Goal: Task Accomplishment & Management: Complete application form

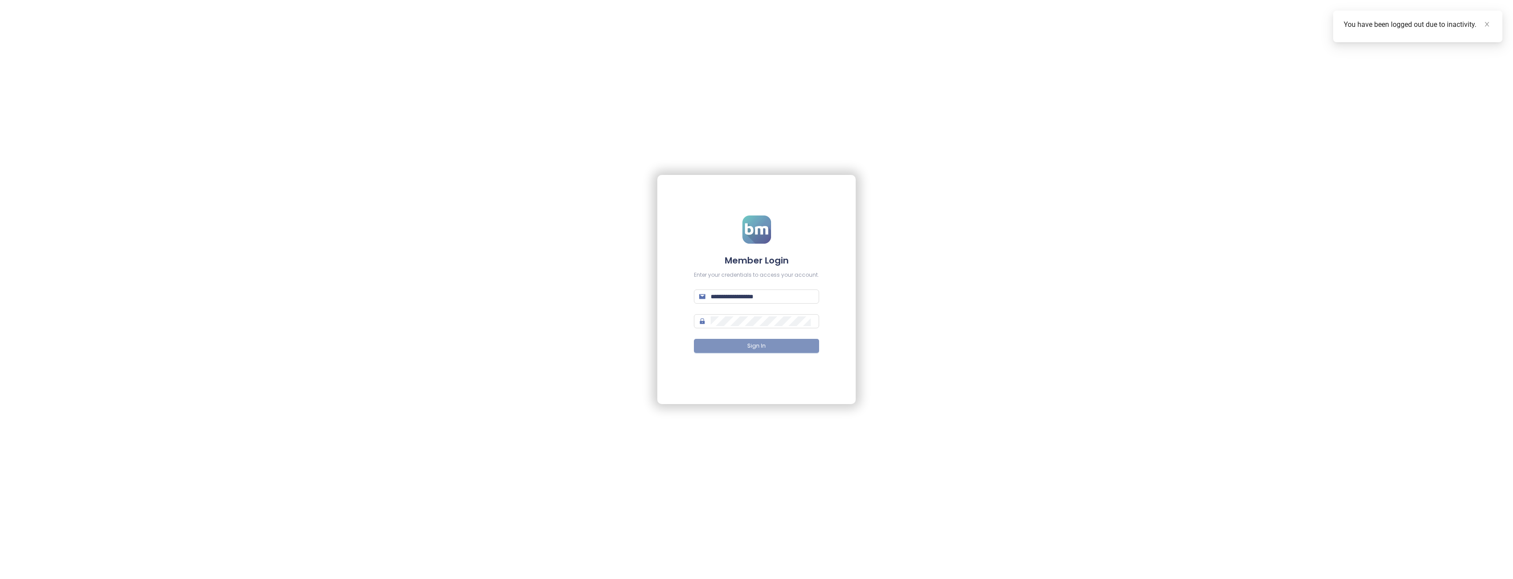
click at [752, 348] on span "Sign In" at bounding box center [756, 346] width 19 height 8
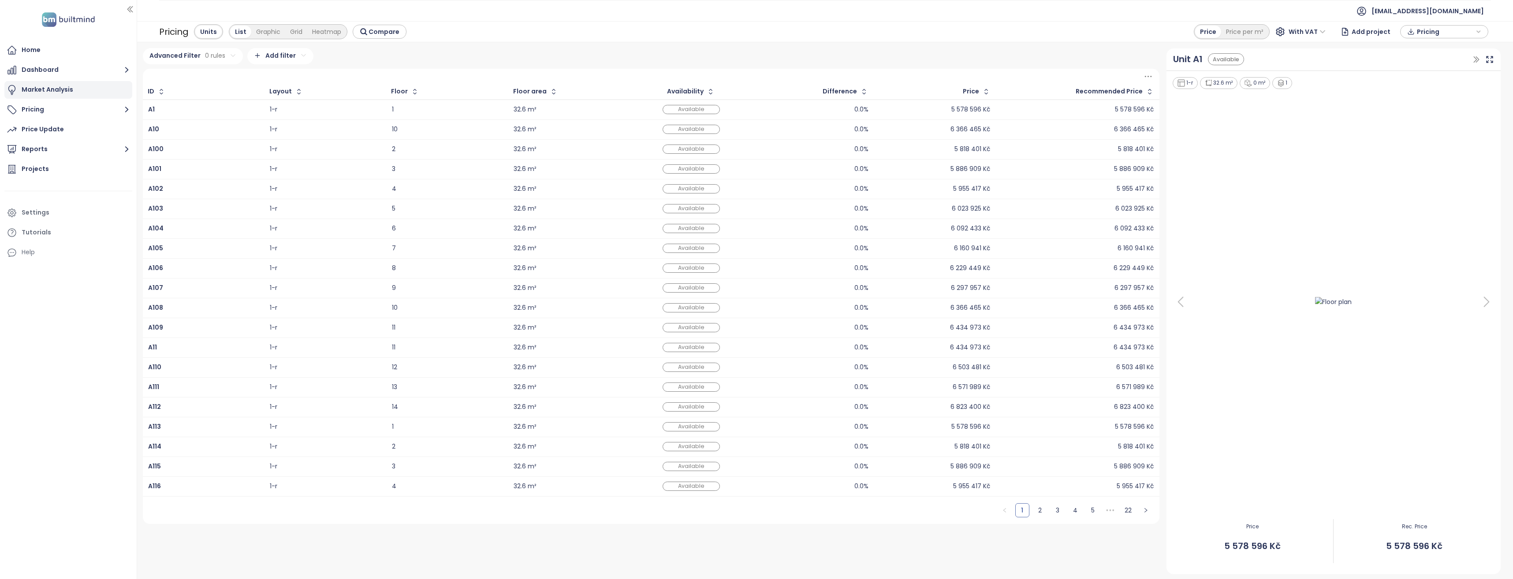
click at [38, 89] on div "Market Analysis" at bounding box center [48, 89] width 52 height 11
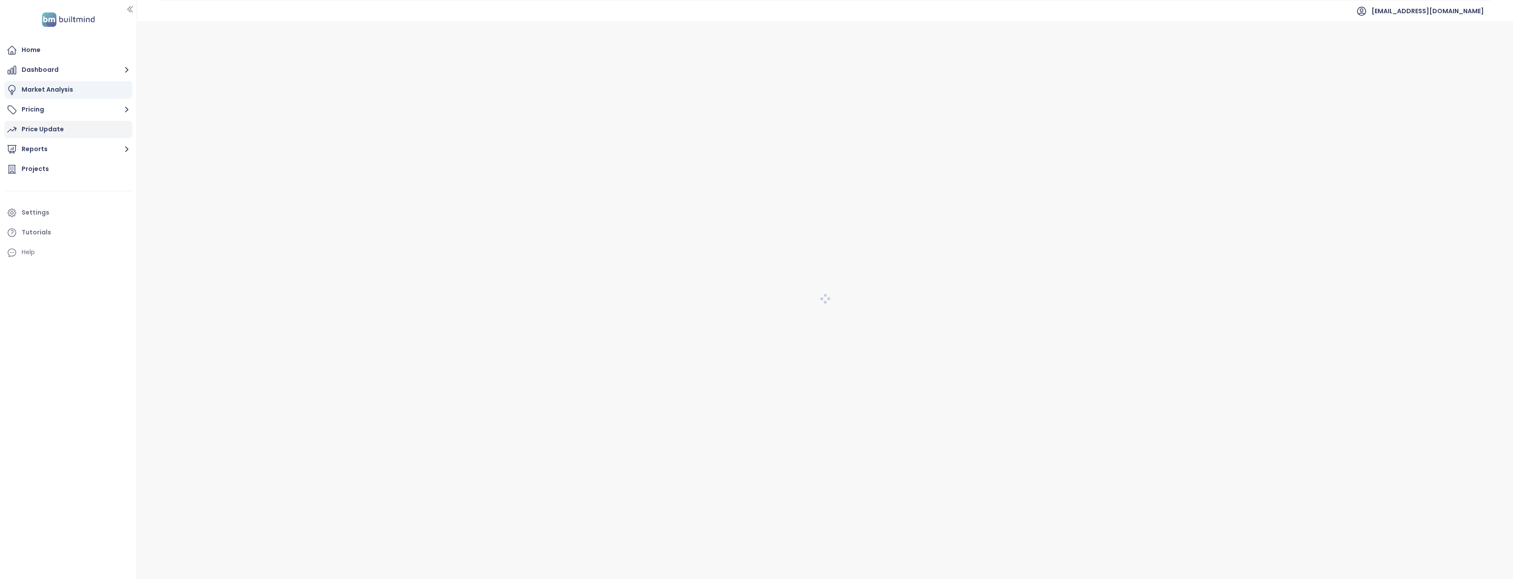
click at [39, 131] on div "Price Update" at bounding box center [43, 129] width 42 height 11
click at [38, 149] on button "Reports" at bounding box center [68, 150] width 128 height 18
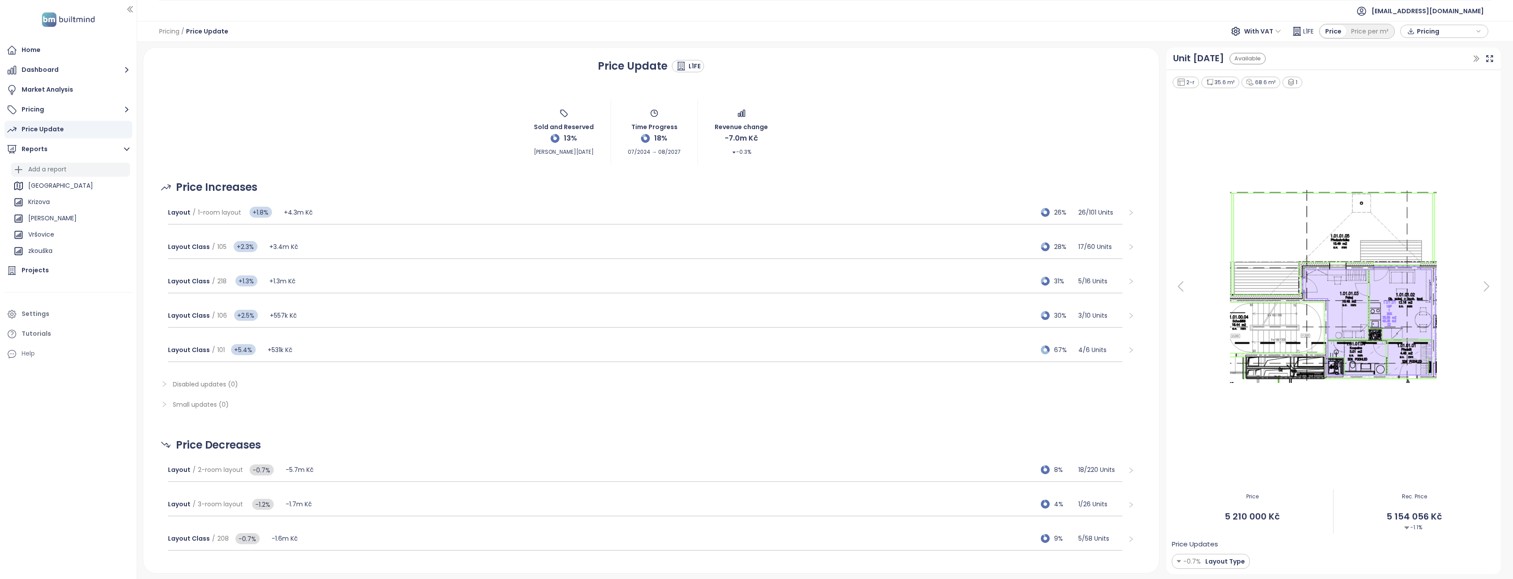
click at [46, 166] on div "Add a report" at bounding box center [47, 169] width 38 height 11
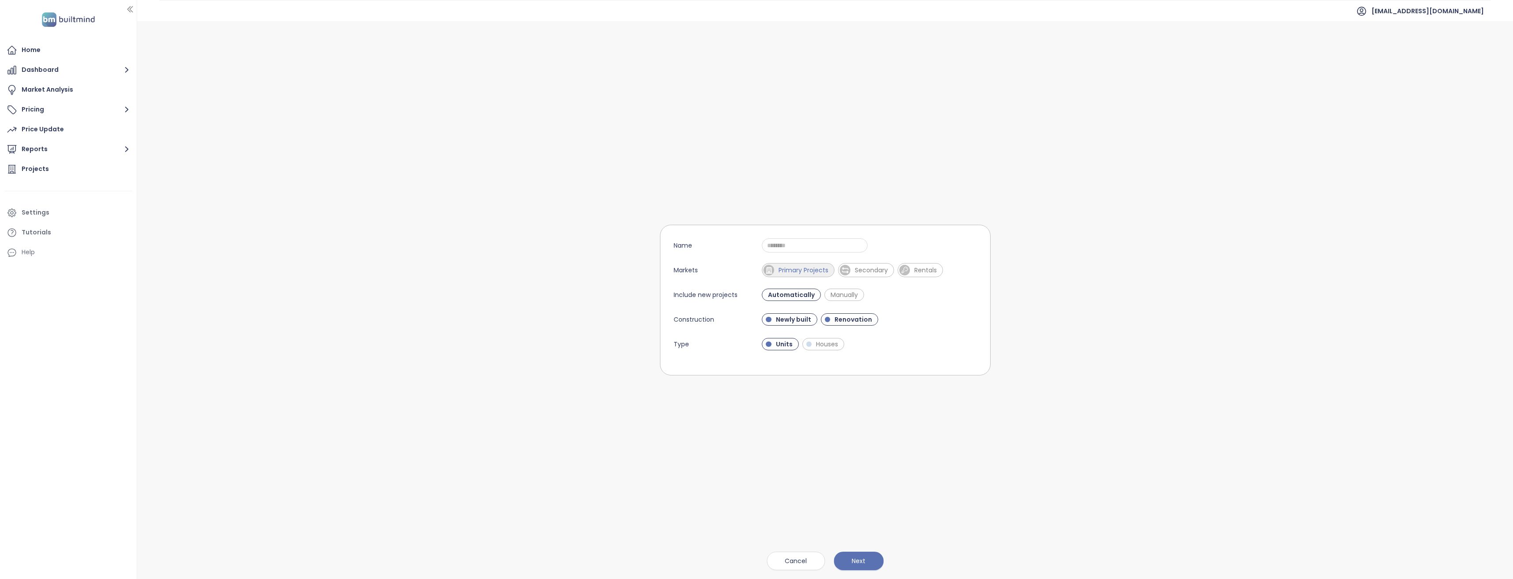
click at [810, 269] on span "Primary Projects" at bounding box center [803, 270] width 59 height 9
click at [801, 248] on input "Name" at bounding box center [815, 245] width 106 height 14
type input "**********"
click at [841, 317] on span "Renovation" at bounding box center [853, 319] width 46 height 9
click at [859, 556] on button "Next" at bounding box center [859, 561] width 50 height 19
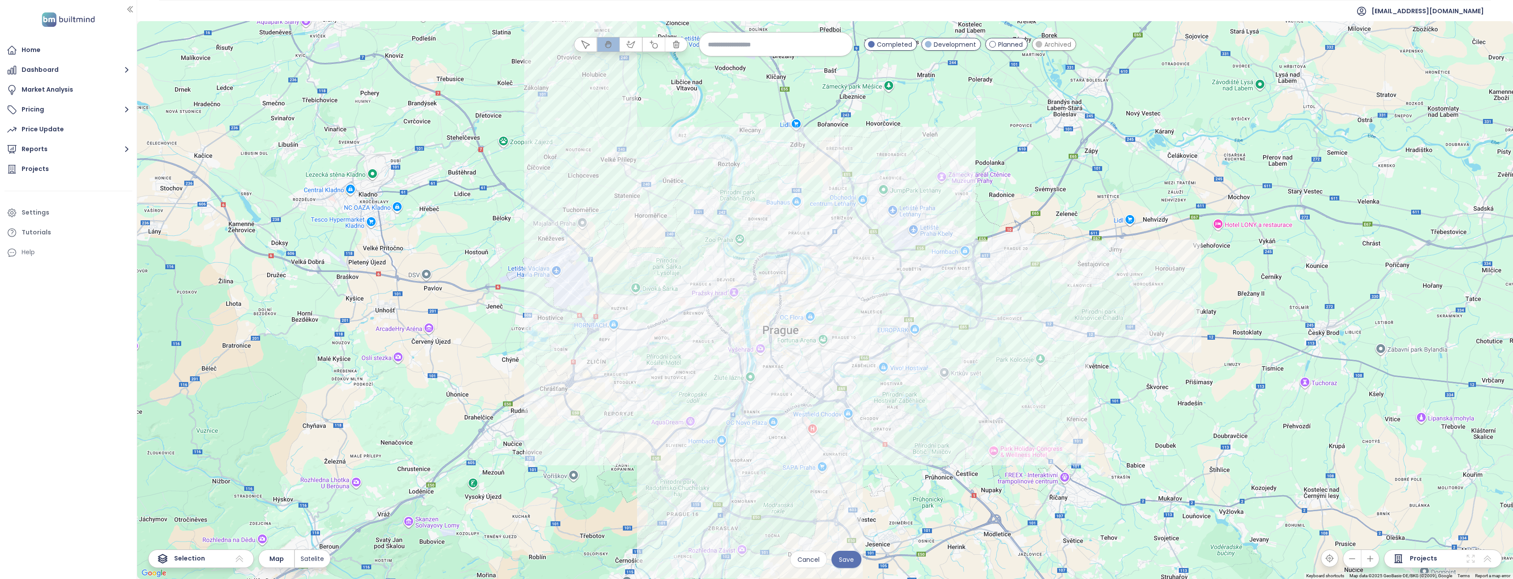
click at [723, 41] on input at bounding box center [776, 44] width 136 height 19
click at [731, 46] on input "********" at bounding box center [776, 44] width 136 height 19
click at [750, 46] on input "********" at bounding box center [776, 44] width 136 height 19
drag, startPoint x: 705, startPoint y: 34, endPoint x: 671, endPoint y: 33, distance: 34.0
click at [671, 33] on div "**********" at bounding box center [825, 300] width 1376 height 558
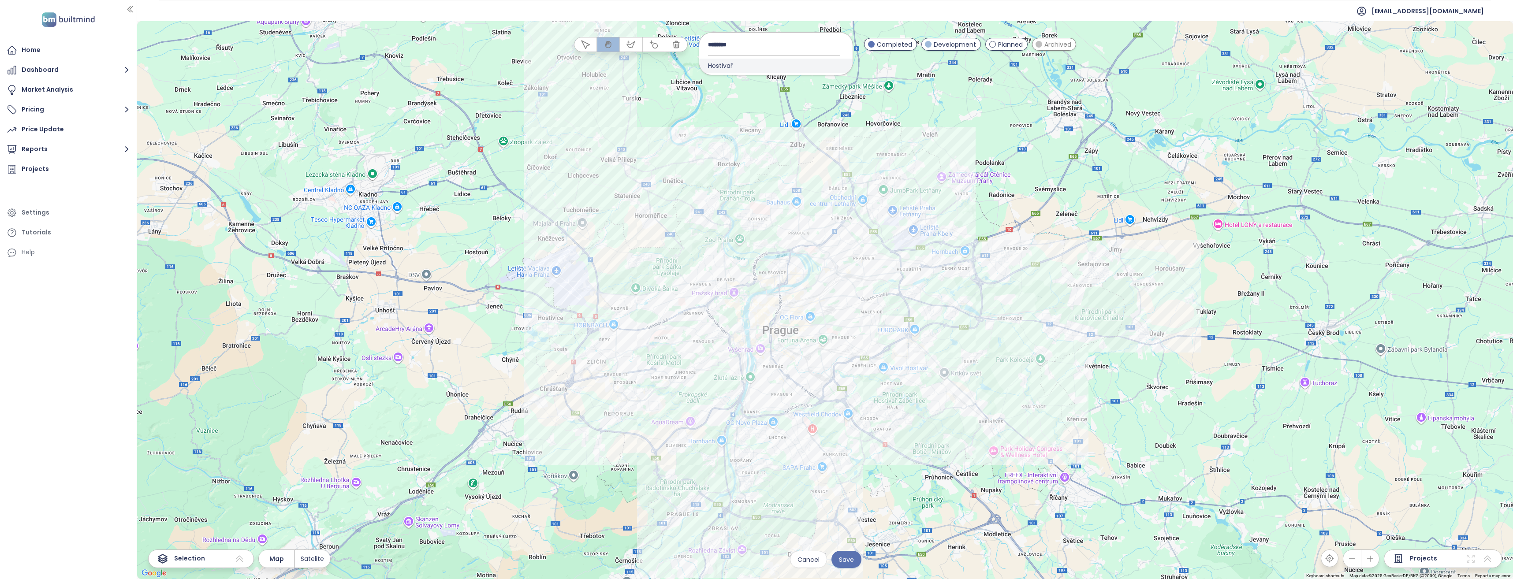
type input "********"
click at [716, 67] on span "Hostivař" at bounding box center [720, 66] width 42 height 14
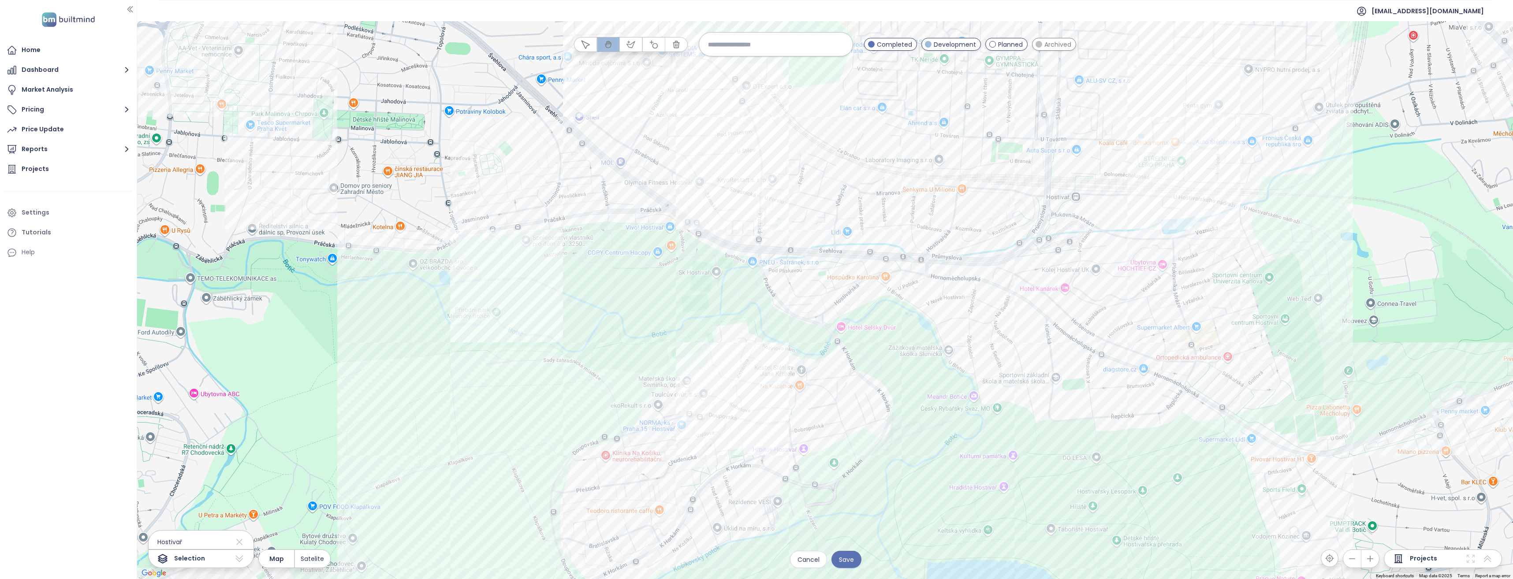
drag, startPoint x: 908, startPoint y: 446, endPoint x: 912, endPoint y: 398, distance: 47.7
click at [912, 398] on div at bounding box center [825, 300] width 1376 height 558
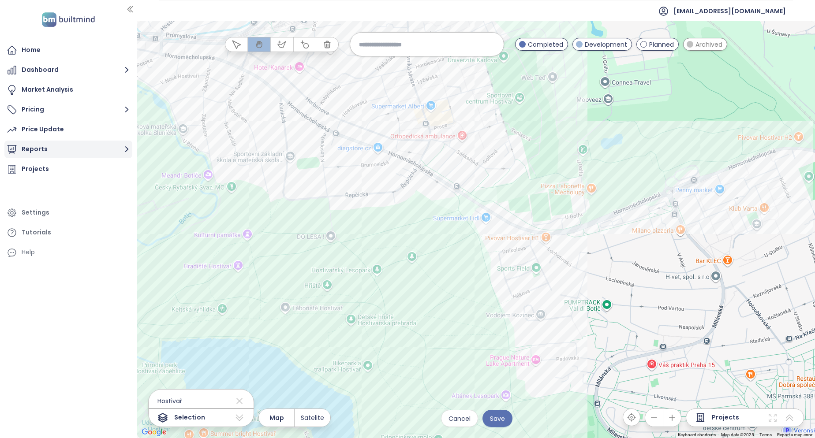
drag, startPoint x: 520, startPoint y: 295, endPoint x: 104, endPoint y: 143, distance: 442.9
click at [104, 143] on section "Home Dashboard Market Analysis Pricing Price Update Reports Projects Settings T…" at bounding box center [407, 219] width 815 height 438
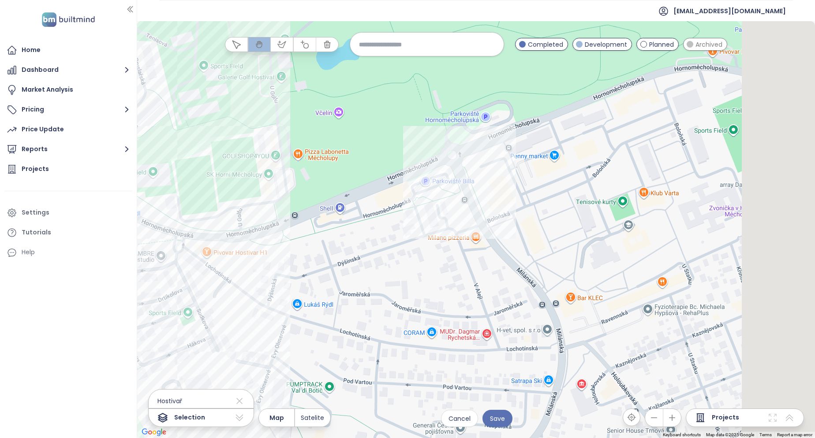
drag, startPoint x: 661, startPoint y: 270, endPoint x: 447, endPoint y: 275, distance: 213.8
click at [451, 278] on div at bounding box center [475, 229] width 677 height 417
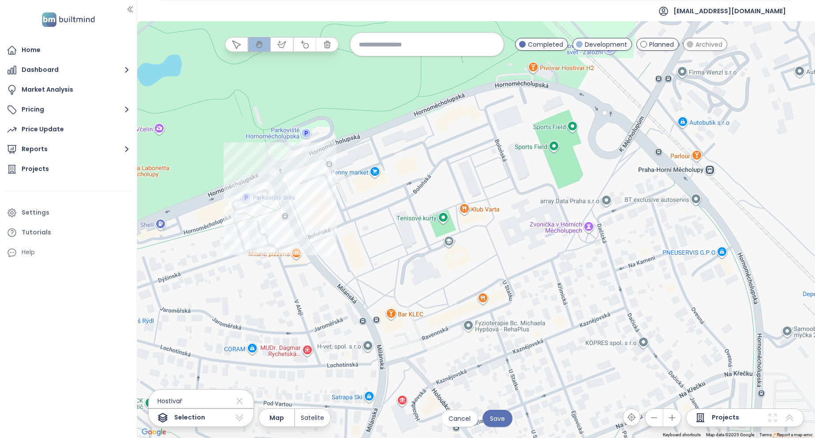
drag, startPoint x: 413, startPoint y: 232, endPoint x: 388, endPoint y: 245, distance: 28.4
click at [388, 245] on div at bounding box center [475, 229] width 677 height 417
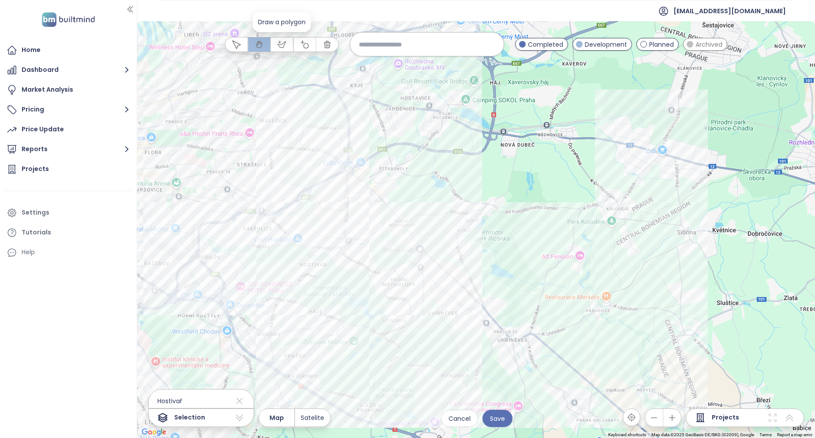
click at [284, 47] on icon "button" at bounding box center [281, 44] width 9 height 9
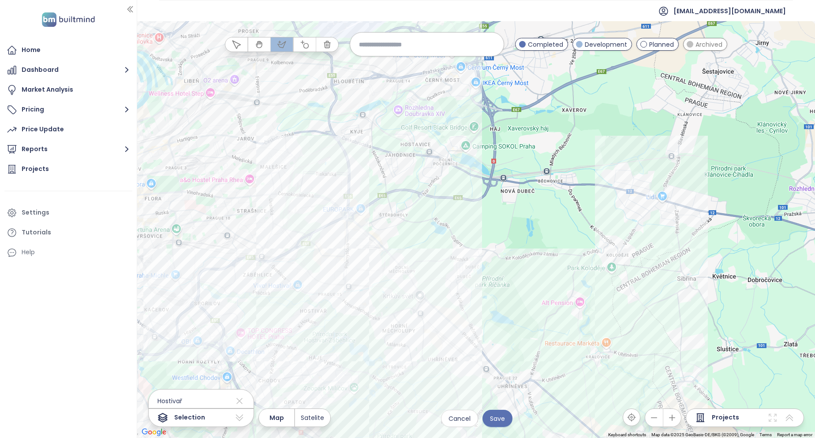
drag, startPoint x: 295, startPoint y: 378, endPoint x: 305, endPoint y: 386, distance: 12.3
click at [295, 378] on div at bounding box center [475, 229] width 677 height 417
click at [369, 400] on div at bounding box center [475, 229] width 677 height 417
click at [452, 403] on div at bounding box center [475, 229] width 677 height 417
click at [471, 348] on div at bounding box center [475, 229] width 677 height 417
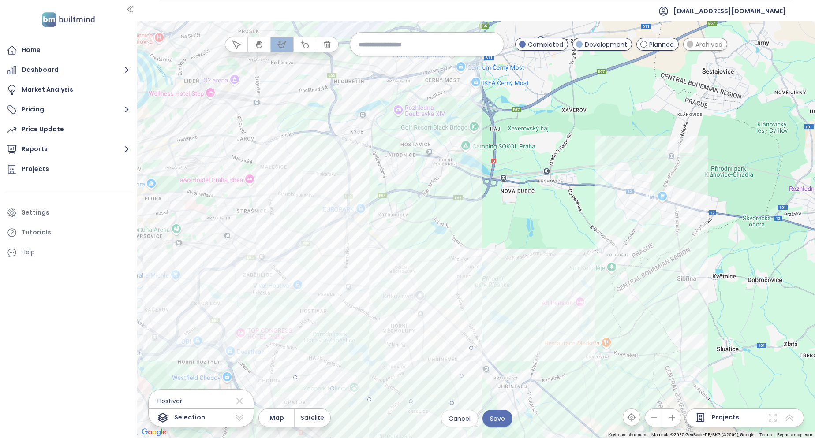
click at [477, 275] on div at bounding box center [475, 229] width 677 height 417
click at [461, 226] on div at bounding box center [475, 229] width 677 height 417
drag, startPoint x: 419, startPoint y: 197, endPoint x: 406, endPoint y: 194, distance: 13.1
click at [419, 196] on div at bounding box center [475, 229] width 677 height 417
click at [288, 227] on div at bounding box center [475, 229] width 677 height 417
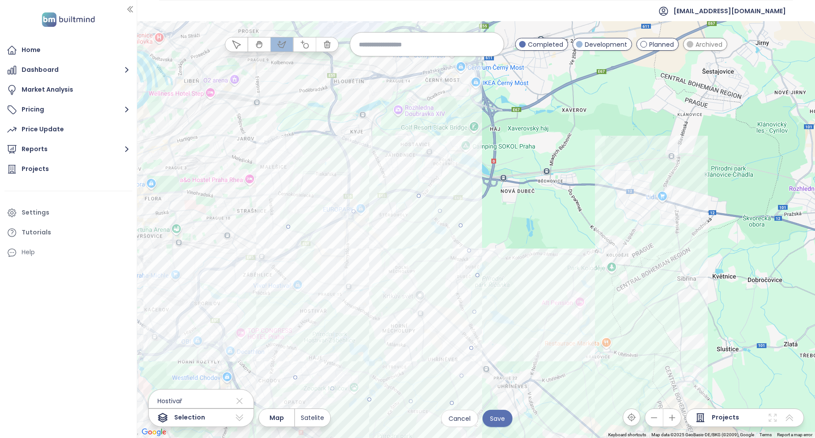
click at [253, 274] on div at bounding box center [475, 229] width 677 height 417
click at [239, 317] on div at bounding box center [475, 229] width 677 height 417
click at [296, 378] on div at bounding box center [475, 229] width 677 height 417
click at [506, 418] on button "Save" at bounding box center [497, 418] width 30 height 17
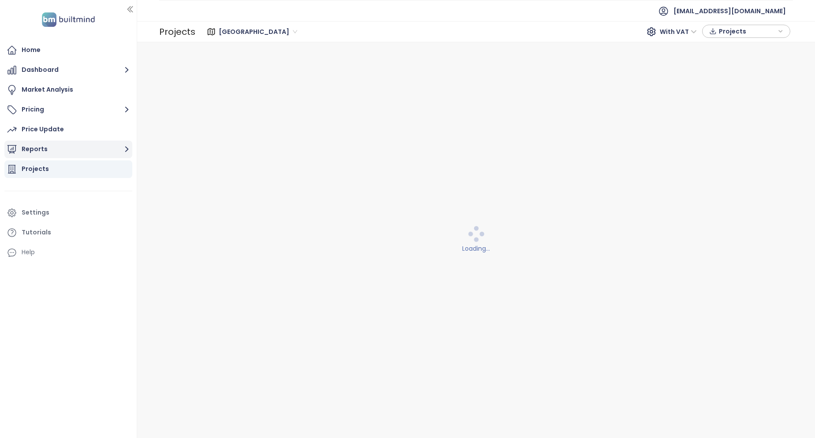
click at [123, 148] on icon "button" at bounding box center [126, 149] width 11 height 11
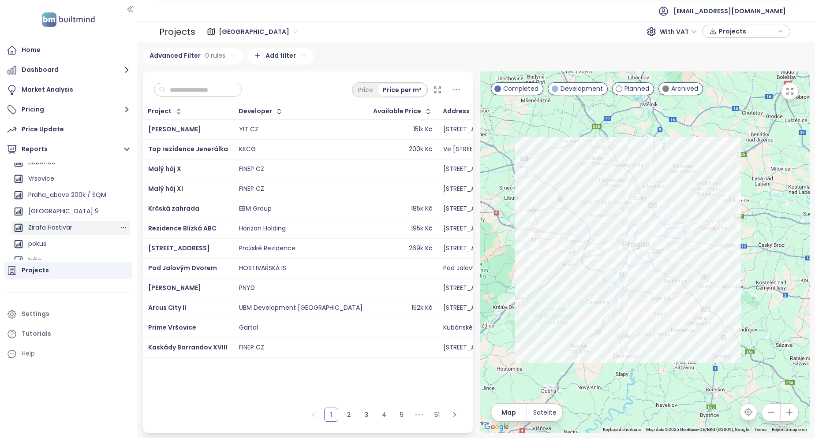
scroll to position [406, 0]
click at [66, 221] on div "Zirafa Hostivar" at bounding box center [50, 219] width 44 height 11
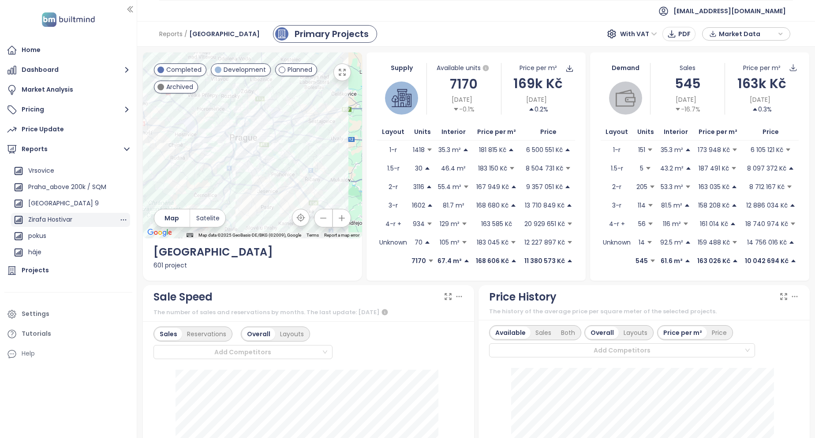
click at [56, 219] on div "Zirafa Hostivar" at bounding box center [50, 219] width 44 height 11
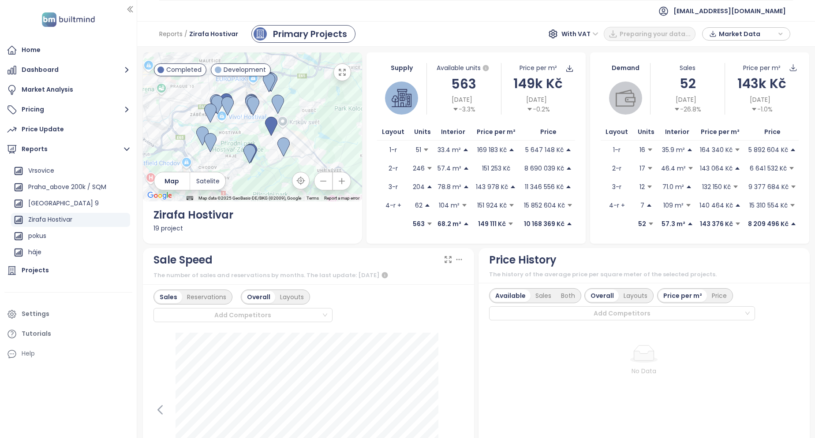
click at [584, 36] on span "With VAT" at bounding box center [579, 33] width 37 height 13
click at [588, 67] on div "Without VAT" at bounding box center [588, 66] width 38 height 10
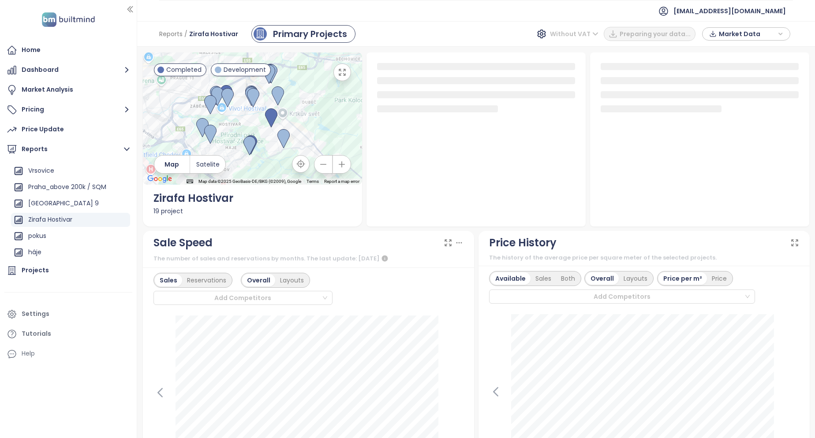
click at [585, 33] on span "Without VAT" at bounding box center [574, 33] width 48 height 13
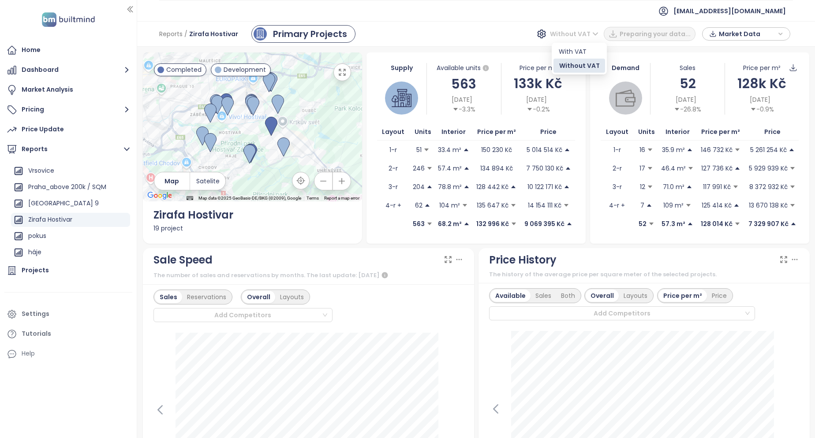
click at [478, 42] on div "Reports / Zirafa Hostivar Primary Projects Without VAT Preparing your data... M…" at bounding box center [475, 34] width 677 height 26
click at [340, 76] on icon "button" at bounding box center [342, 72] width 9 height 9
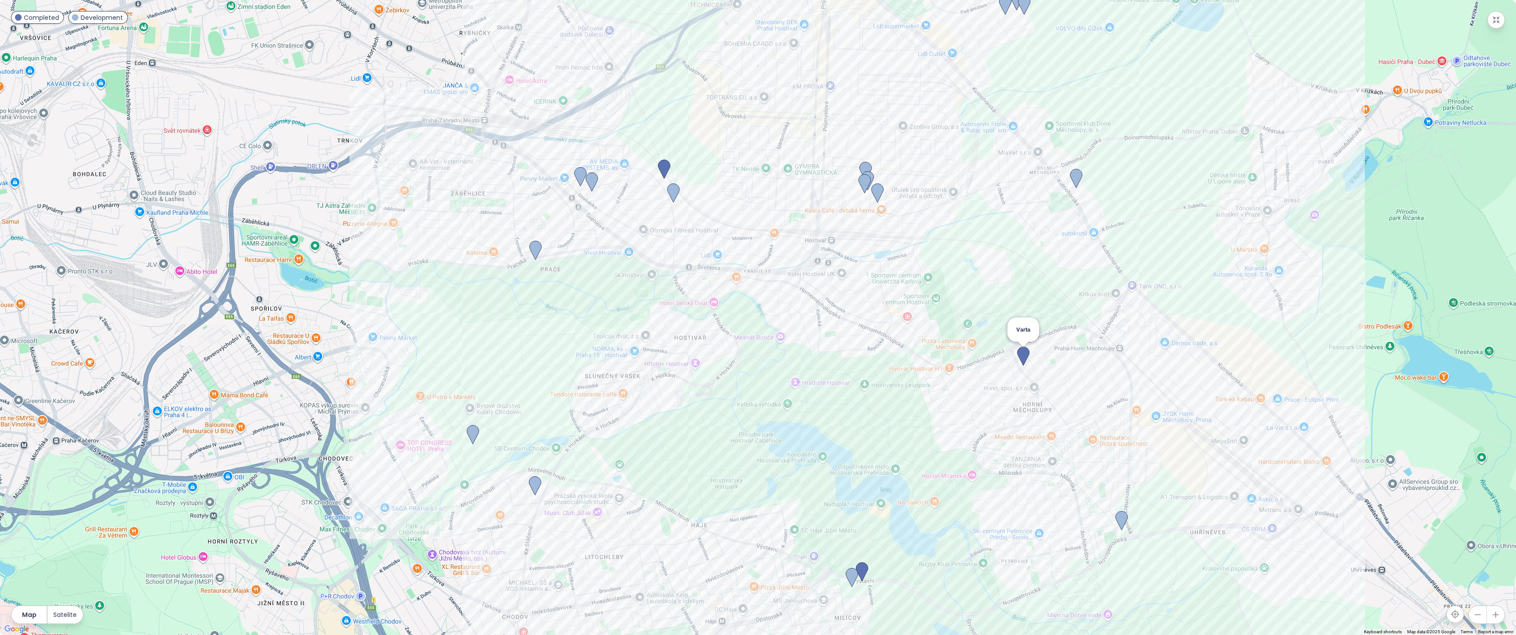
click at [1021, 349] on img at bounding box center [1023, 355] width 12 height 19
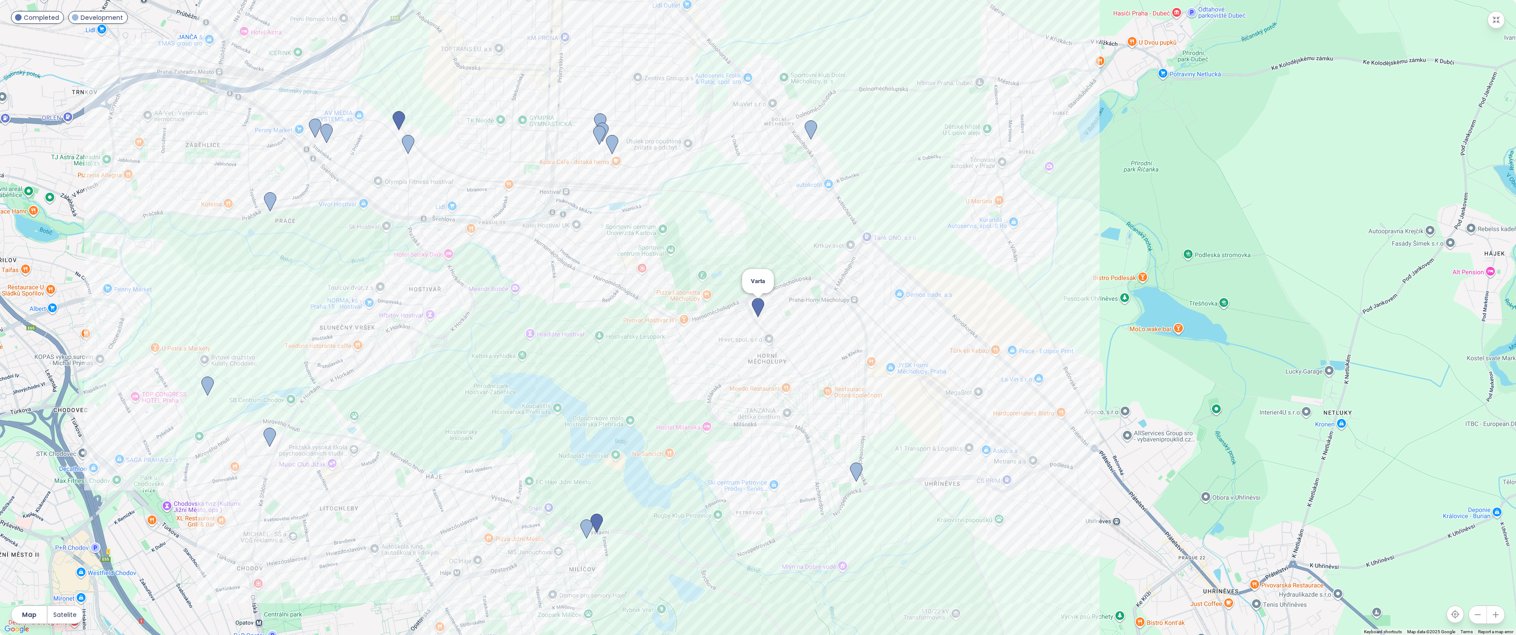
click at [756, 305] on img at bounding box center [758, 307] width 12 height 19
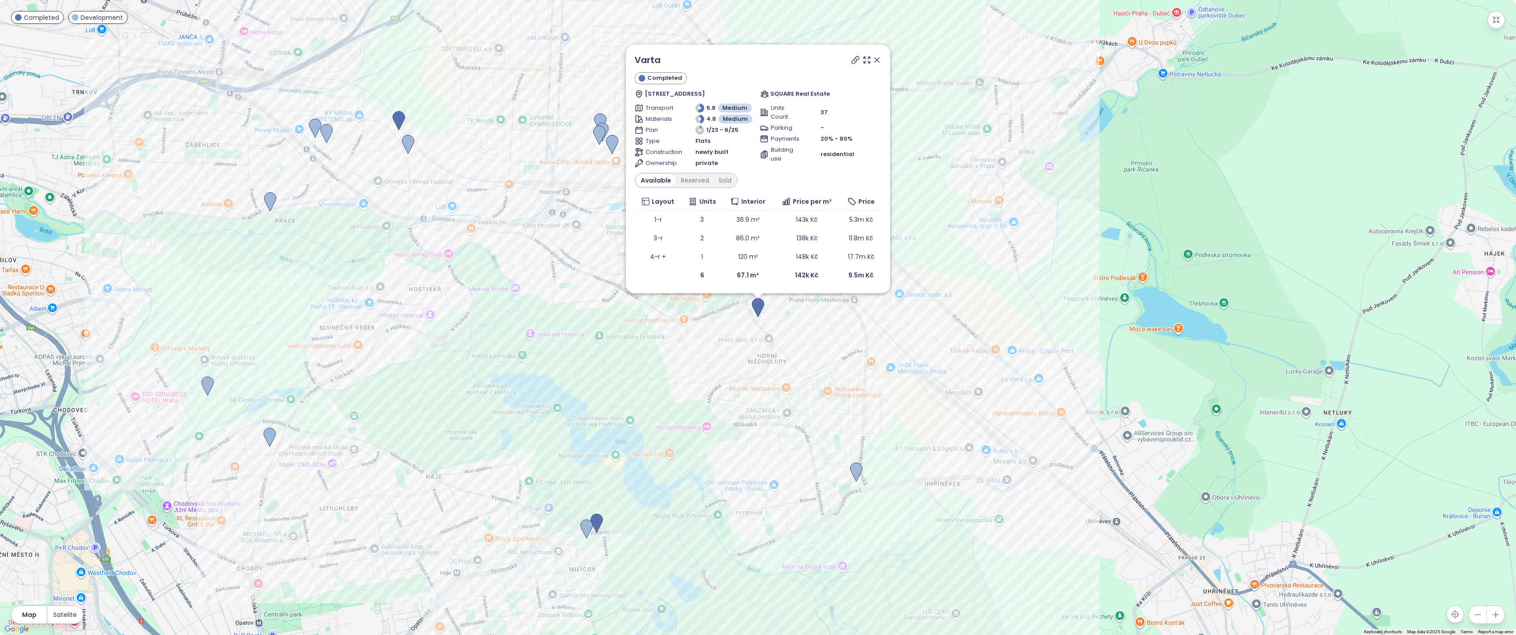
click at [857, 60] on icon at bounding box center [855, 60] width 9 height 9
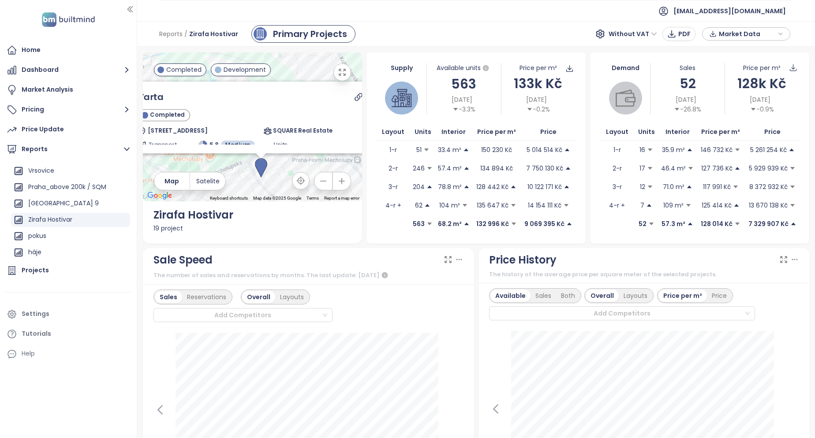
drag, startPoint x: 269, startPoint y: 140, endPoint x: 277, endPoint y: 190, distance: 50.4
click at [277, 190] on div "Varta Completed Boloňská 478 /1, 109 00 Praha 15-Horní Měcholupy, Czechia SQUAR…" at bounding box center [252, 126] width 219 height 149
click at [360, 97] on icon at bounding box center [363, 96] width 7 height 7
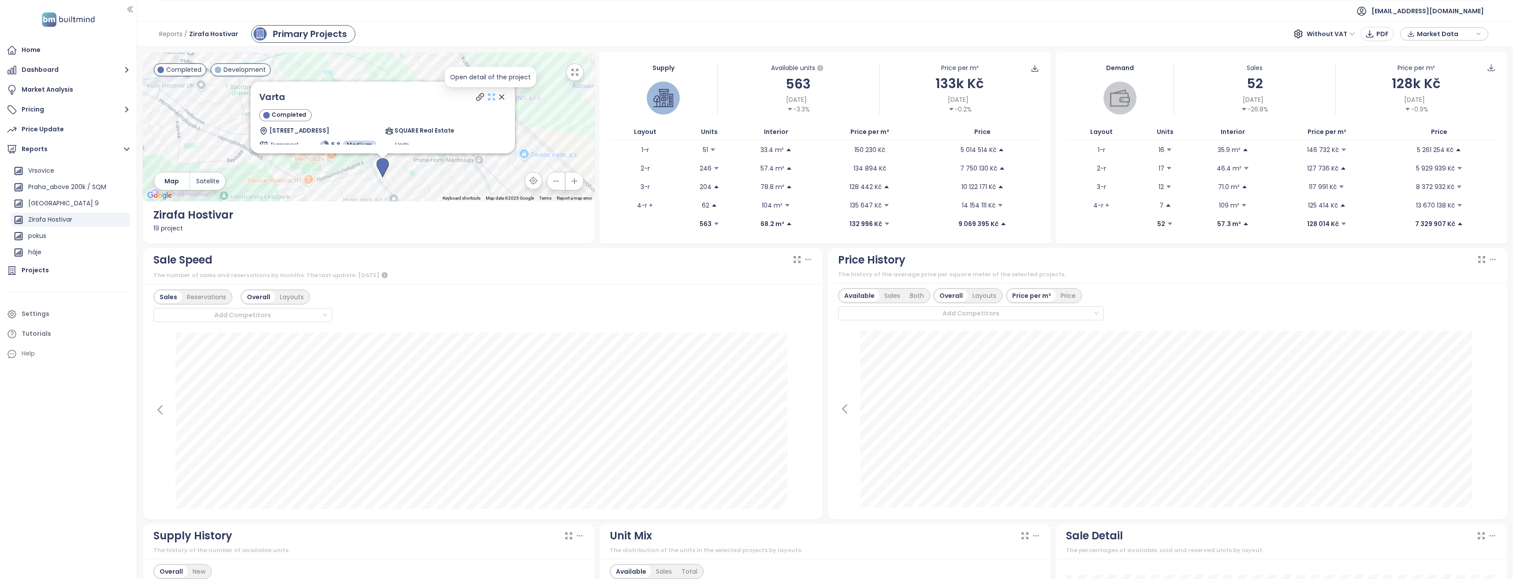
click at [488, 96] on icon at bounding box center [491, 97] width 6 height 6
click at [499, 99] on icon at bounding box center [501, 97] width 9 height 9
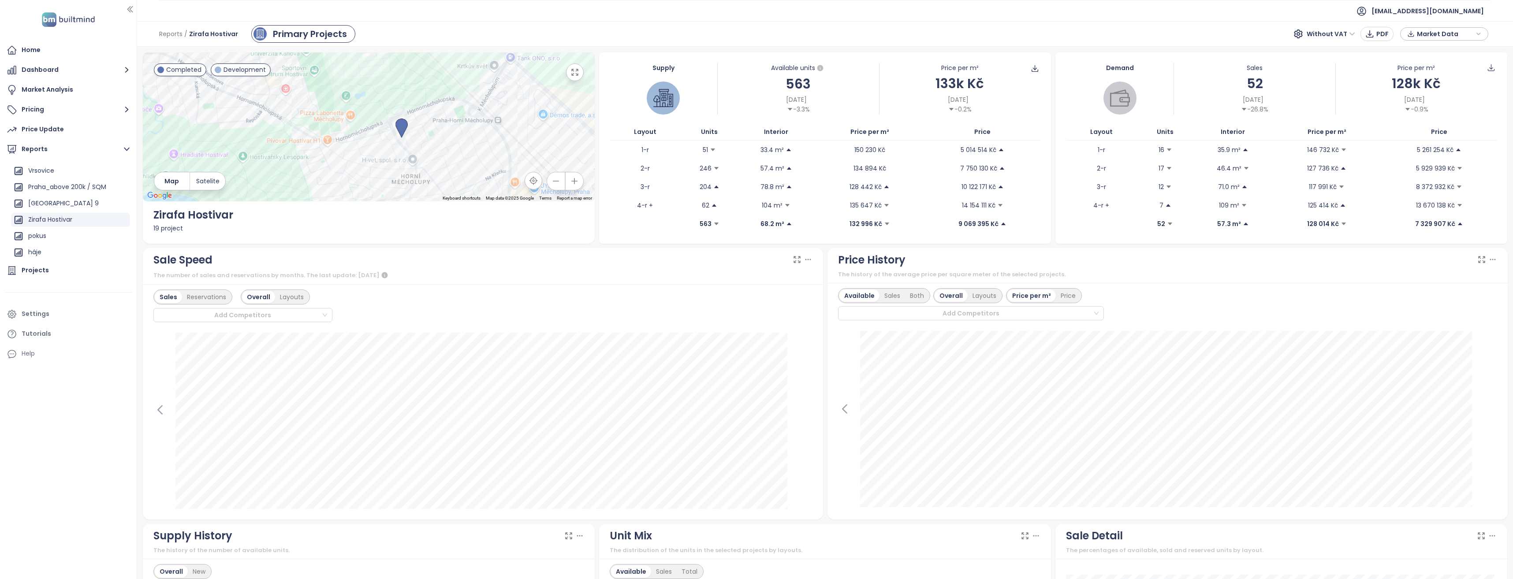
drag, startPoint x: 433, startPoint y: 139, endPoint x: 449, endPoint y: 102, distance: 39.7
click at [451, 95] on div "To navigate, press the arrow keys." at bounding box center [369, 126] width 452 height 149
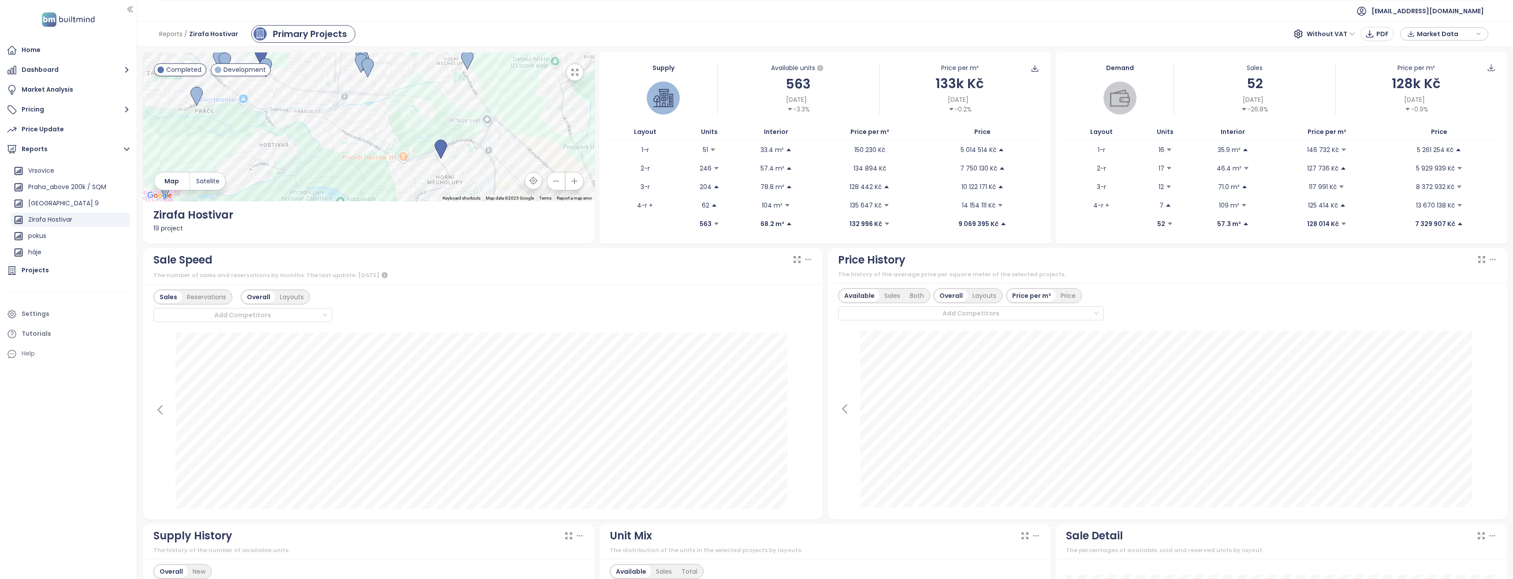
drag, startPoint x: 401, startPoint y: 146, endPoint x: 424, endPoint y: 177, distance: 37.8
click at [424, 177] on div at bounding box center [369, 126] width 452 height 149
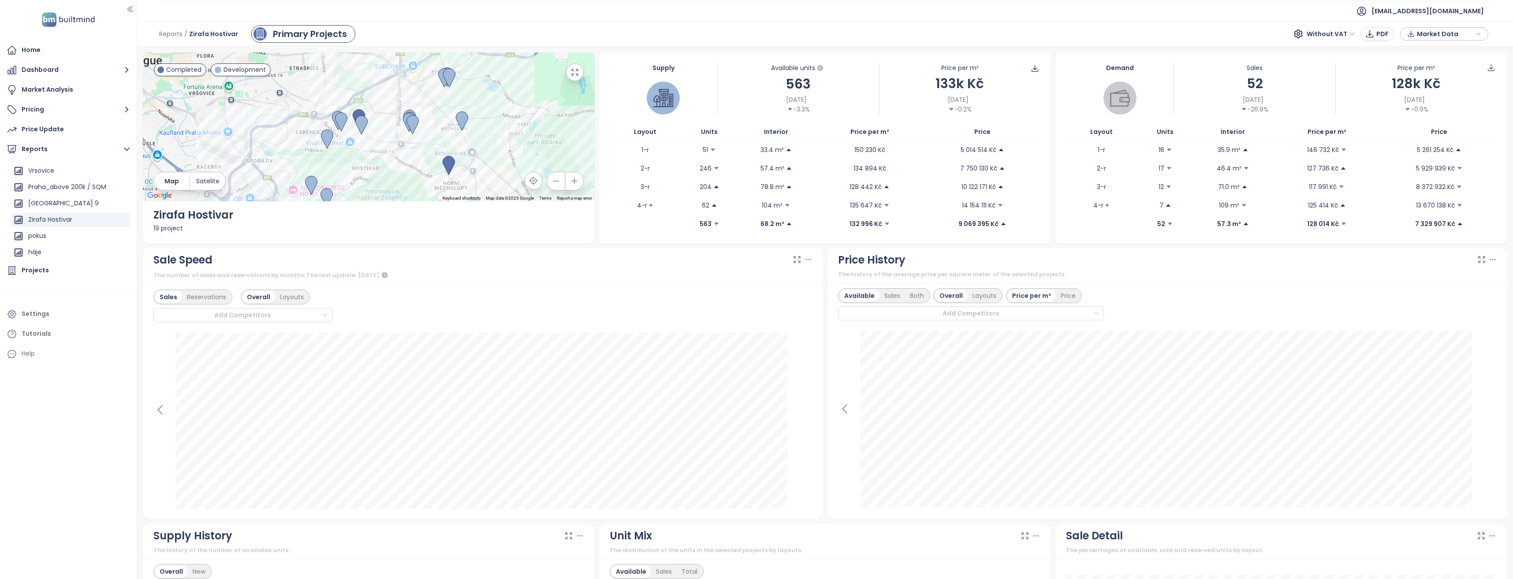
drag, startPoint x: 383, startPoint y: 151, endPoint x: 400, endPoint y: 161, distance: 20.0
click at [400, 161] on div at bounding box center [369, 126] width 452 height 149
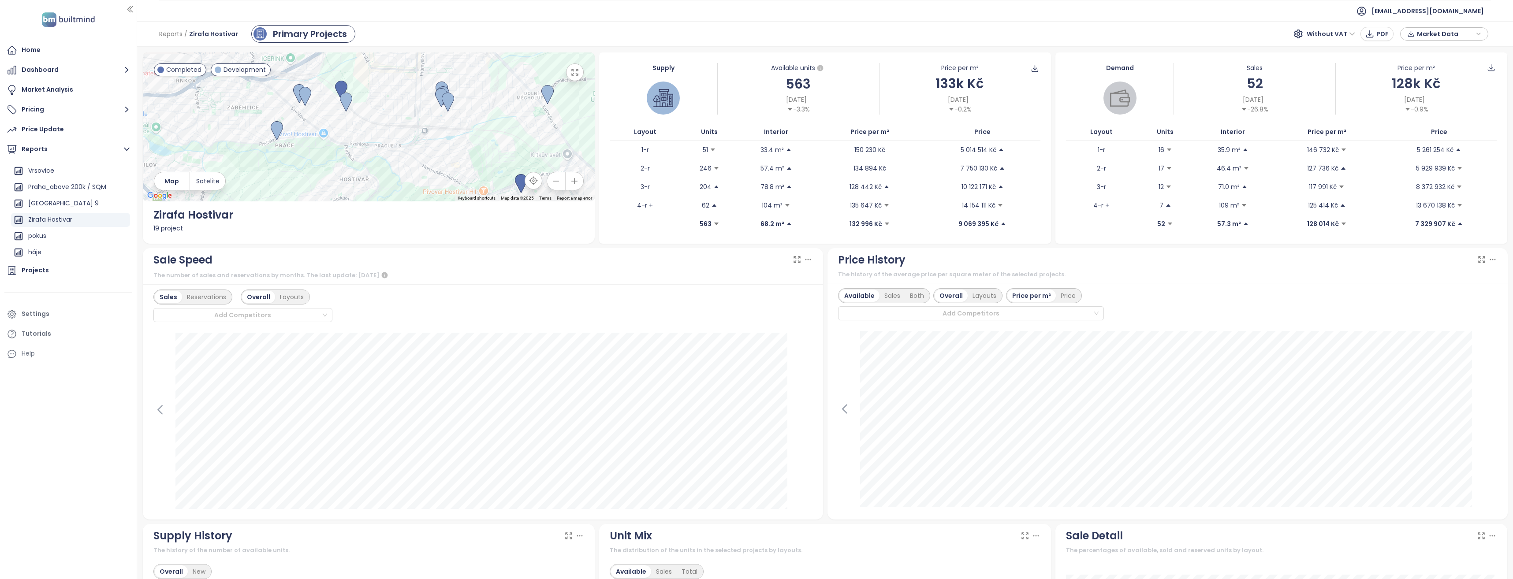
drag, startPoint x: 394, startPoint y: 136, endPoint x: 400, endPoint y: 126, distance: 11.3
click at [400, 126] on div at bounding box center [369, 126] width 452 height 149
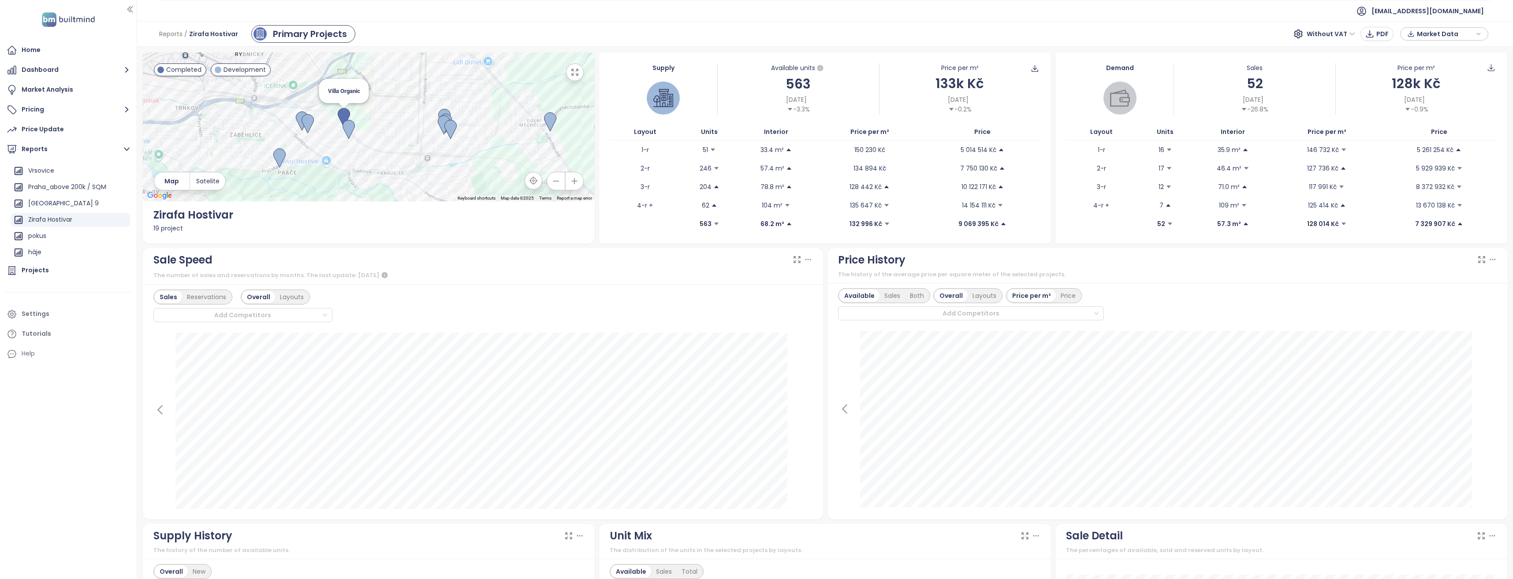
click at [339, 111] on img at bounding box center [344, 117] width 12 height 19
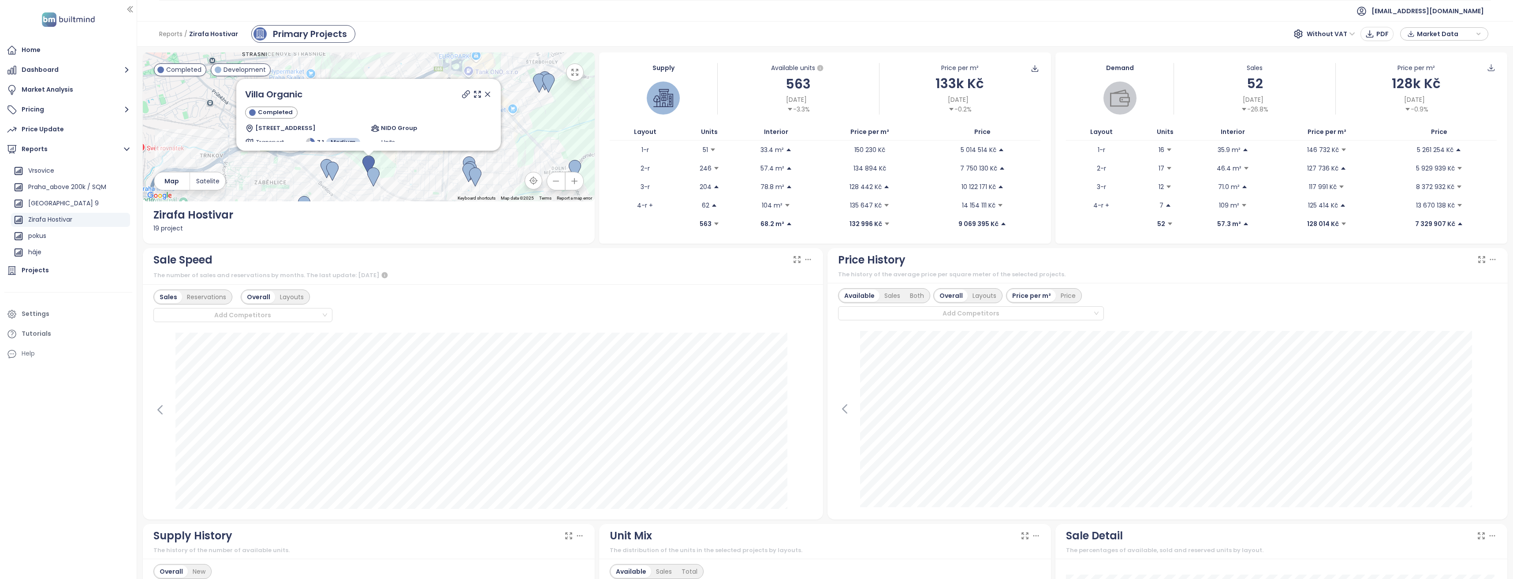
click at [485, 94] on icon at bounding box center [487, 94] width 4 height 4
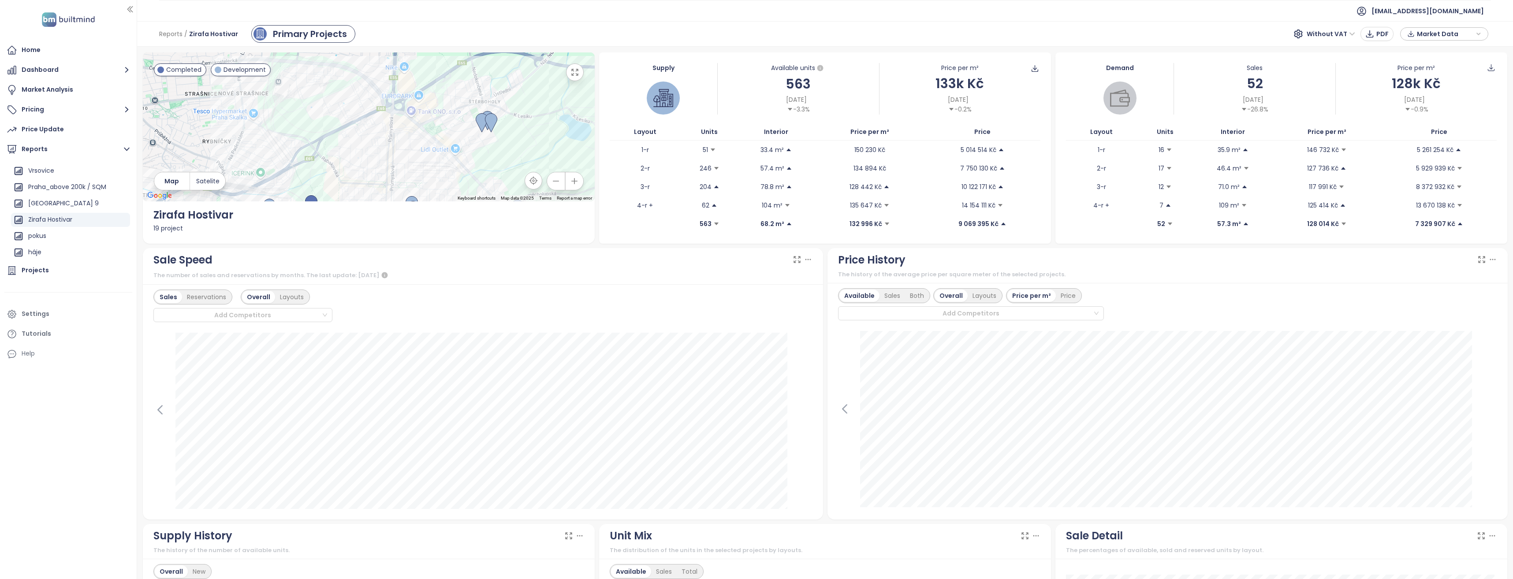
drag, startPoint x: 508, startPoint y: 133, endPoint x: 443, endPoint y: 171, distance: 75.7
click at [443, 176] on div at bounding box center [369, 126] width 452 height 149
click at [475, 120] on img at bounding box center [477, 123] width 12 height 19
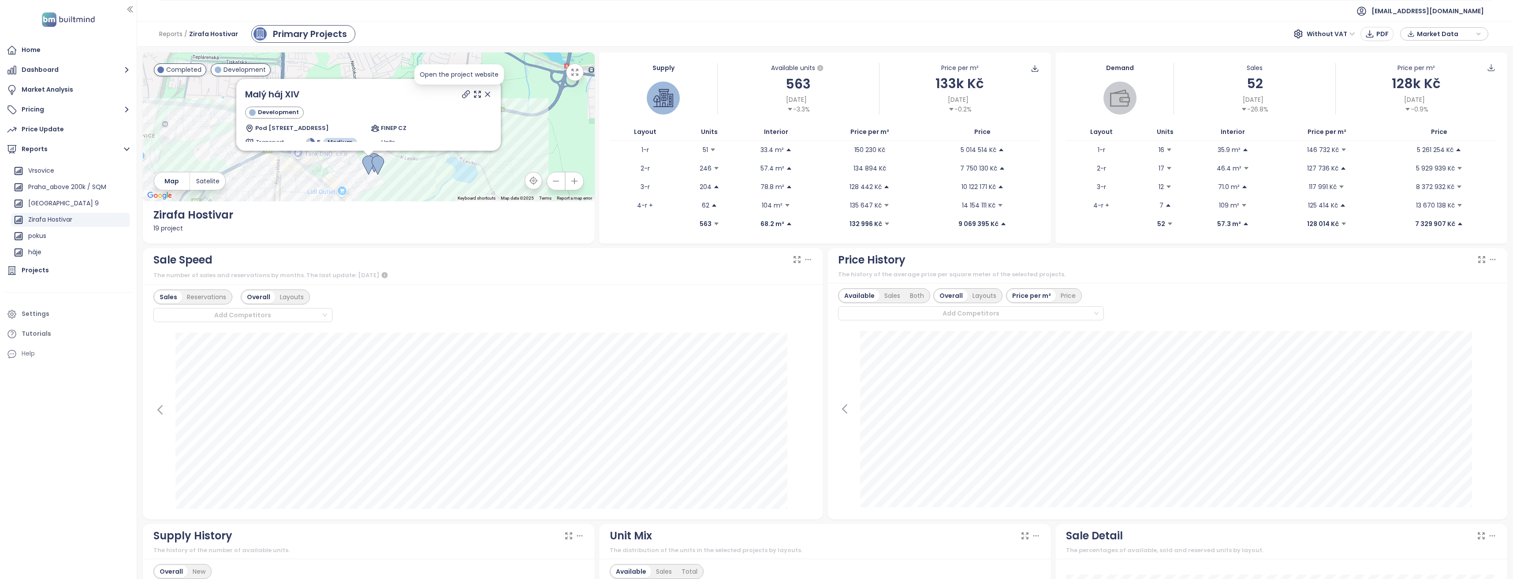
click at [461, 96] on icon at bounding box center [465, 94] width 9 height 9
click at [474, 93] on icon at bounding box center [477, 94] width 6 height 6
click at [483, 93] on icon at bounding box center [487, 94] width 9 height 9
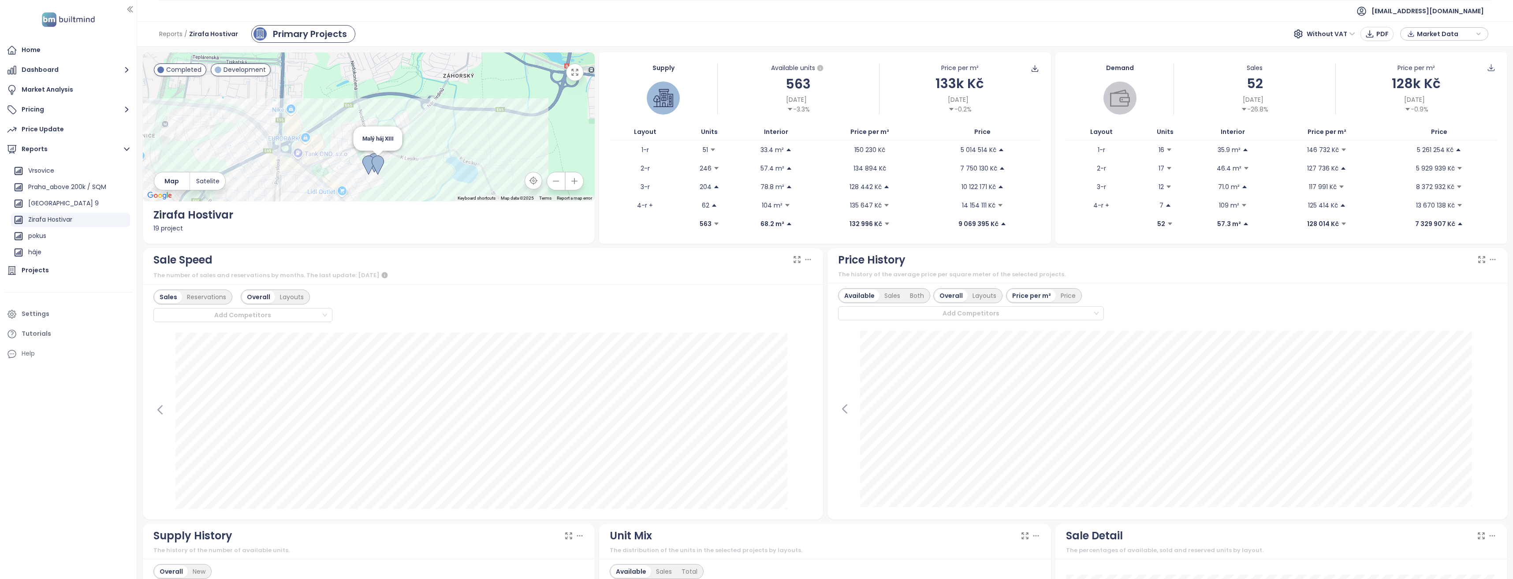
click at [376, 161] on img at bounding box center [378, 165] width 12 height 19
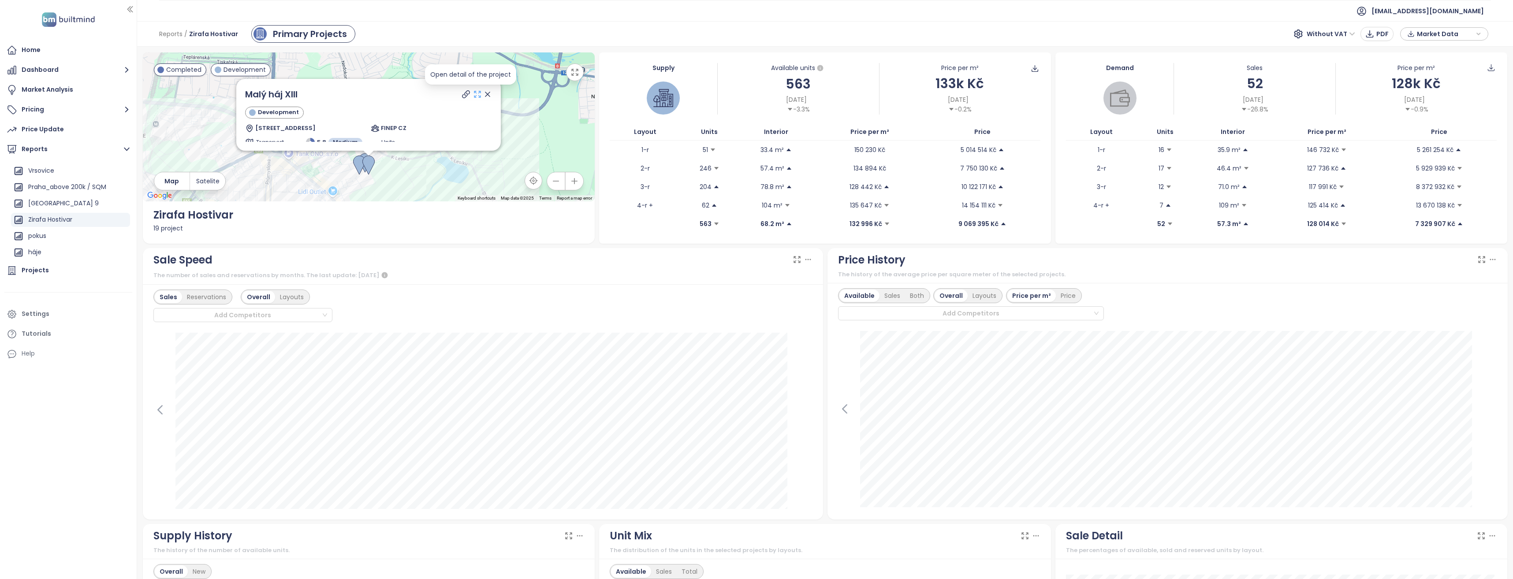
click at [473, 96] on icon at bounding box center [477, 94] width 9 height 9
click at [483, 93] on icon at bounding box center [487, 94] width 9 height 9
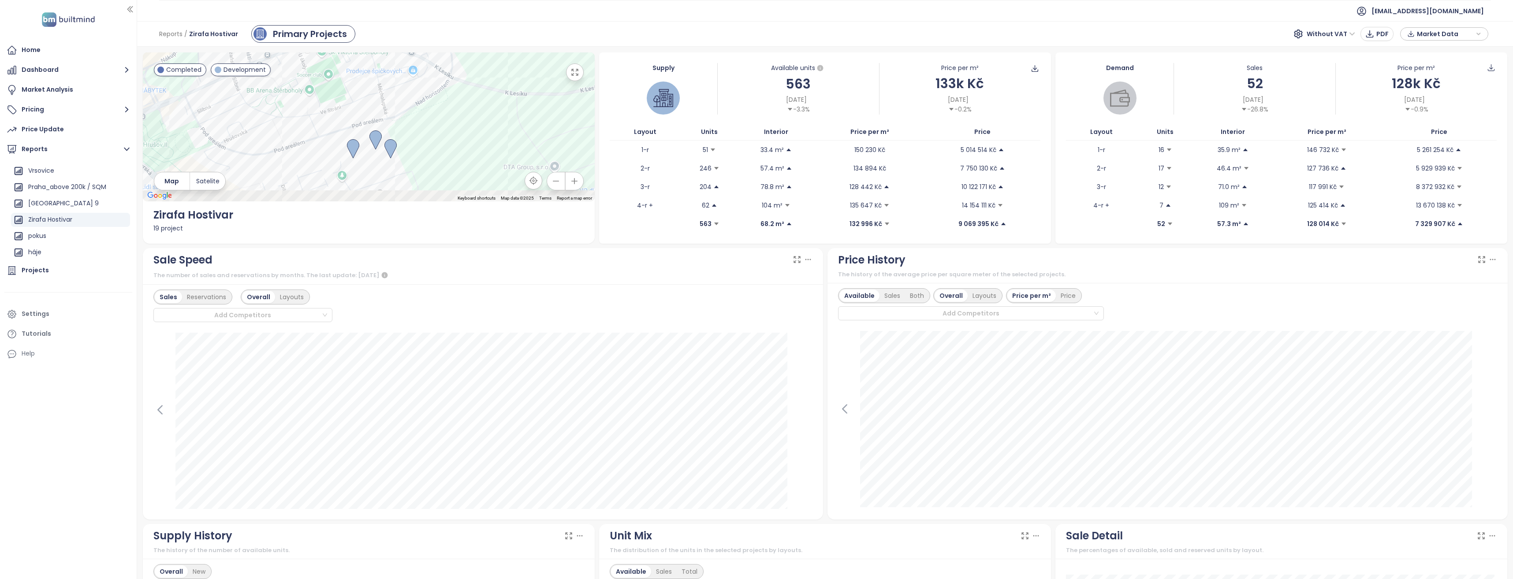
drag, startPoint x: 387, startPoint y: 166, endPoint x: 396, endPoint y: 100, distance: 65.8
click at [396, 100] on div at bounding box center [369, 126] width 452 height 149
click at [376, 136] on img at bounding box center [375, 139] width 12 height 19
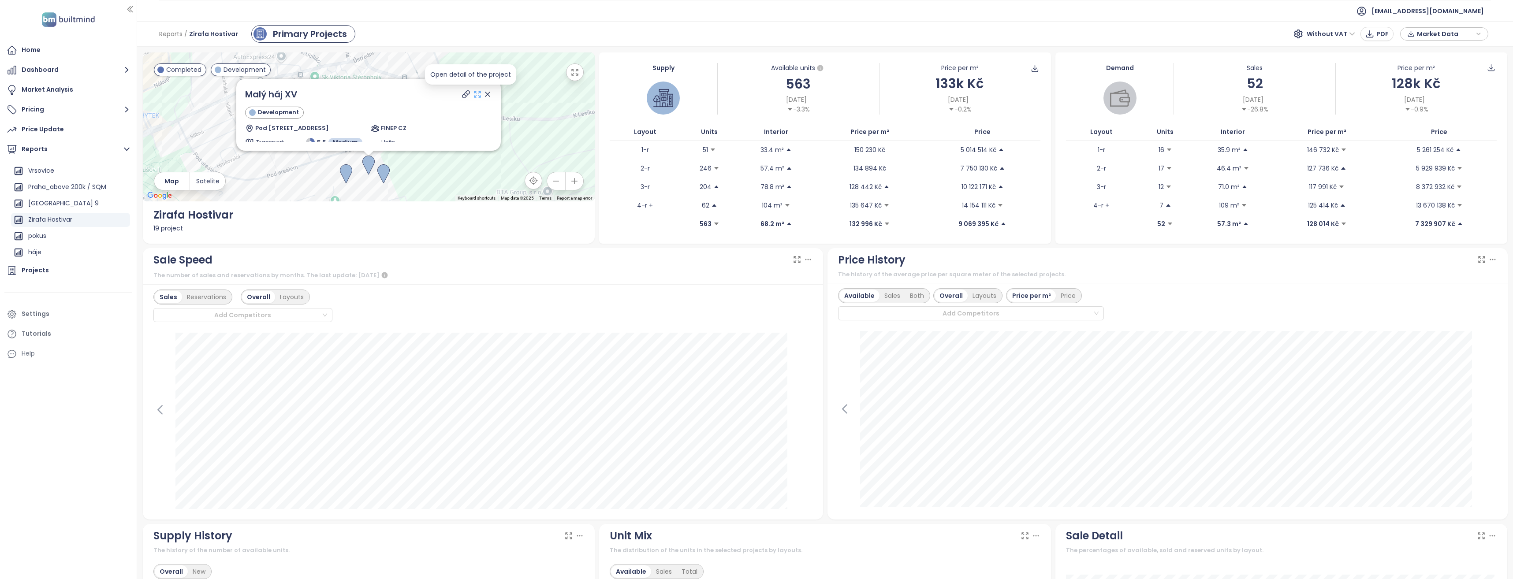
click at [473, 93] on icon at bounding box center [477, 94] width 9 height 9
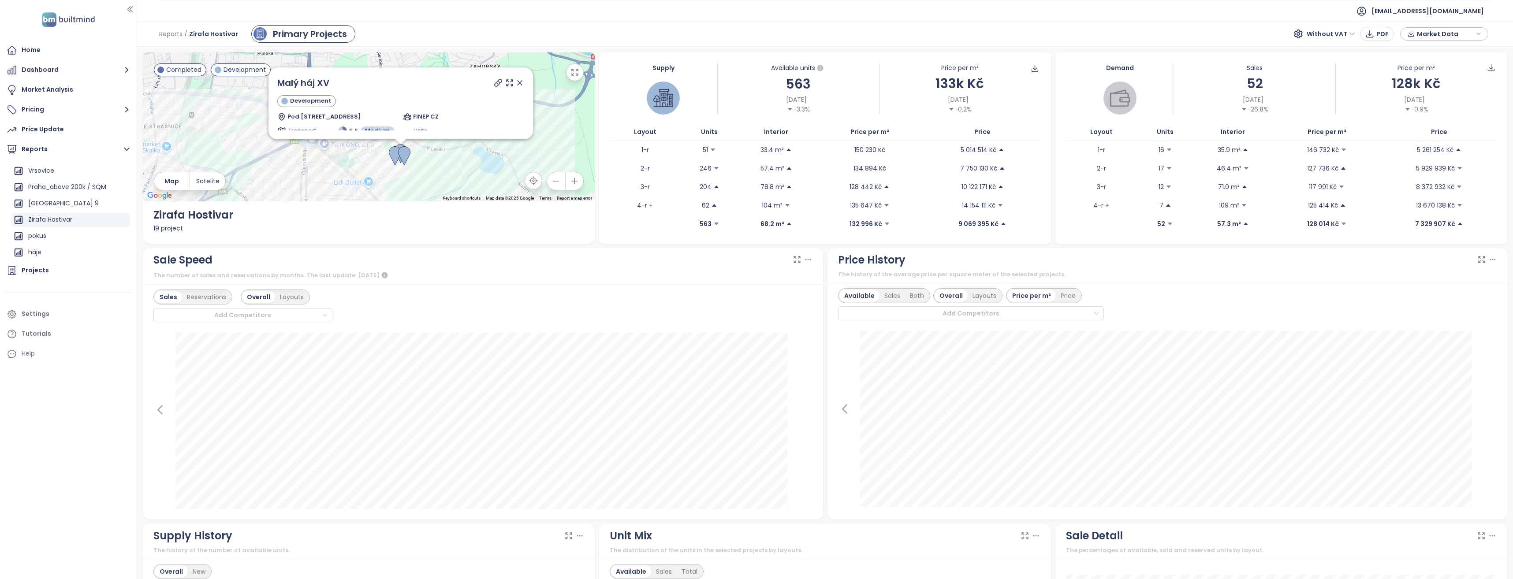
drag, startPoint x: 571, startPoint y: 74, endPoint x: 573, endPoint y: 106, distance: 31.8
click at [572, 73] on icon "button" at bounding box center [574, 72] width 9 height 9
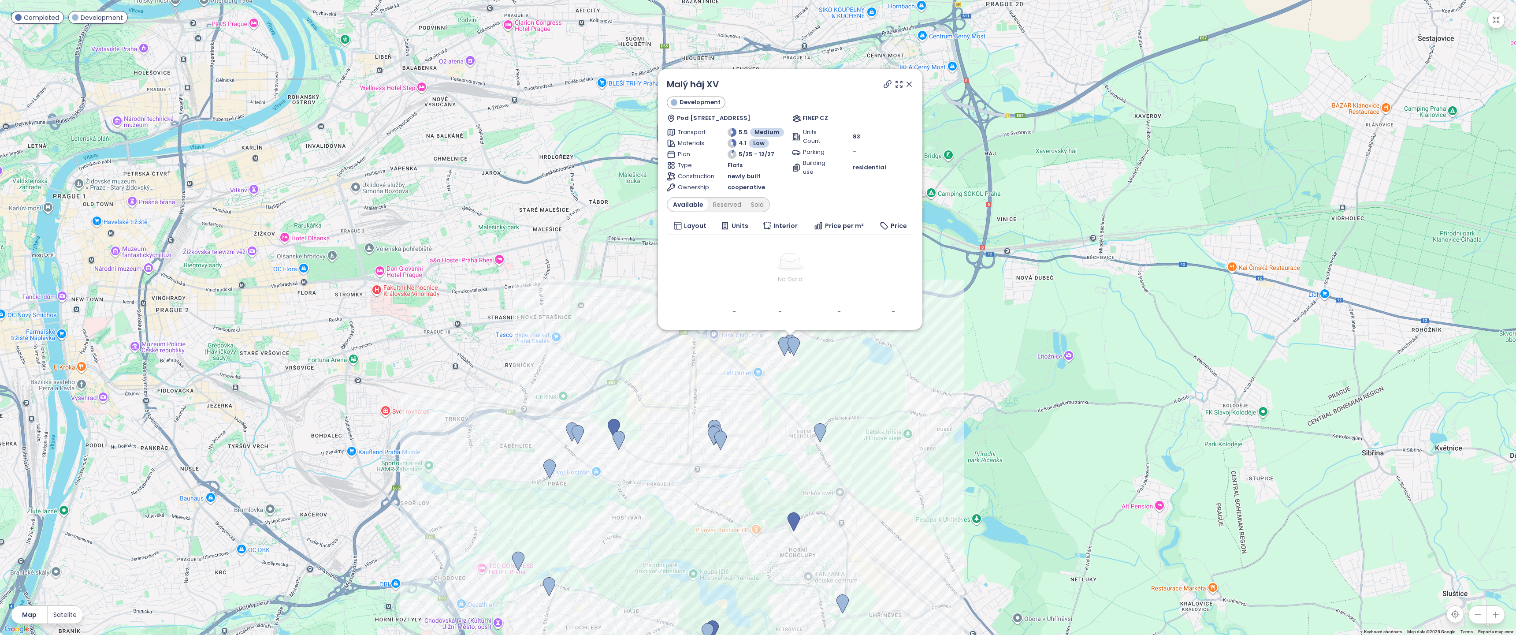
click at [911, 86] on icon at bounding box center [909, 84] width 4 height 4
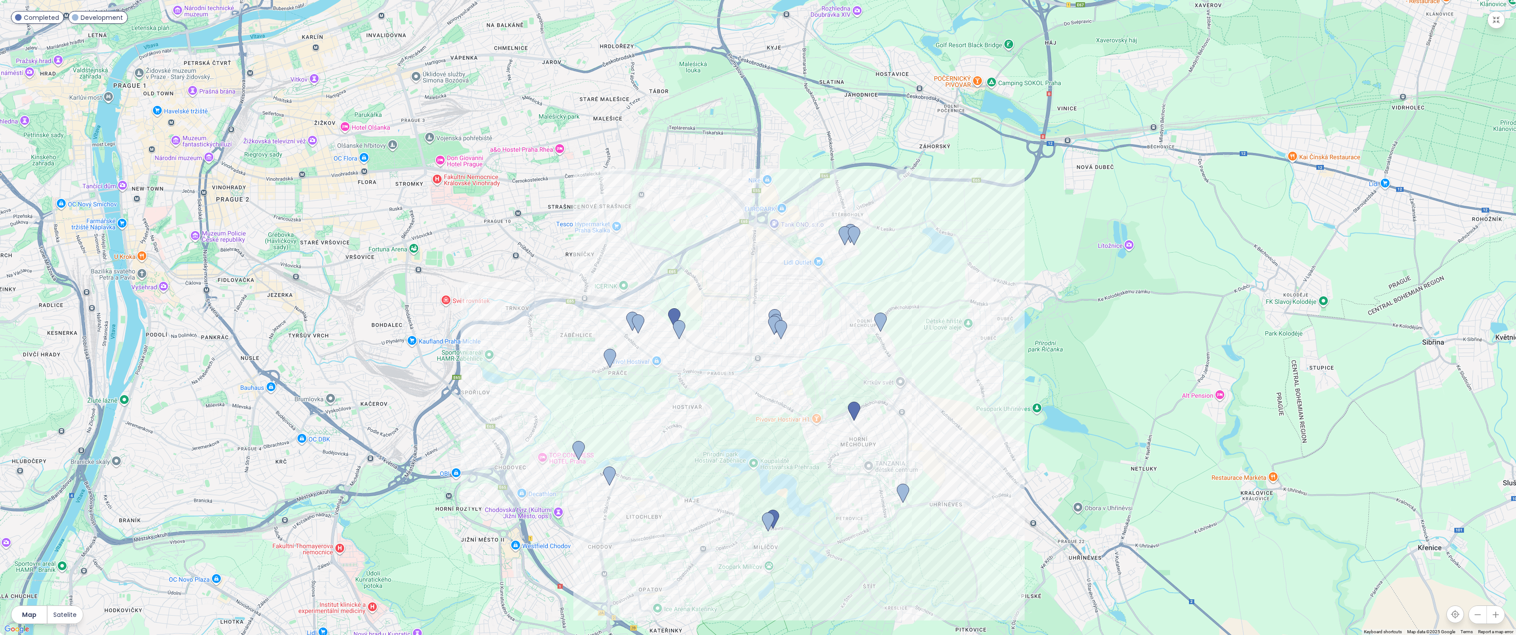
drag, startPoint x: 778, startPoint y: 389, endPoint x: 841, endPoint y: 272, distance: 132.3
click at [841, 272] on div at bounding box center [758, 317] width 1516 height 635
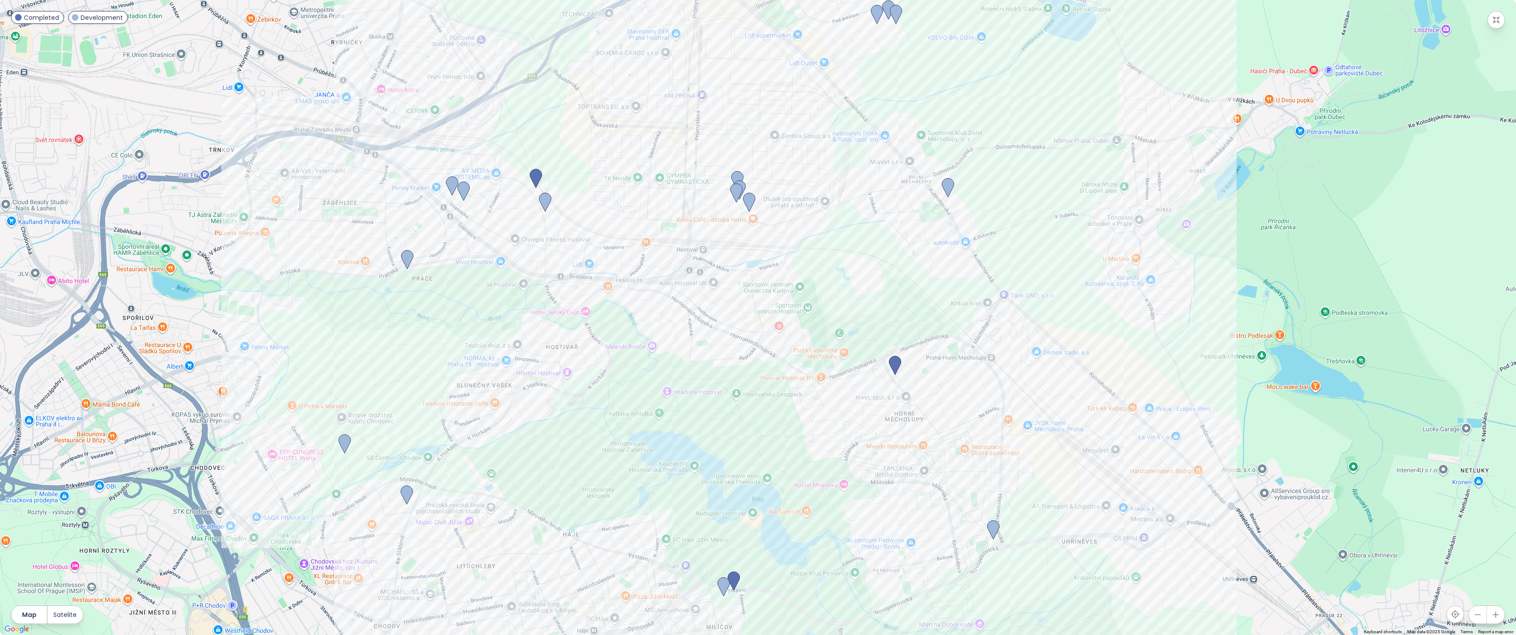
drag, startPoint x: 838, startPoint y: 426, endPoint x: 881, endPoint y: 444, distance: 46.6
click at [881, 444] on div at bounding box center [758, 317] width 1516 height 635
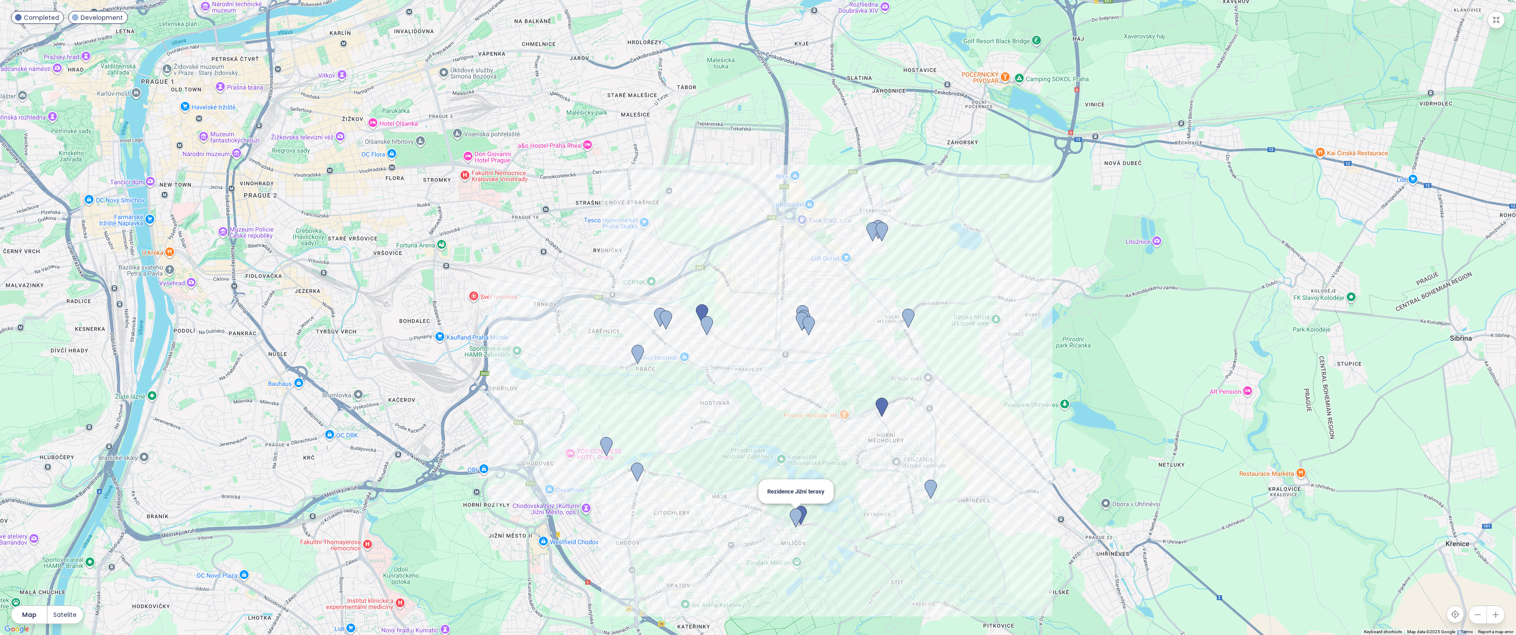
click at [795, 514] on img at bounding box center [796, 517] width 12 height 19
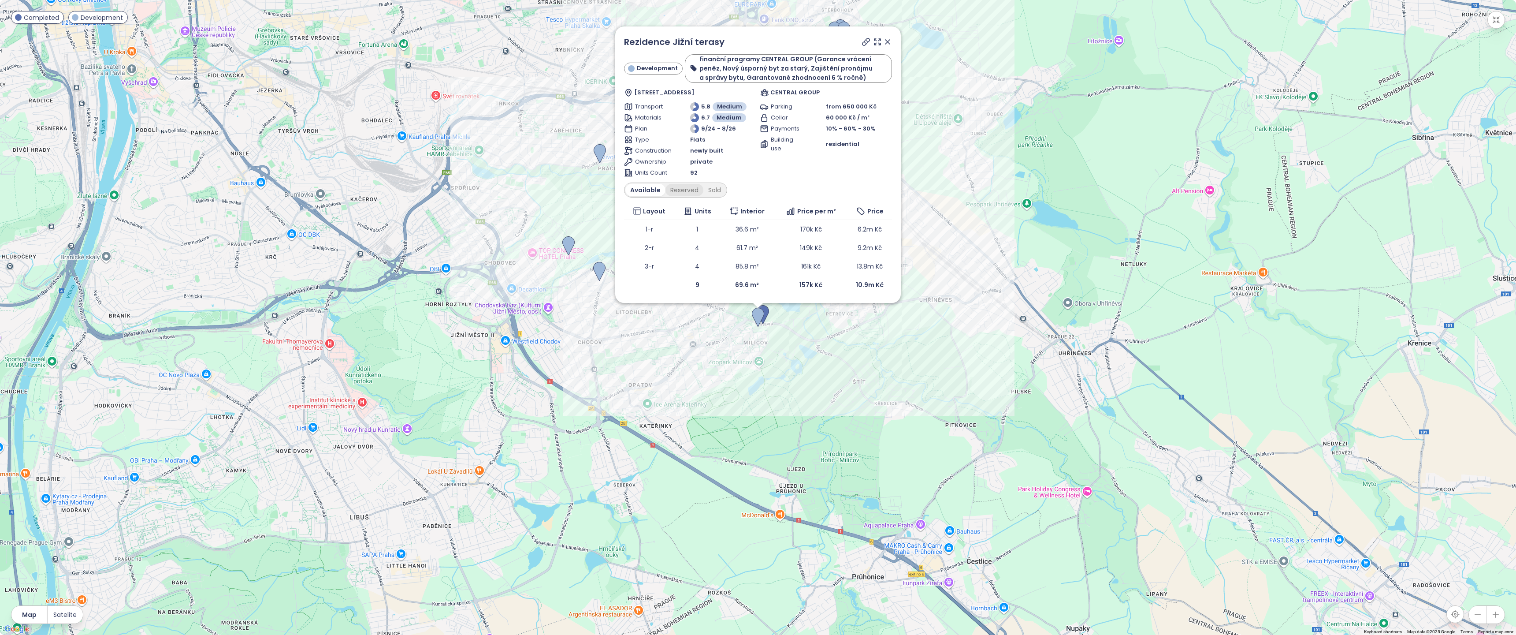
click at [679, 189] on div "Reserved" at bounding box center [685, 190] width 38 height 12
click at [713, 187] on div "Sold" at bounding box center [713, 190] width 22 height 12
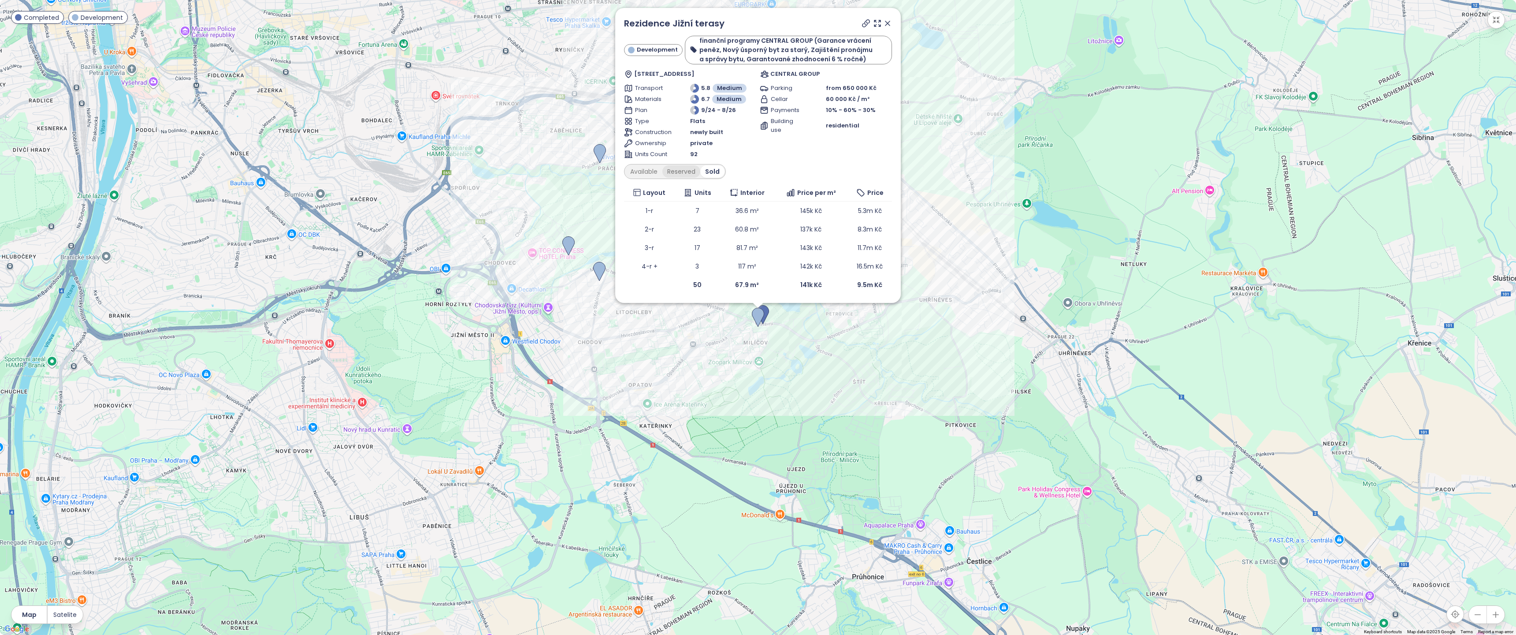
click at [677, 171] on div "Reserved" at bounding box center [681, 171] width 38 height 12
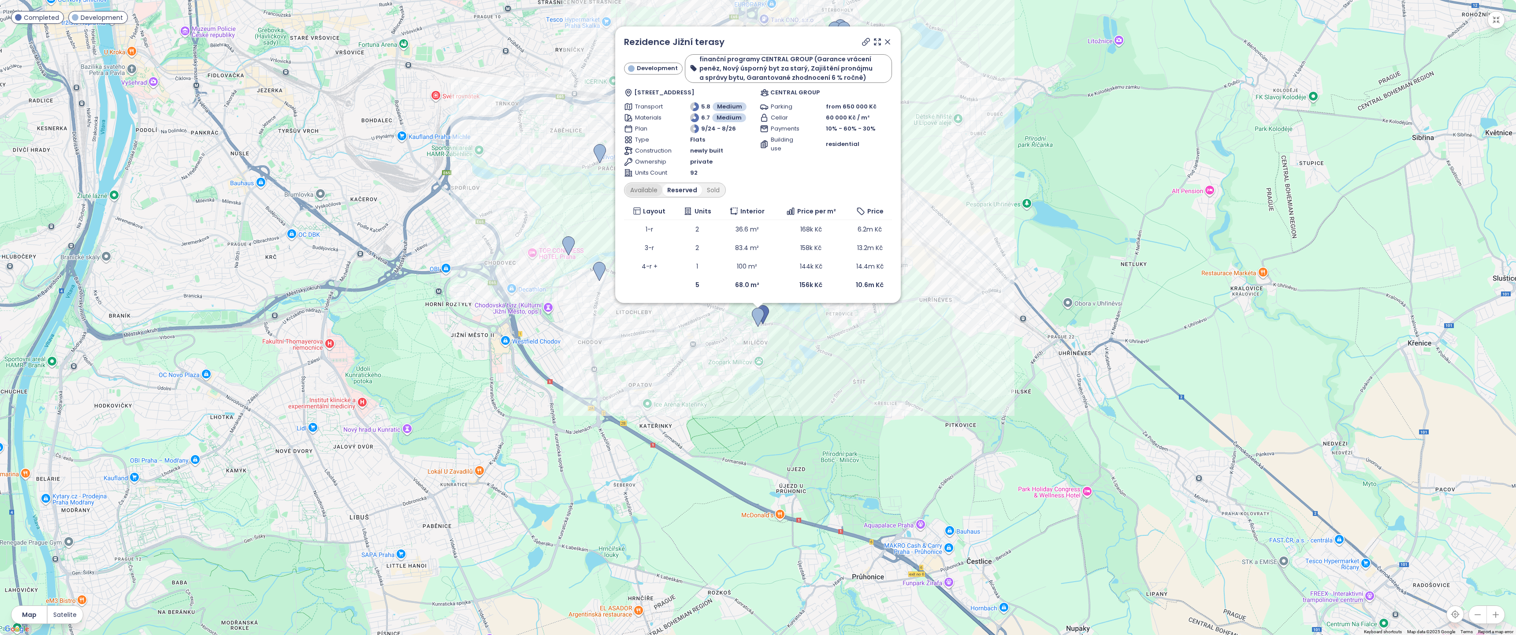
click at [646, 189] on div "Available" at bounding box center [643, 190] width 37 height 12
click at [676, 189] on div "Reserved" at bounding box center [685, 190] width 38 height 12
click at [711, 189] on div "Sold" at bounding box center [713, 190] width 22 height 12
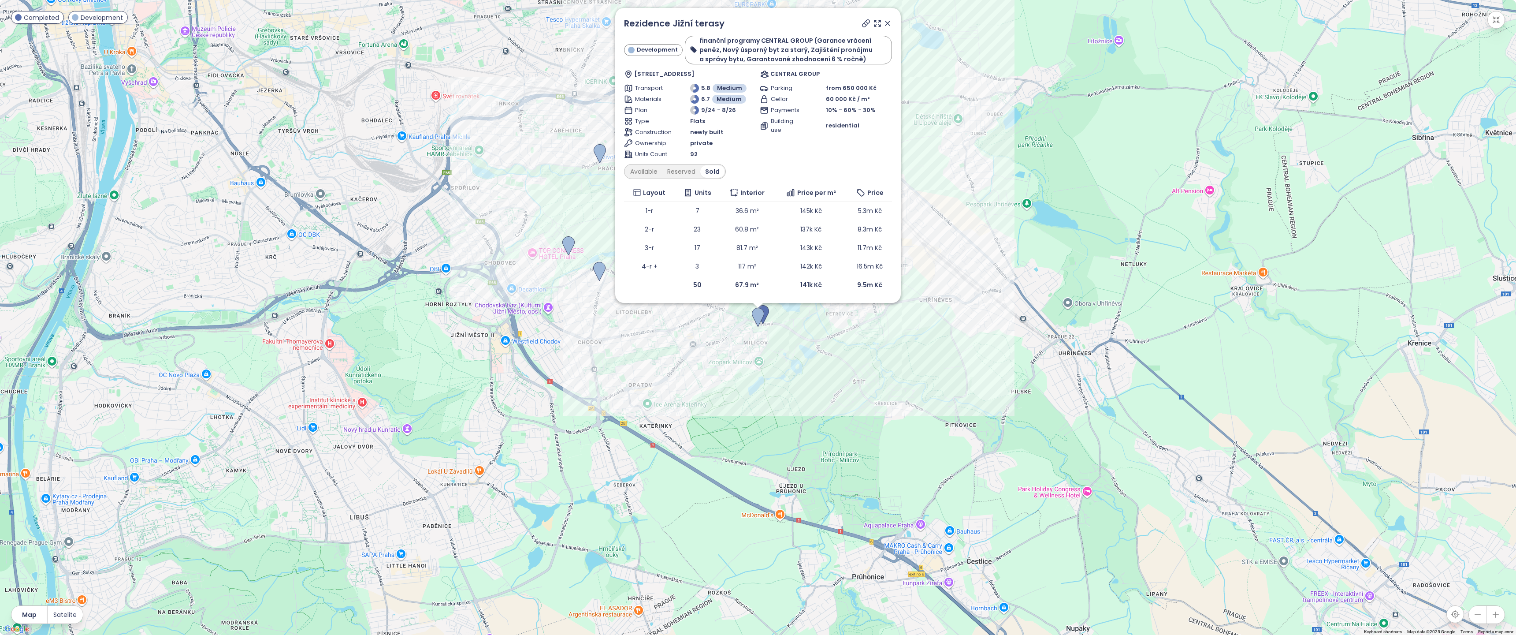
click at [886, 22] on icon at bounding box center [888, 23] width 4 height 4
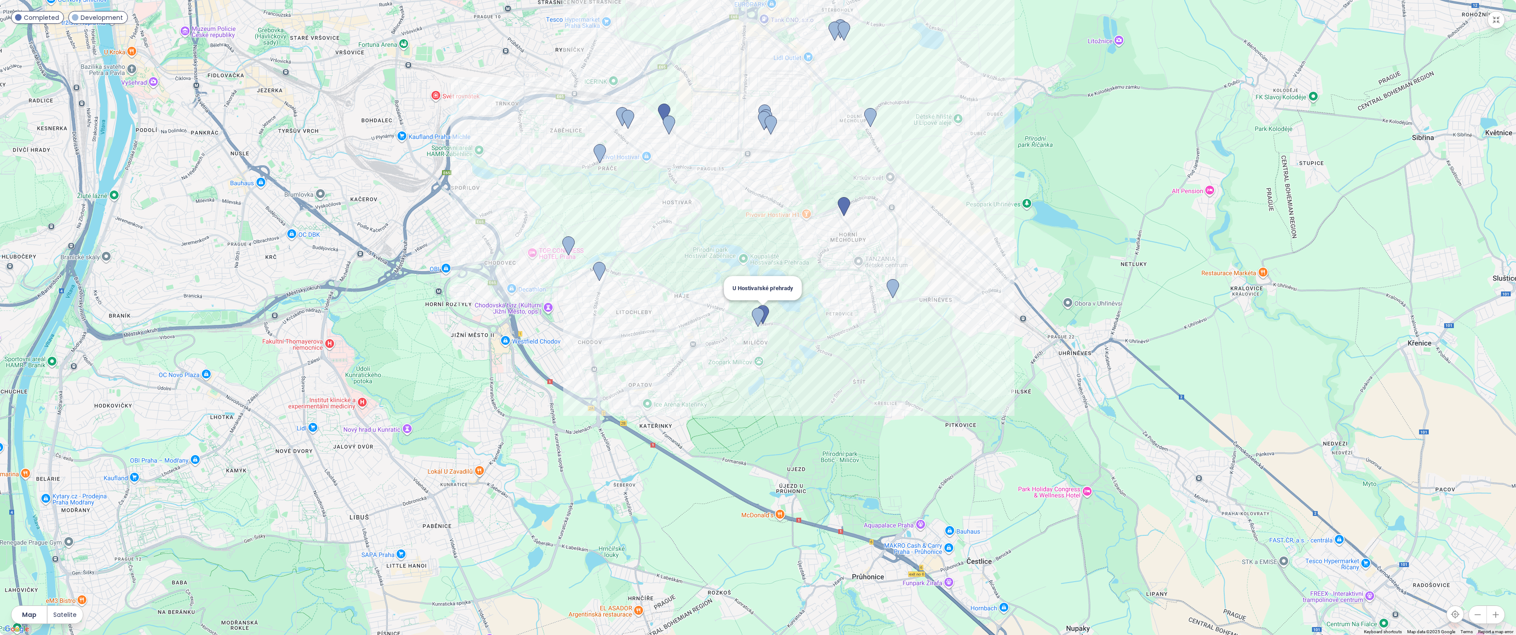
click at [768, 309] on img at bounding box center [763, 314] width 12 height 19
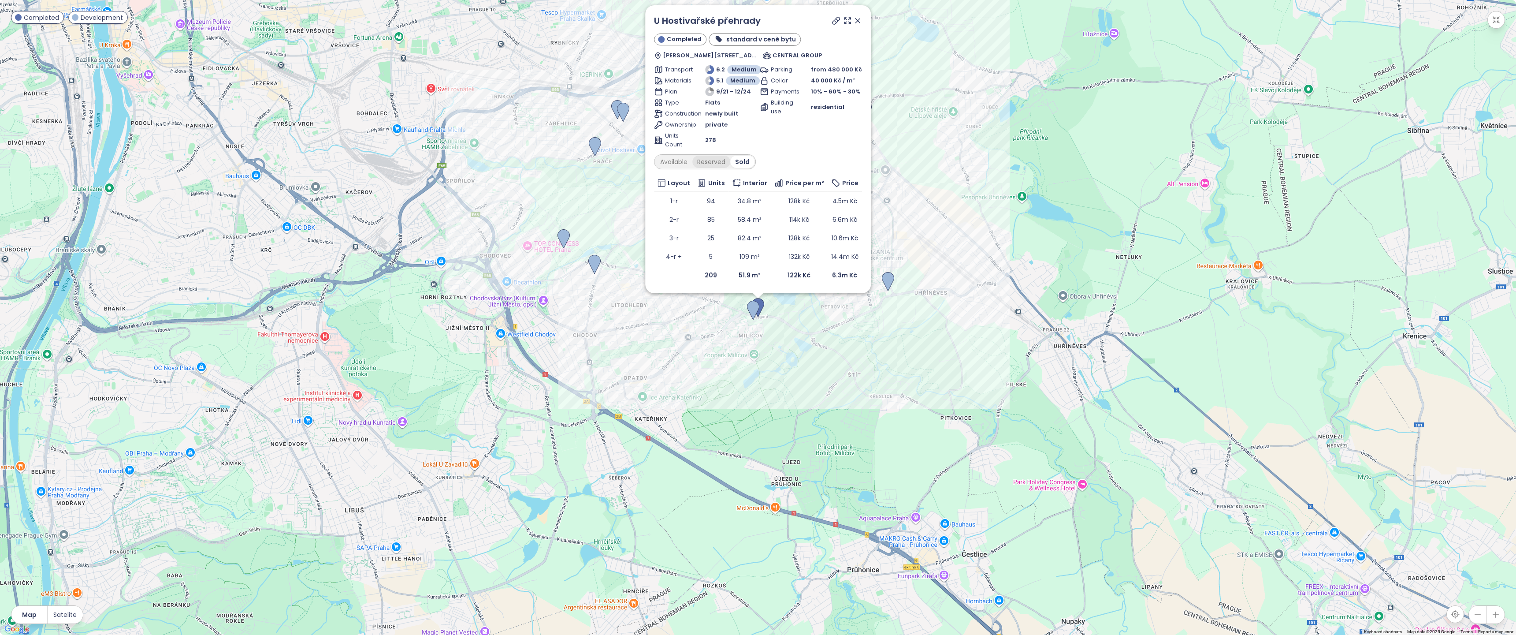
click at [720, 162] on div "Reserved" at bounding box center [711, 162] width 38 height 12
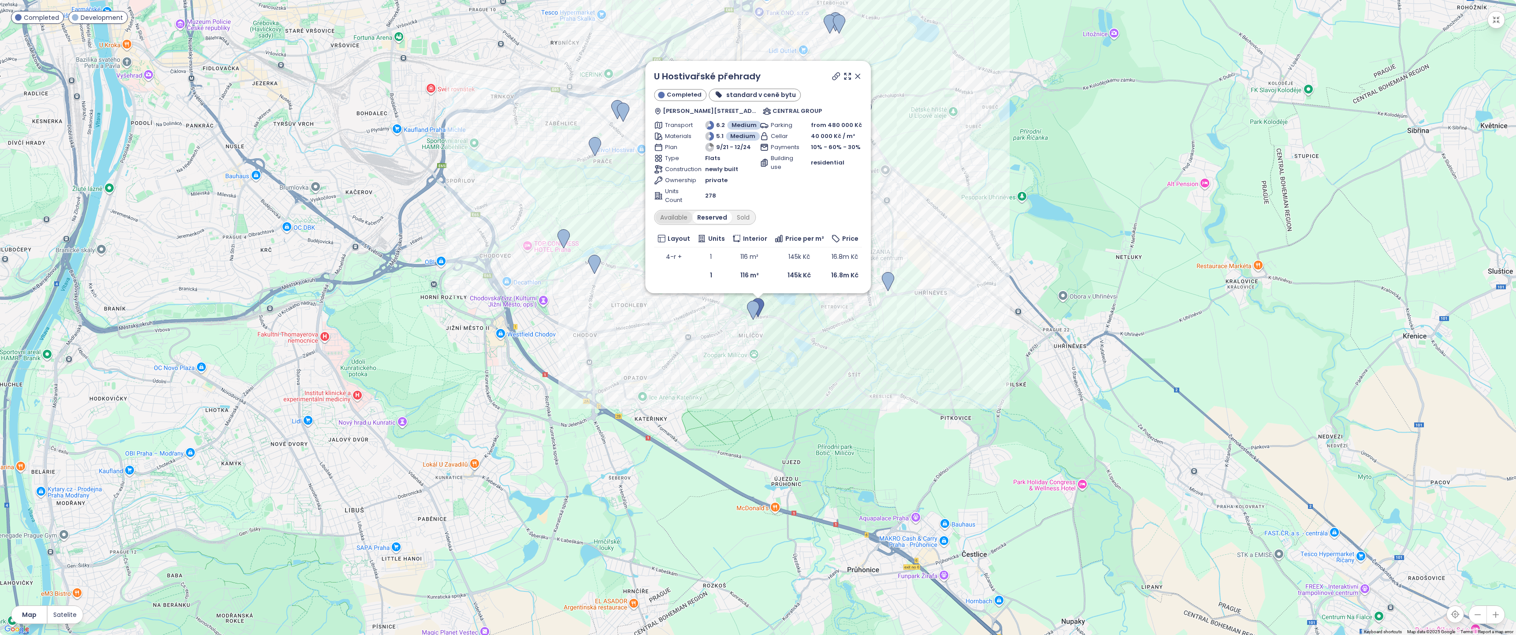
click at [674, 217] on div "Available" at bounding box center [673, 217] width 37 height 12
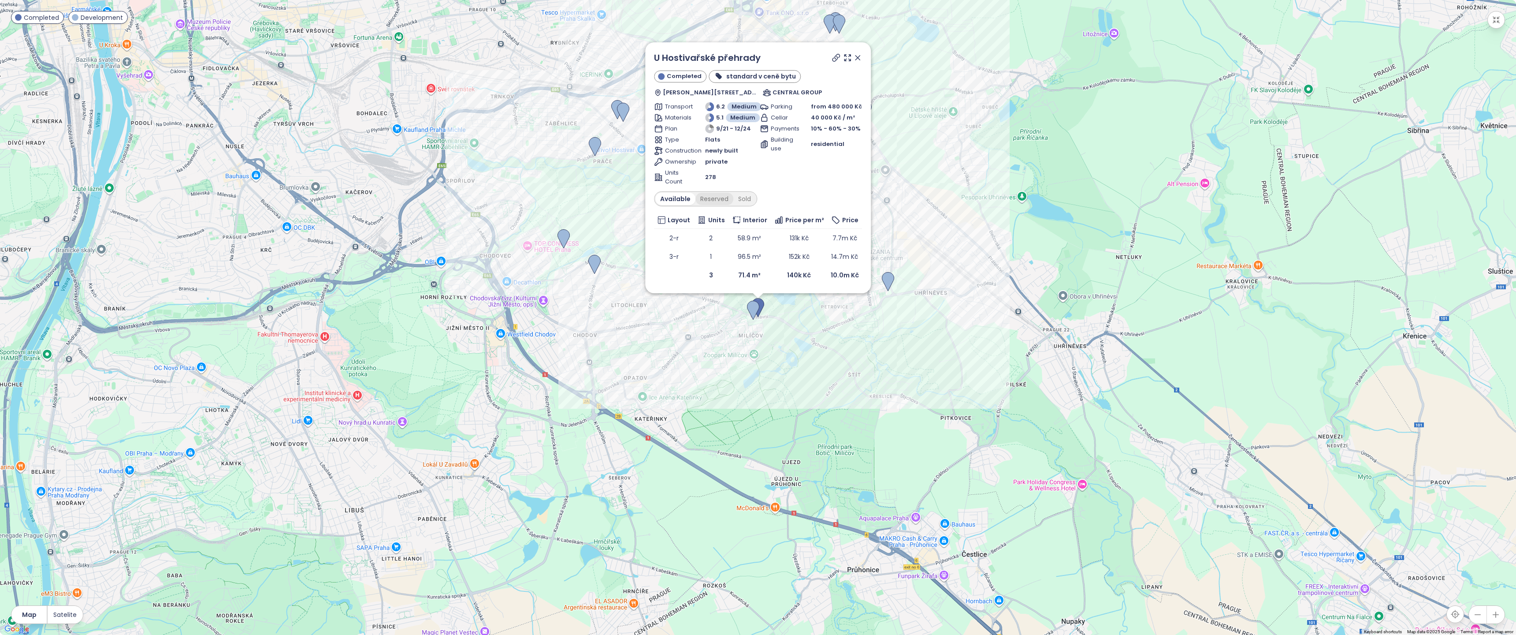
click at [716, 199] on div "Reserved" at bounding box center [715, 199] width 38 height 12
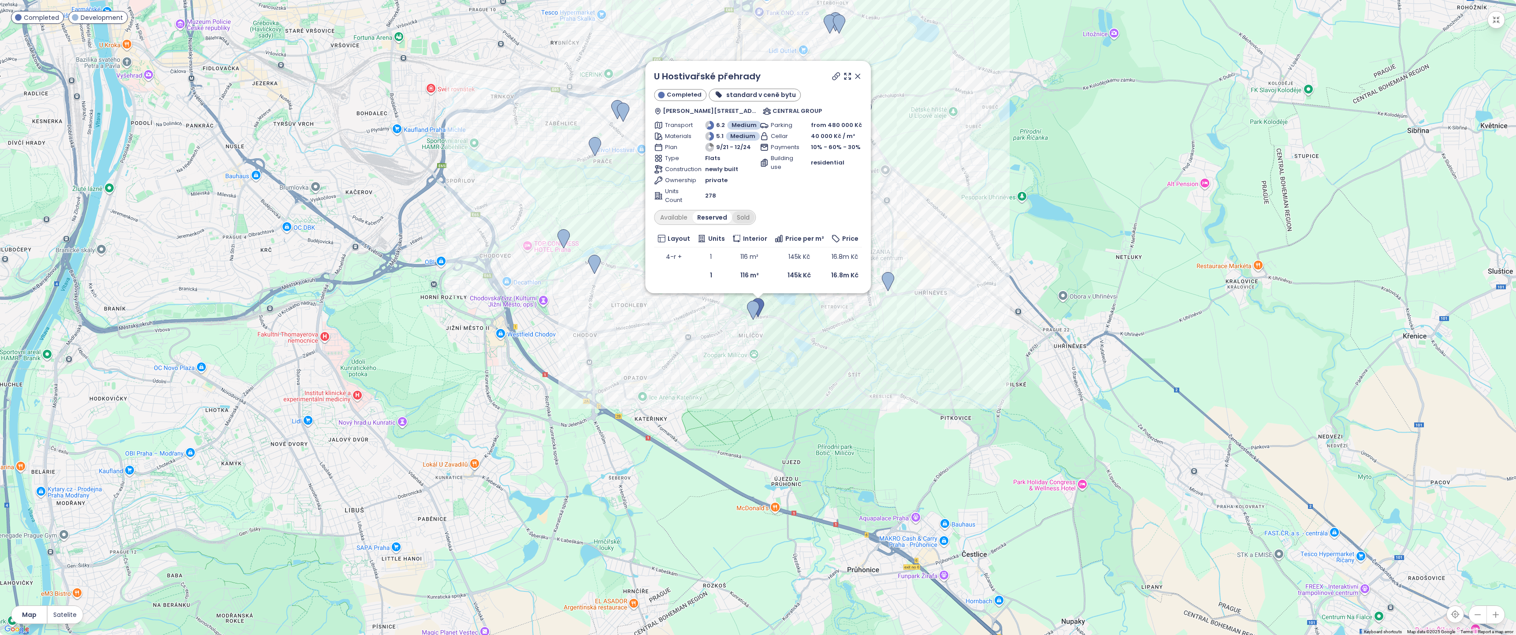
click at [742, 217] on div "Sold" at bounding box center [743, 217] width 22 height 12
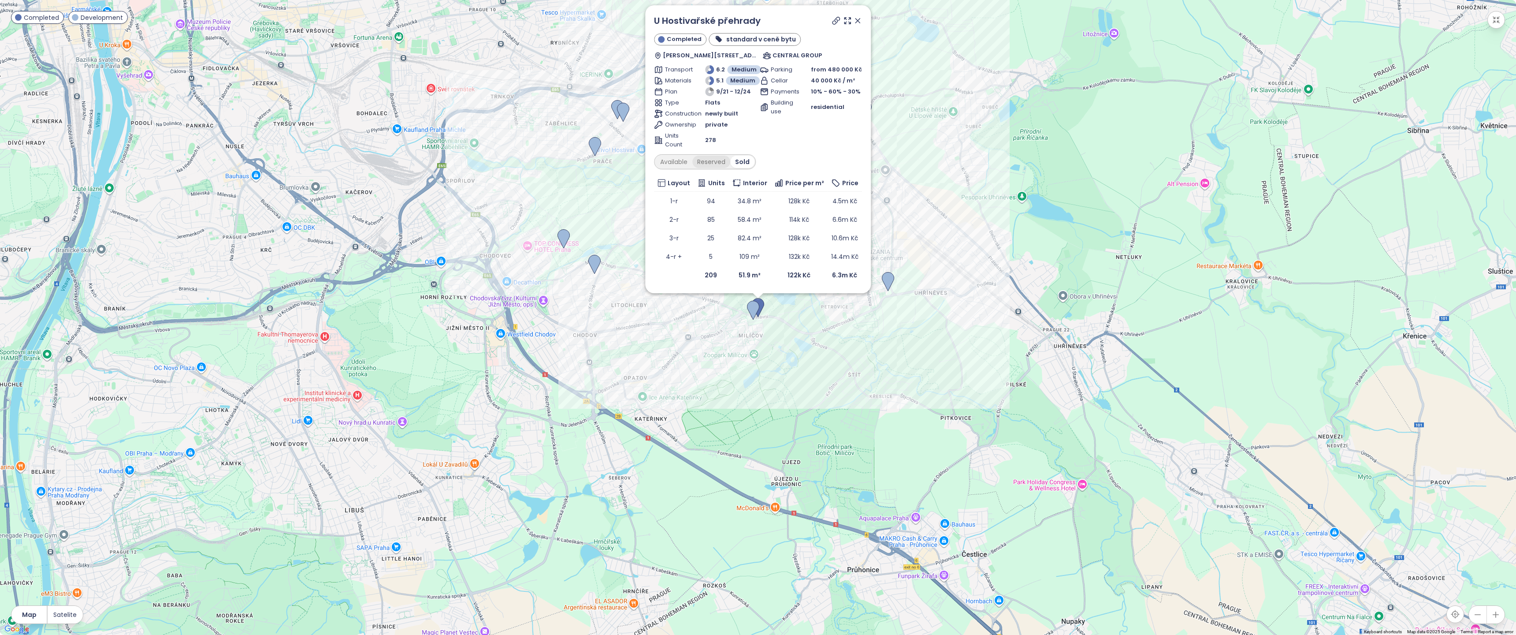
click at [714, 161] on div "Reserved" at bounding box center [711, 162] width 38 height 12
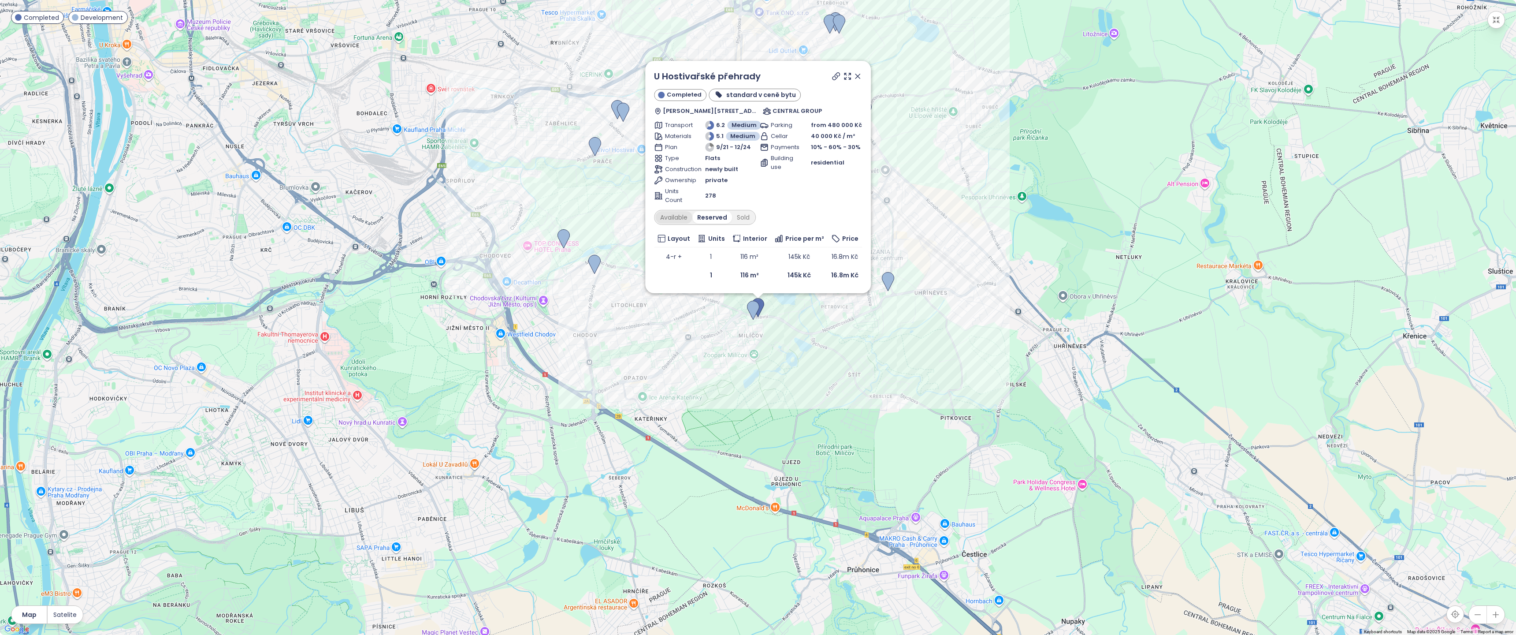
click at [676, 221] on div "Available" at bounding box center [673, 217] width 37 height 12
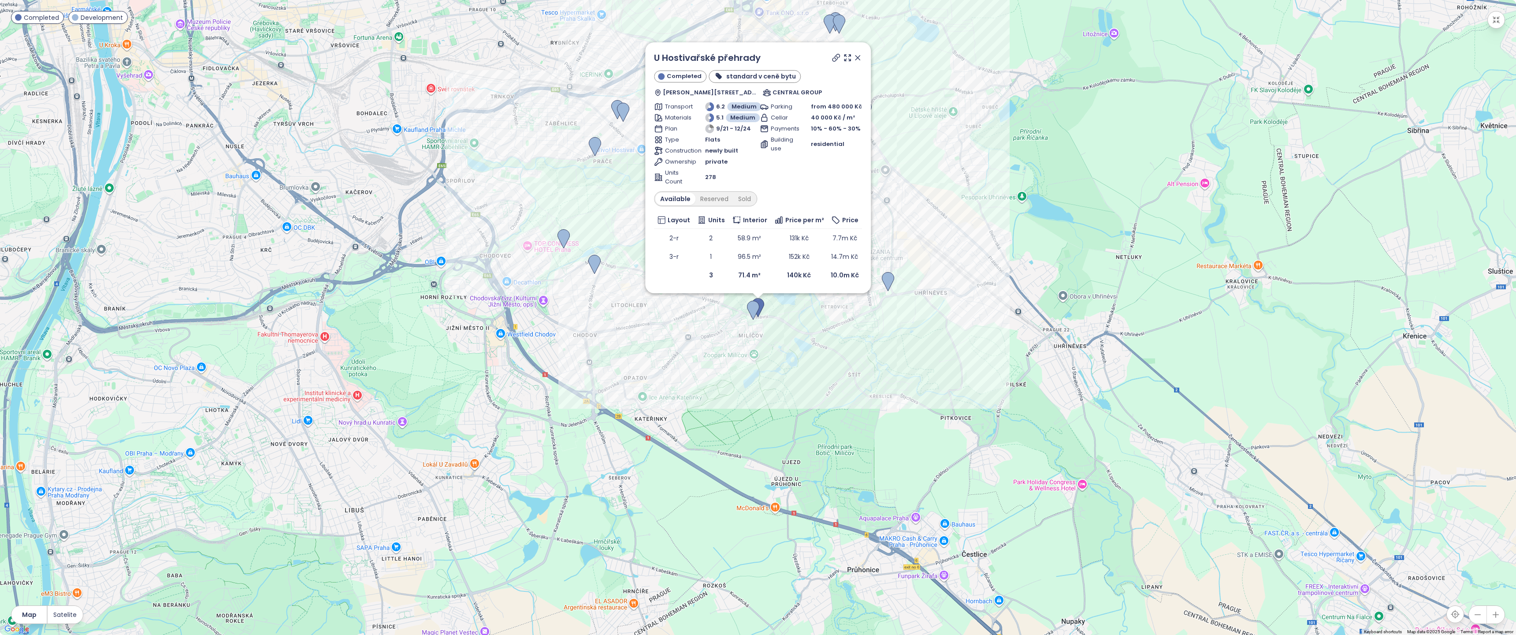
click at [853, 54] on icon at bounding box center [857, 57] width 9 height 9
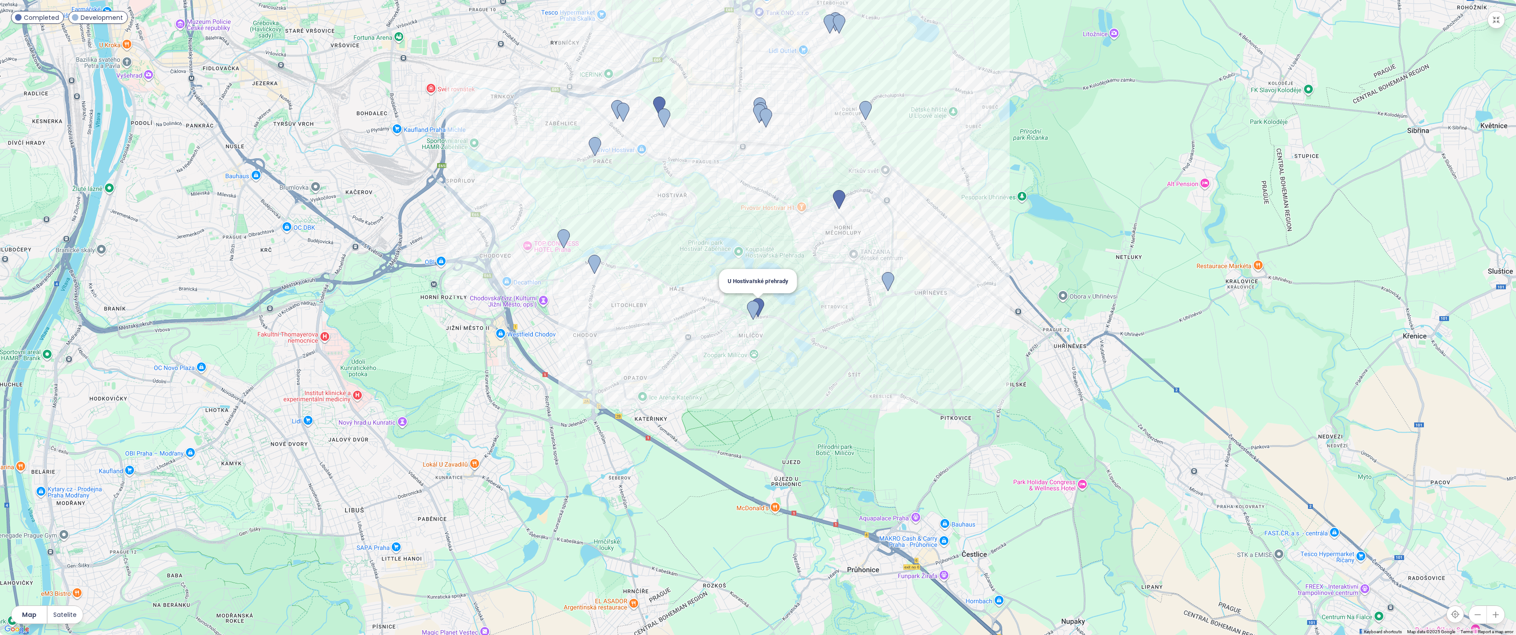
click at [762, 301] on img at bounding box center [758, 307] width 12 height 19
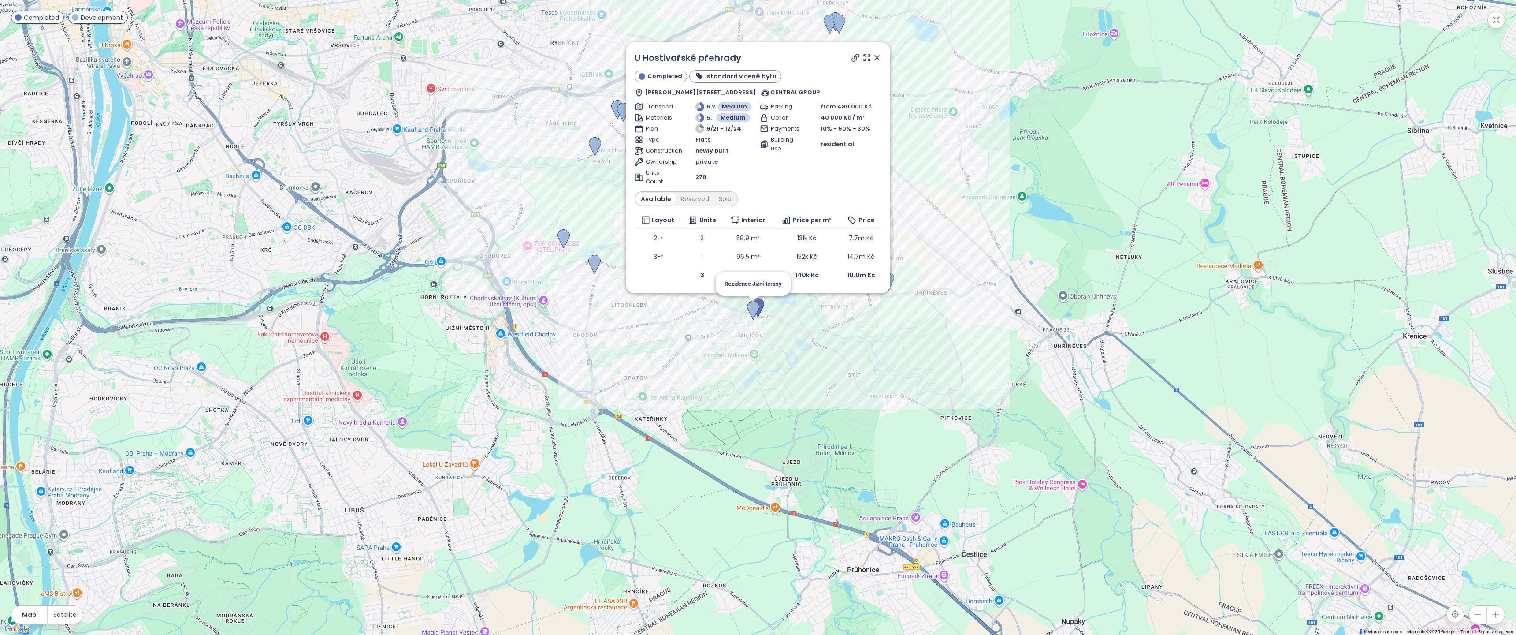
click at [754, 307] on img at bounding box center [753, 310] width 12 height 19
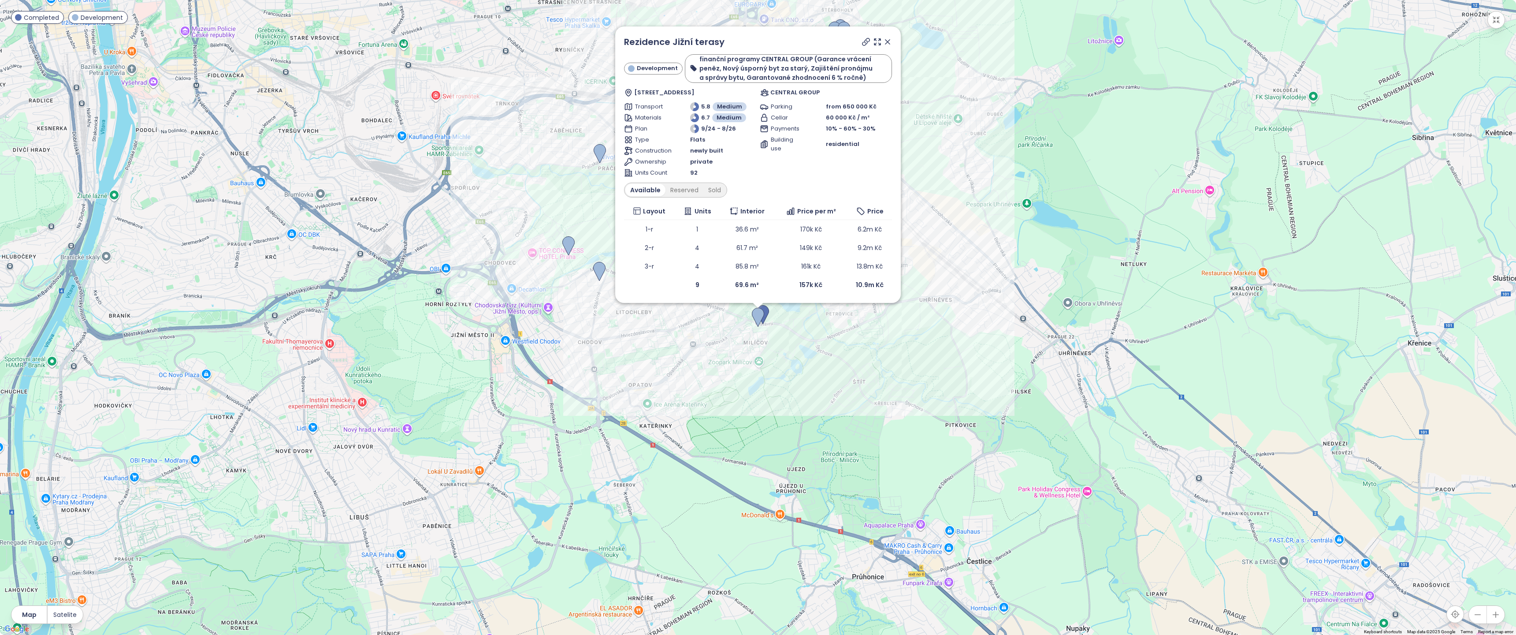
click at [864, 39] on icon at bounding box center [866, 41] width 9 height 9
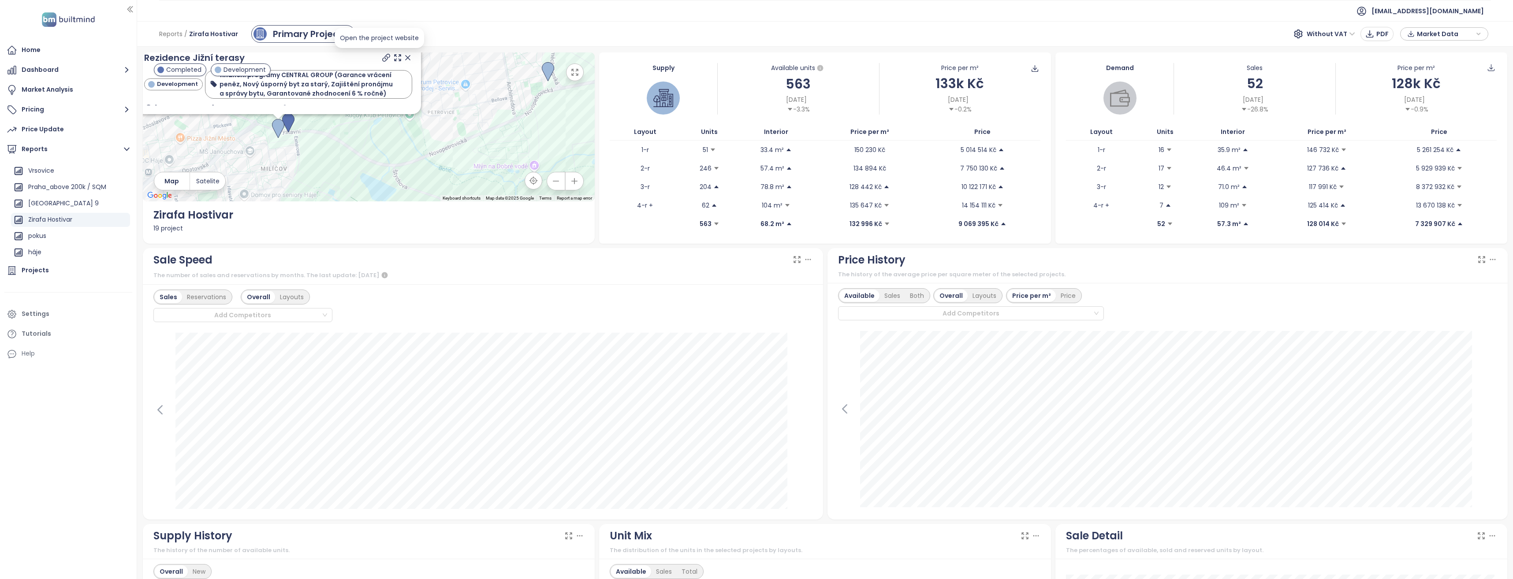
click at [383, 58] on icon at bounding box center [386, 57] width 7 height 7
click at [559, 174] on button "button" at bounding box center [556, 181] width 18 height 18
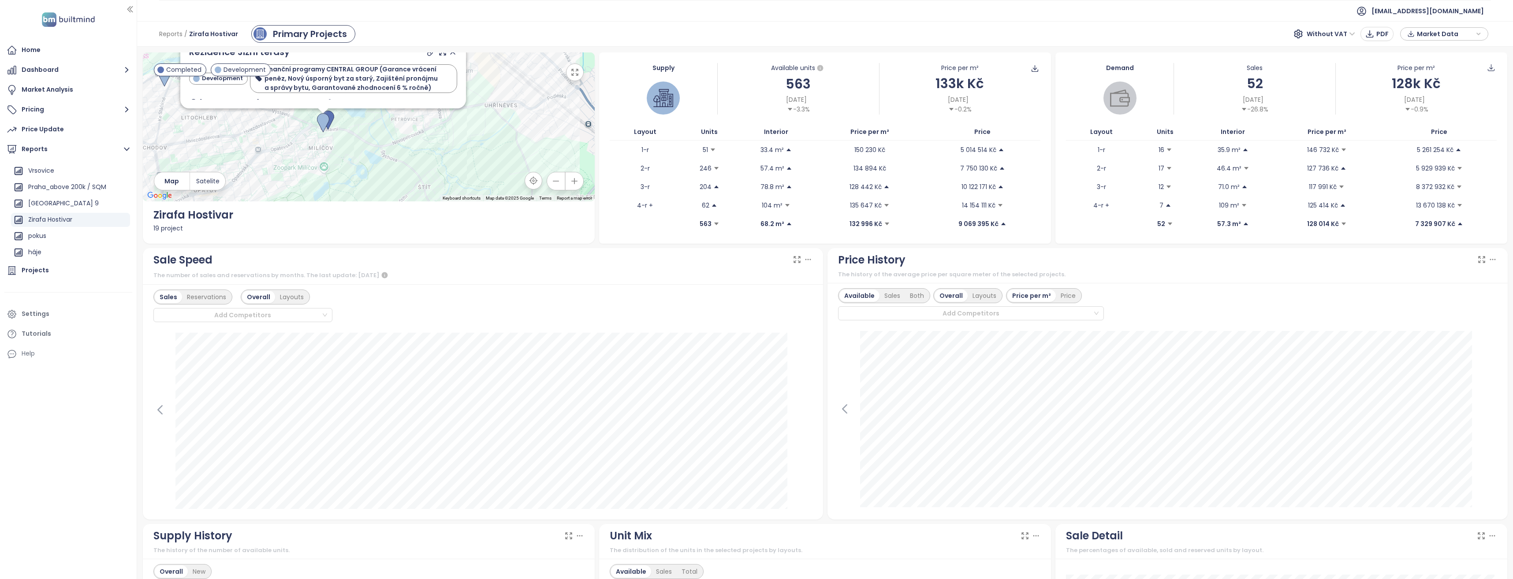
click at [554, 180] on icon "button" at bounding box center [555, 181] width 9 height 9
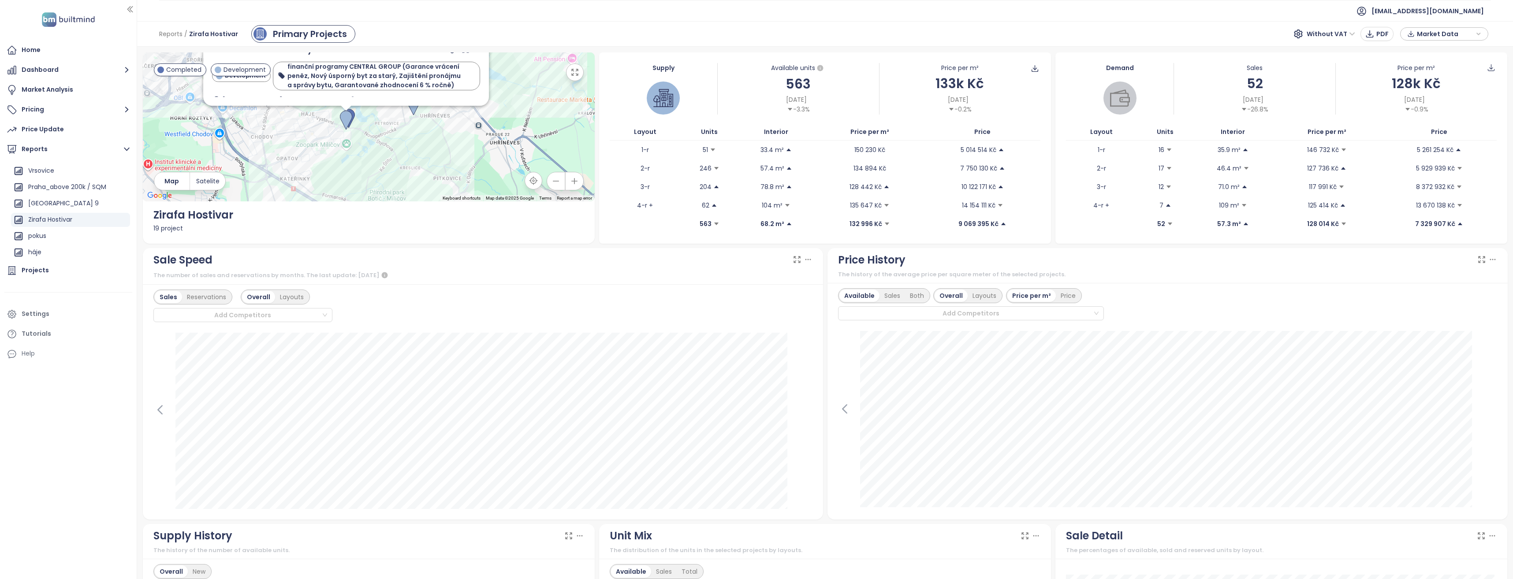
click at [600, 100] on div "Supply Available units 563 Aug 13, 2025 -3.3% Price per m² 133k Kč Aug 13, 2025…" at bounding box center [825, 147] width 452 height 191
click at [570, 74] on icon "button" at bounding box center [574, 72] width 9 height 9
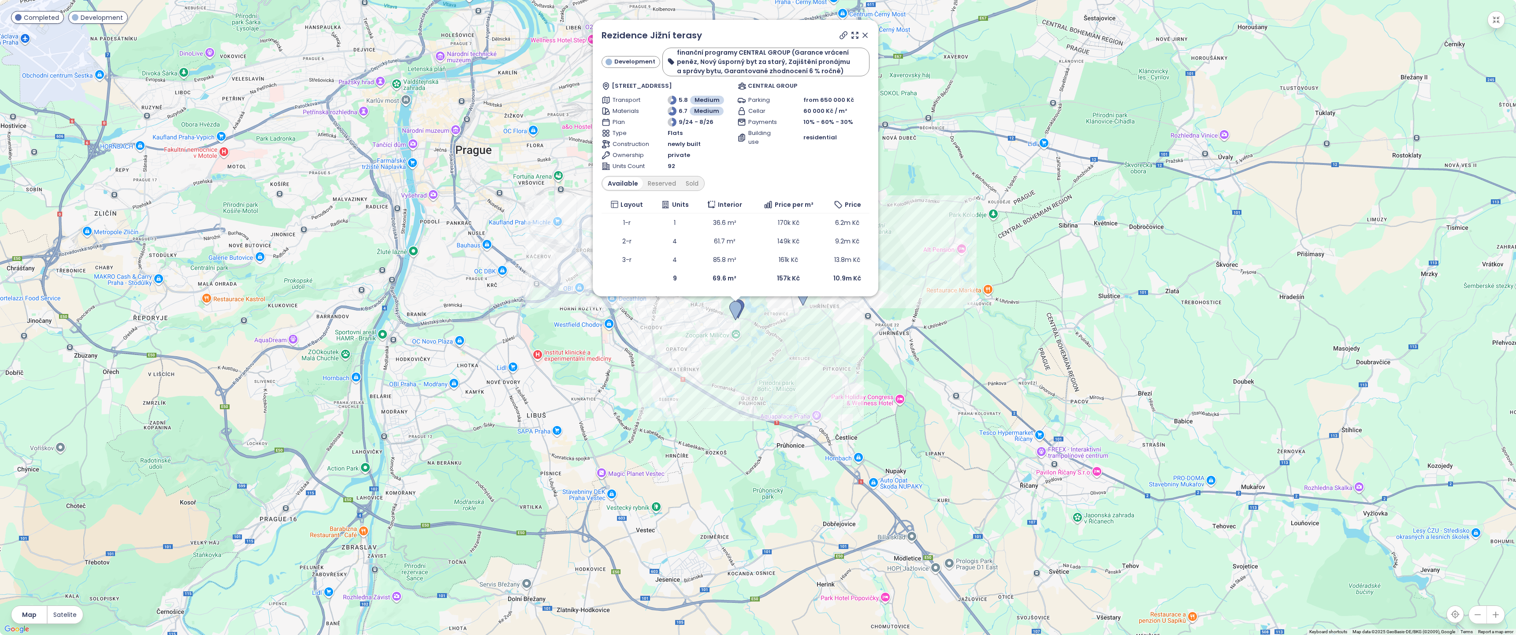
click at [870, 43] on div "Rezidence Jižní terasy Development finanční programy CENTRAL GROUP (Garance vrá…" at bounding box center [736, 158] width 286 height 276
click at [868, 37] on icon at bounding box center [865, 35] width 9 height 9
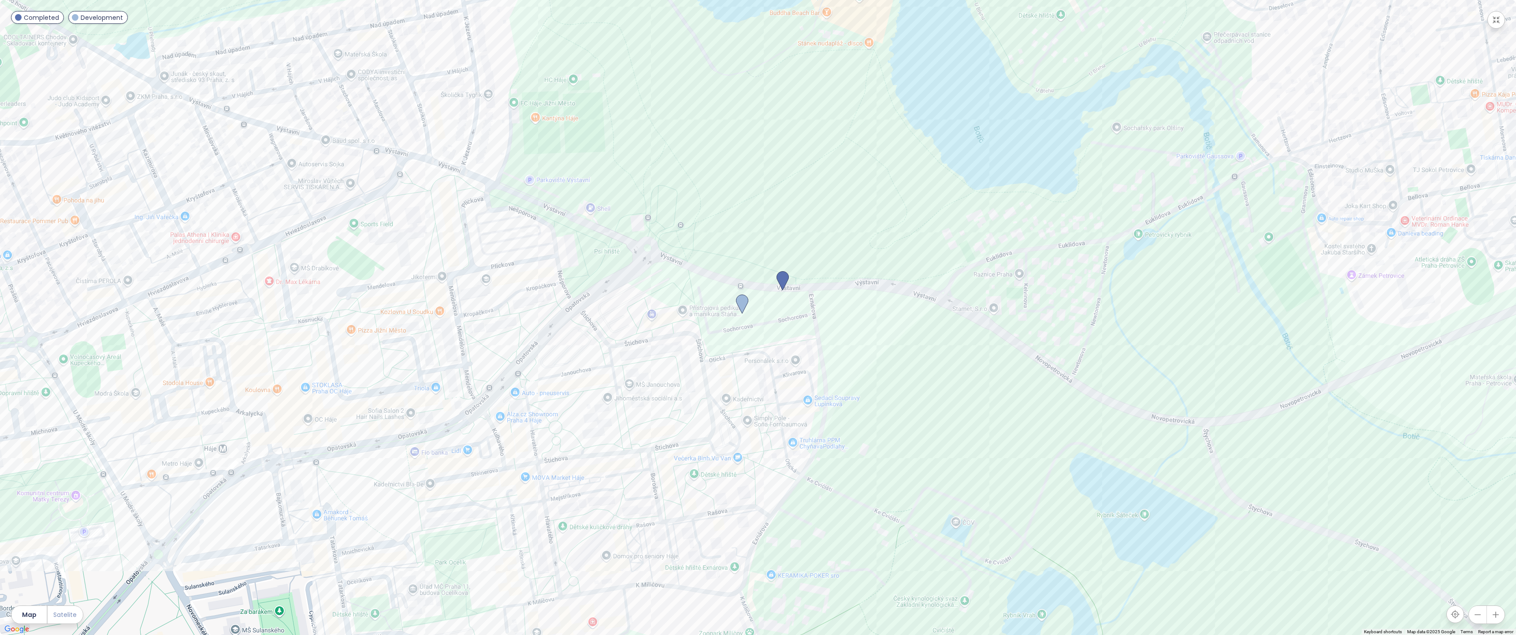
click at [67, 579] on button "Satelite" at bounding box center [65, 615] width 35 height 18
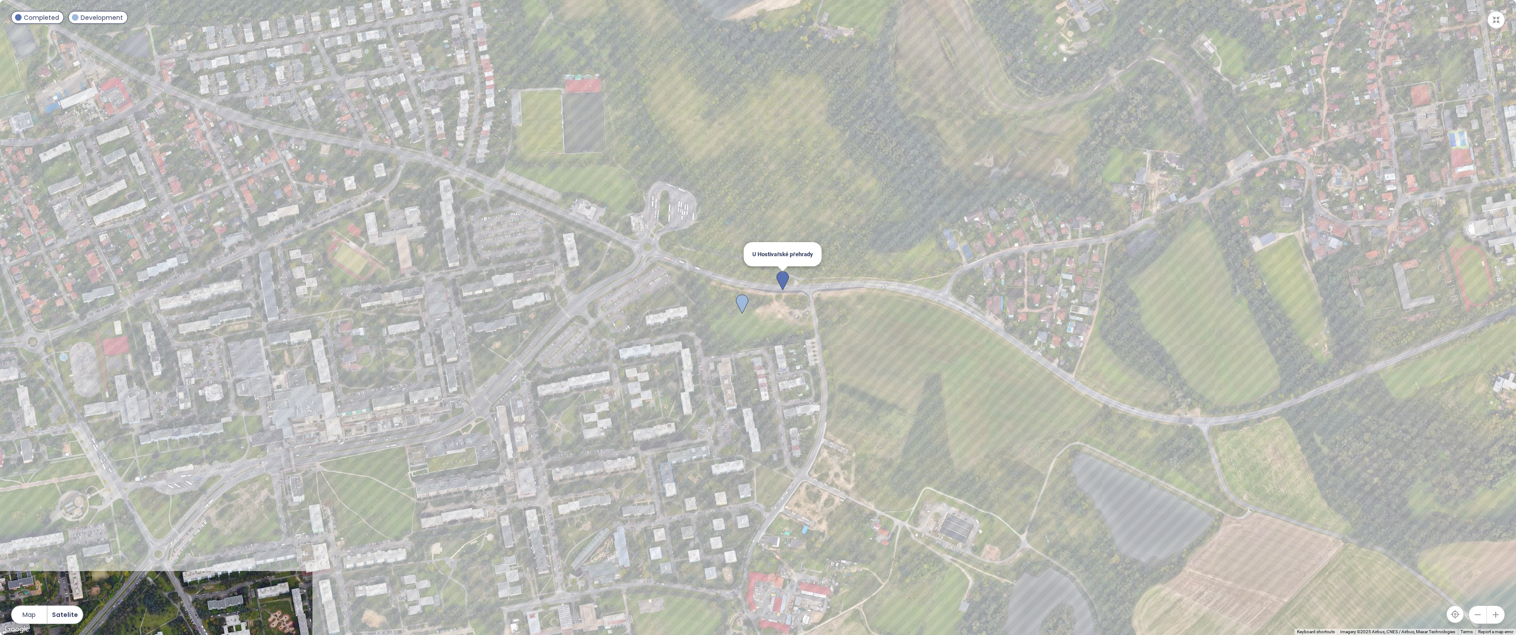
click at [781, 277] on img at bounding box center [783, 280] width 12 height 19
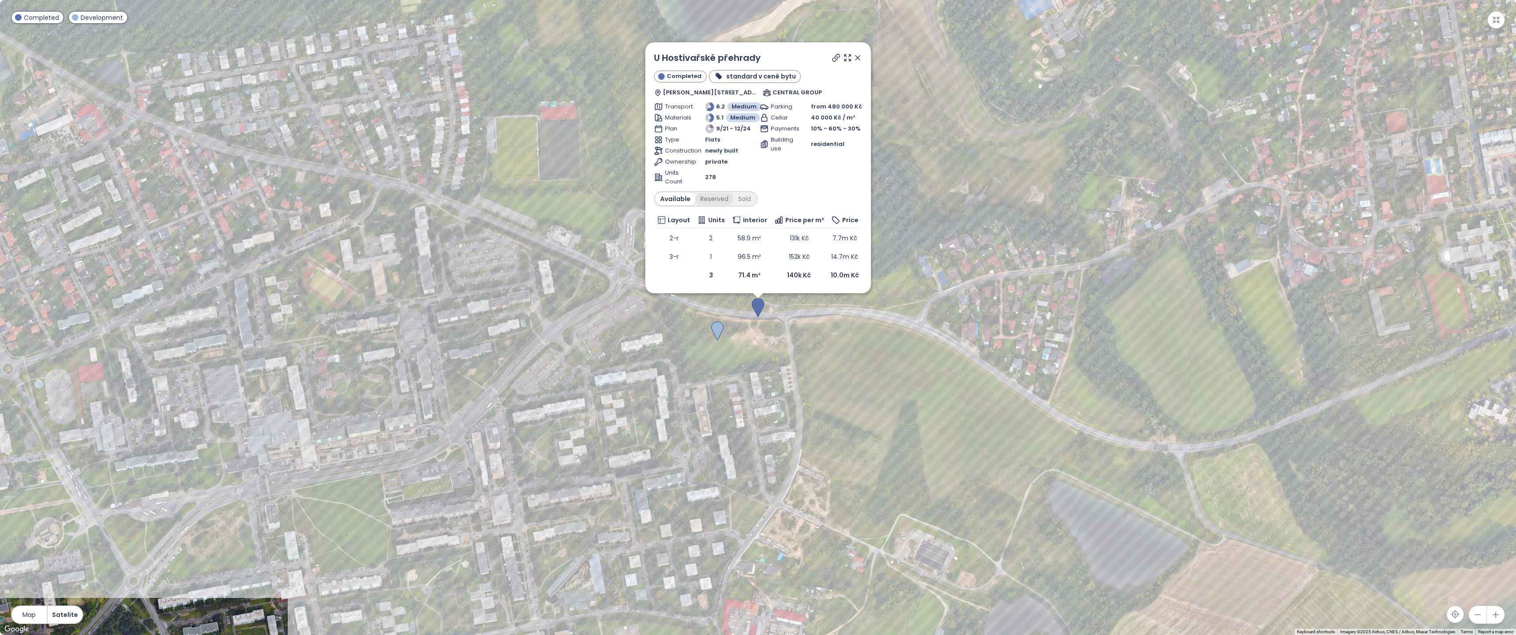
click at [716, 199] on div "Reserved" at bounding box center [715, 199] width 38 height 12
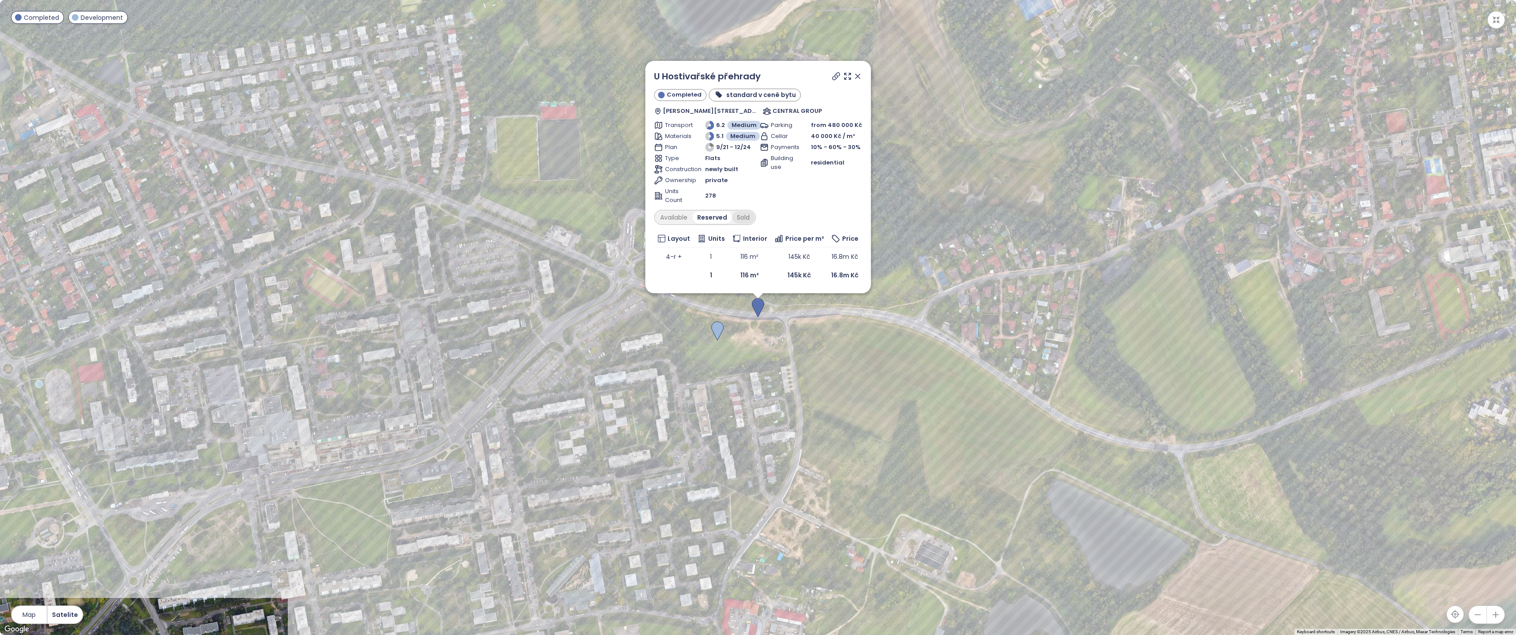
click at [743, 218] on div "Sold" at bounding box center [743, 217] width 22 height 12
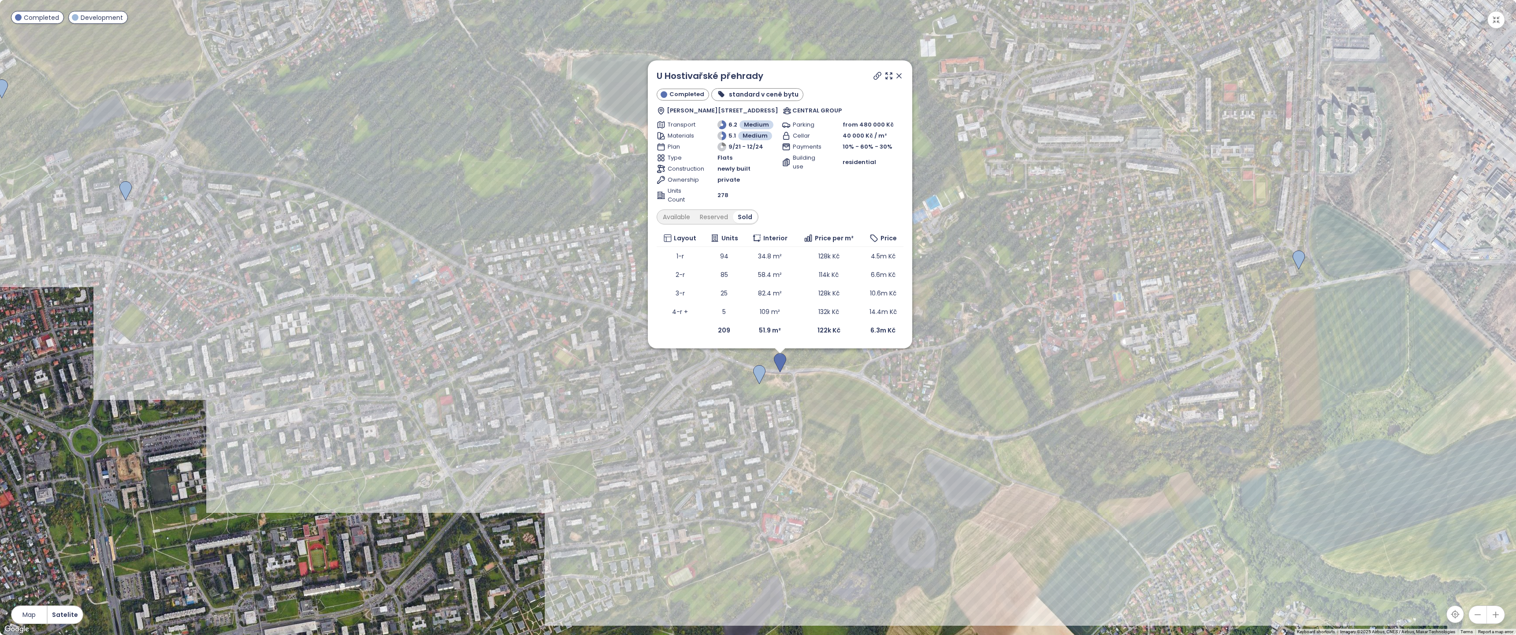
drag, startPoint x: 915, startPoint y: 483, endPoint x: 852, endPoint y: 451, distance: 70.8
click at [852, 453] on div "U Hostivařské přehrady Completed standard v ceně bytu Exnárova 9, 149 00 Praha …" at bounding box center [758, 317] width 1516 height 635
click at [898, 74] on icon at bounding box center [898, 75] width 9 height 9
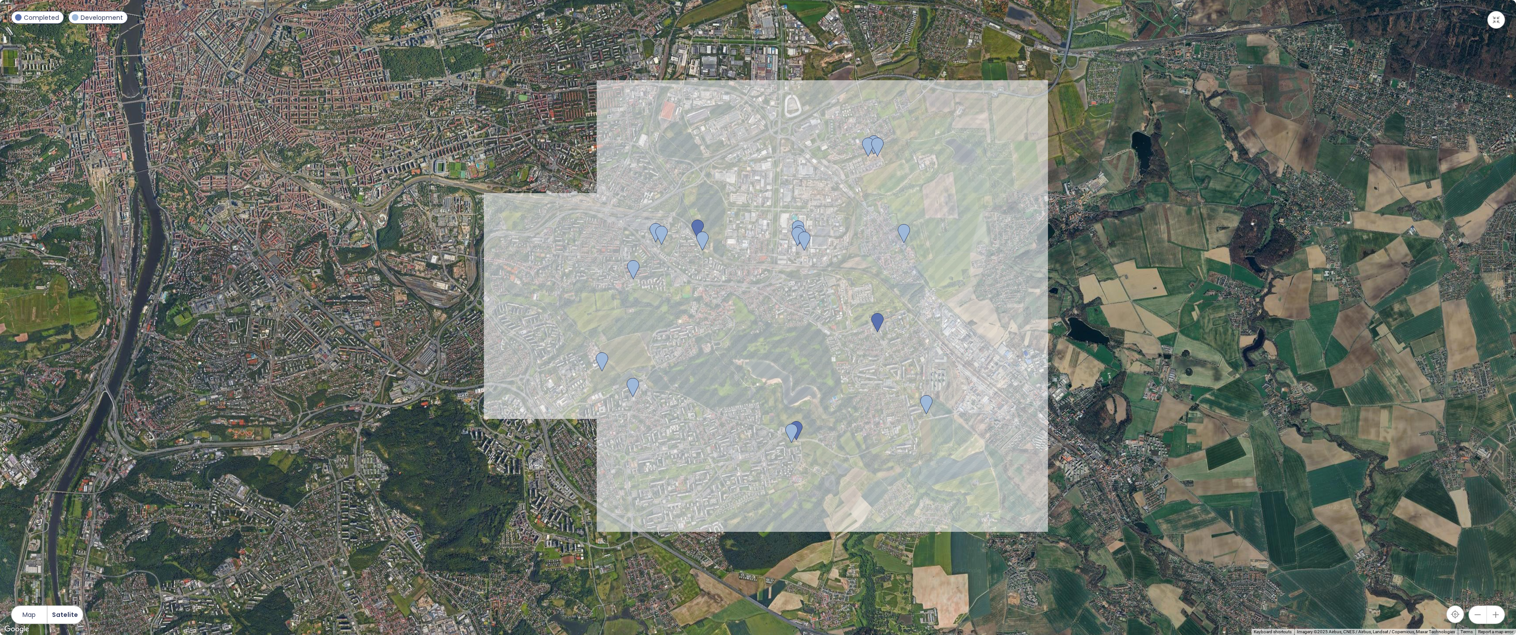
drag, startPoint x: 901, startPoint y: 447, endPoint x: 900, endPoint y: 452, distance: 5.8
click at [900, 452] on div at bounding box center [758, 317] width 1516 height 635
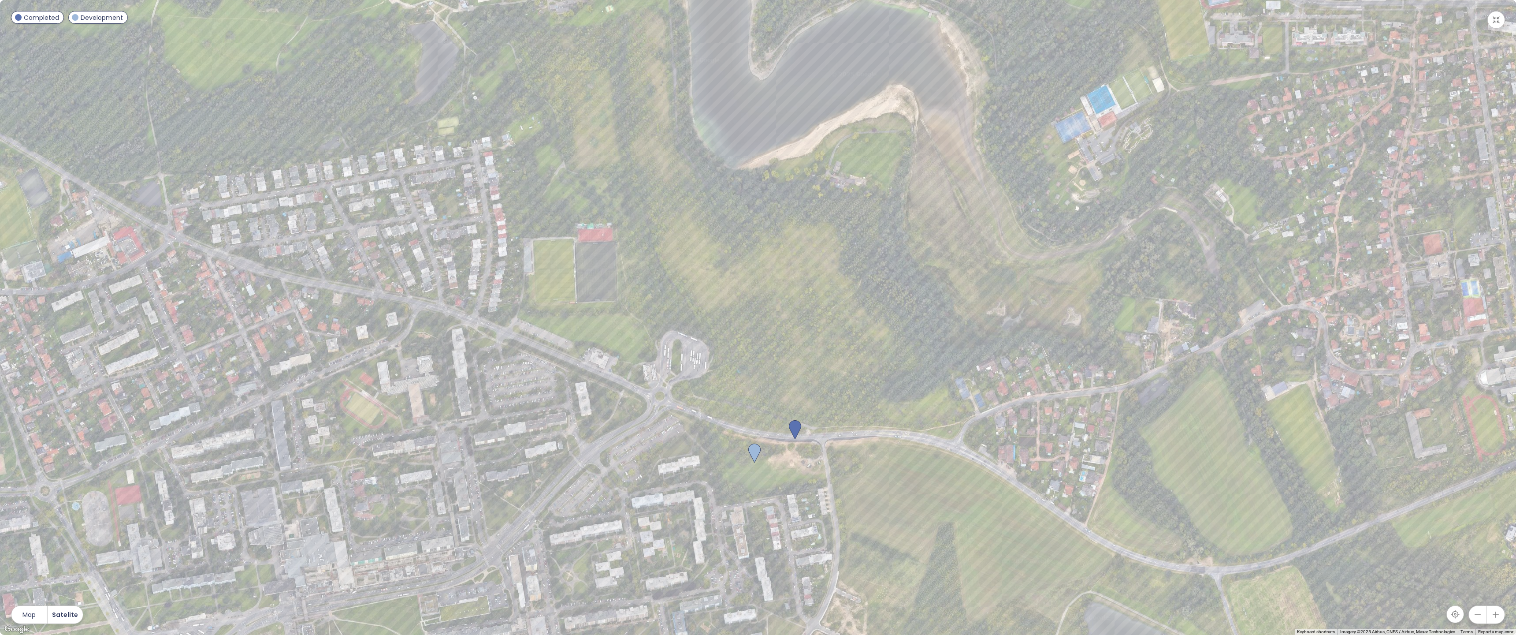
drag, startPoint x: 693, startPoint y: 379, endPoint x: 636, endPoint y: 534, distance: 165.1
click at [636, 534] on div at bounding box center [758, 317] width 1516 height 635
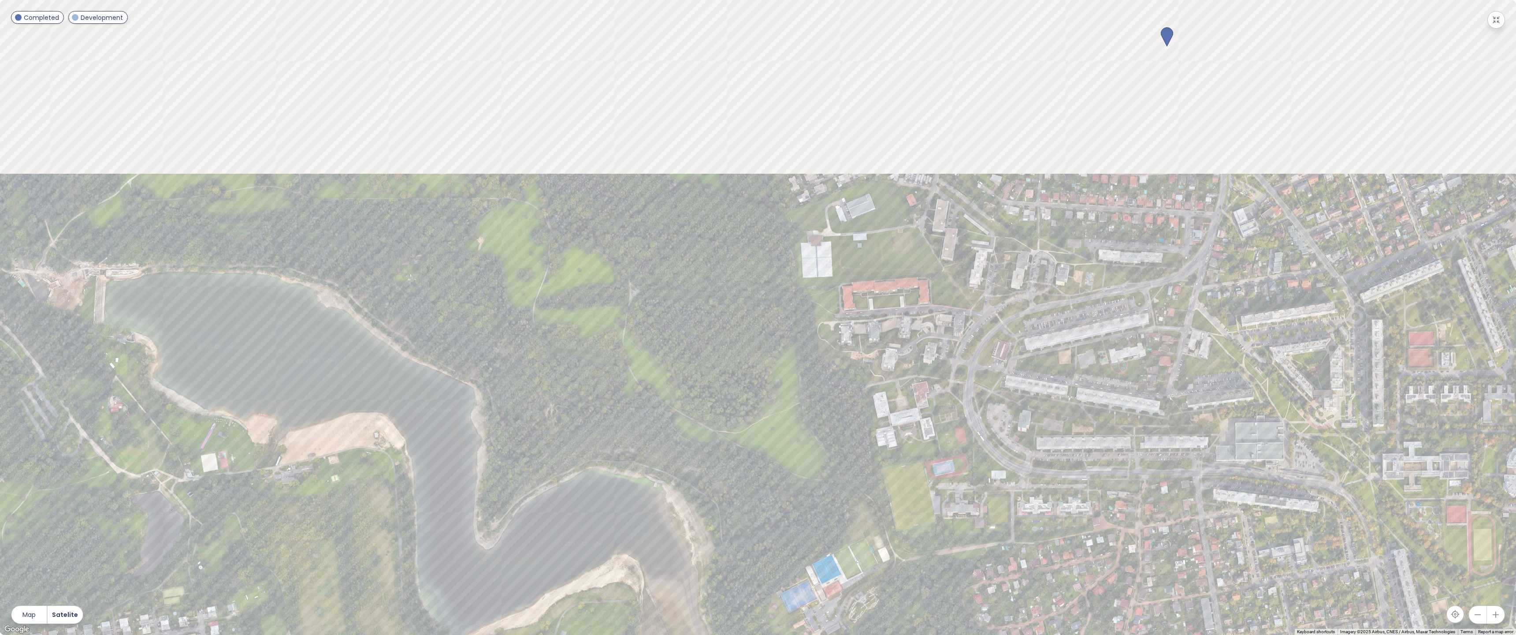
drag, startPoint x: 938, startPoint y: 240, endPoint x: 811, endPoint y: 503, distance: 292.0
click at [811, 503] on div at bounding box center [758, 317] width 1516 height 635
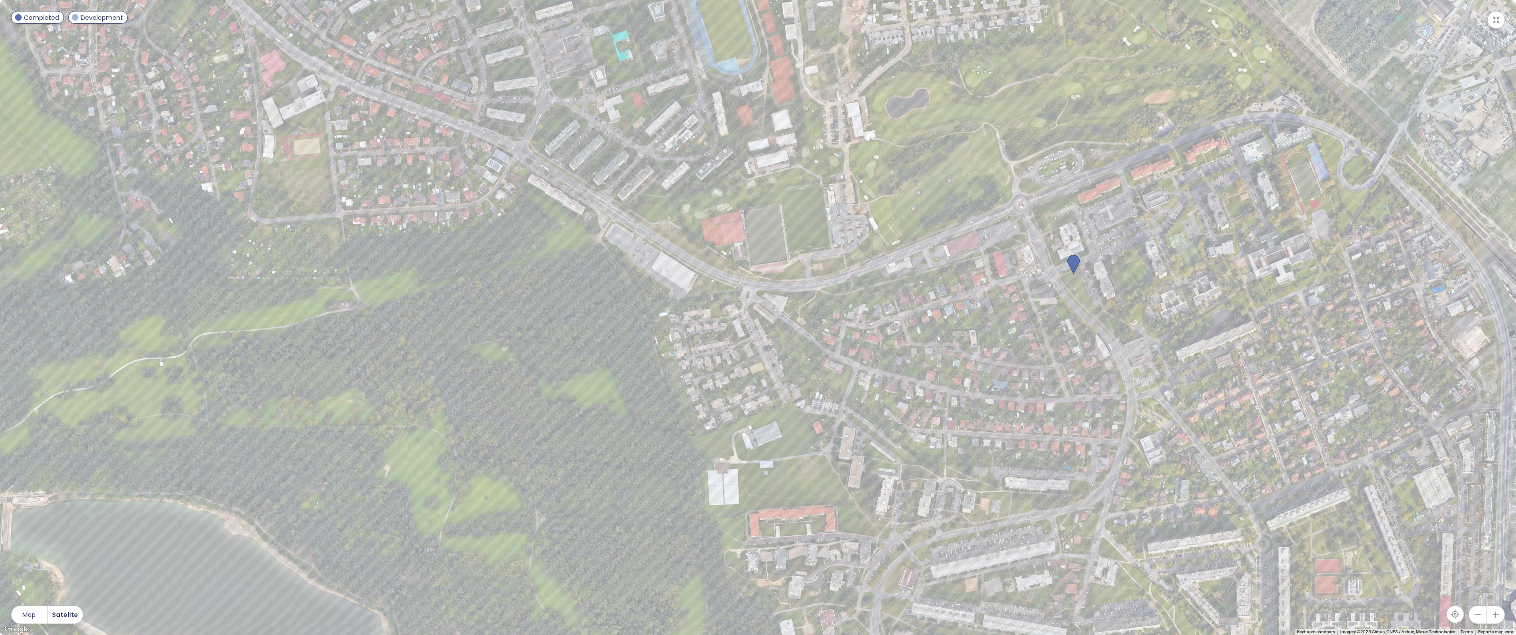
drag, startPoint x: 1068, startPoint y: 206, endPoint x: 981, endPoint y: 425, distance: 236.0
click at [981, 425] on div at bounding box center [758, 317] width 1516 height 635
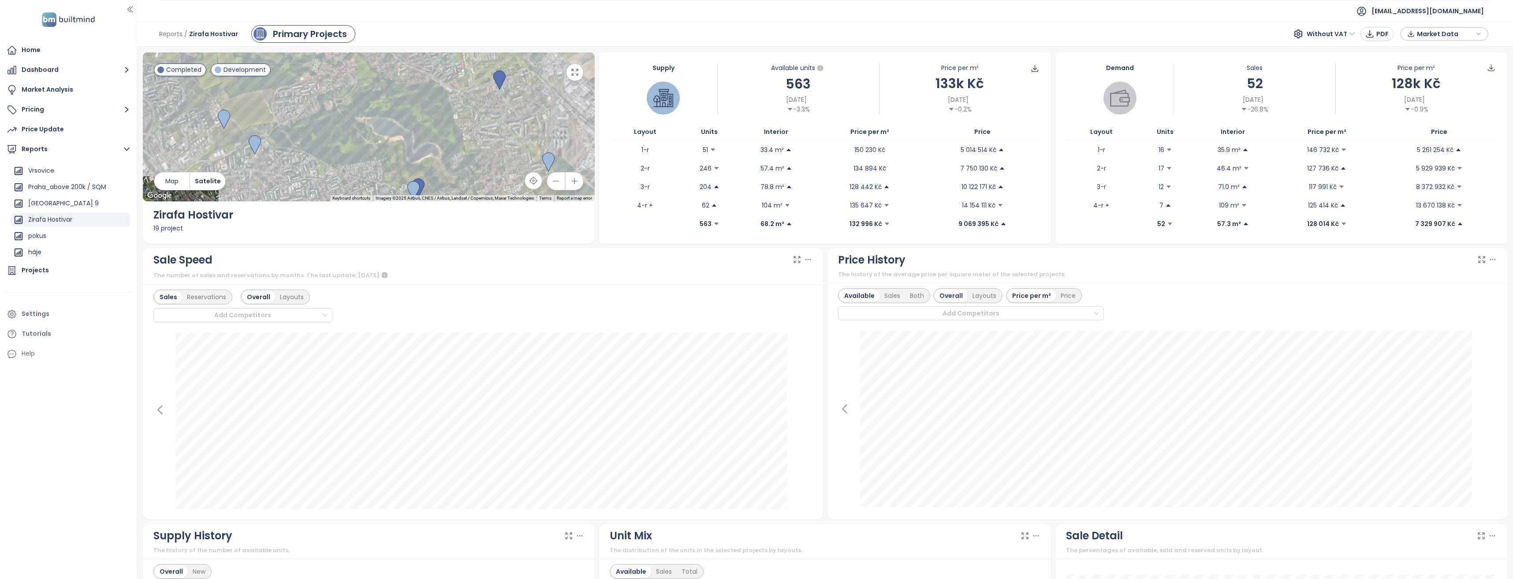
drag, startPoint x: 443, startPoint y: 138, endPoint x: 486, endPoint y: 81, distance: 71.4
click at [486, 81] on div at bounding box center [369, 126] width 452 height 149
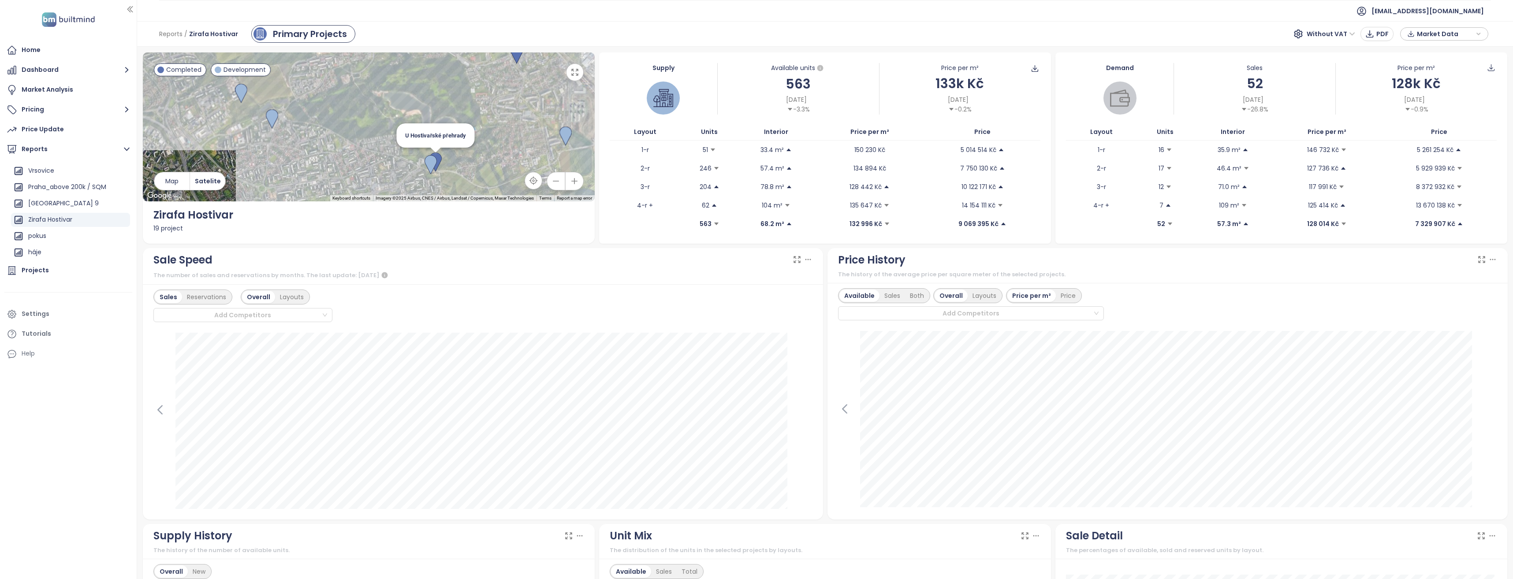
click at [439, 159] on img at bounding box center [435, 162] width 12 height 19
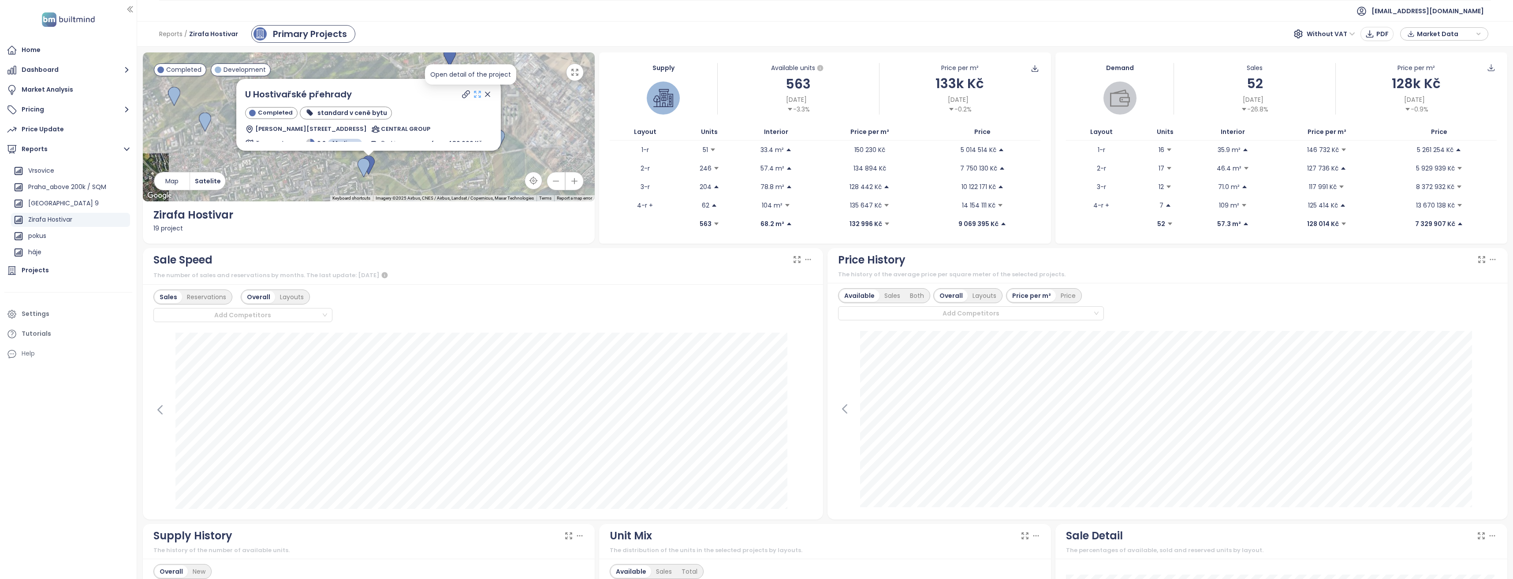
click at [473, 93] on icon at bounding box center [477, 94] width 9 height 9
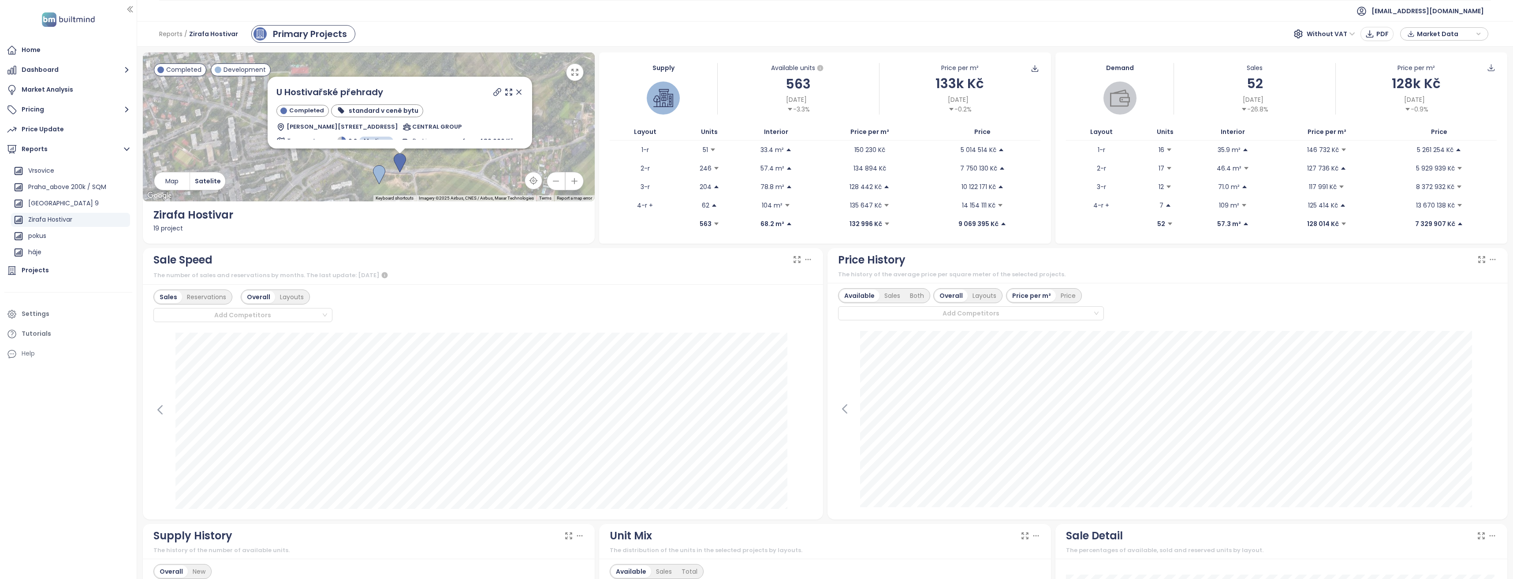
drag, startPoint x: 361, startPoint y: 178, endPoint x: 465, endPoint y: 172, distance: 103.3
click at [465, 172] on div "U Hostivařské přehrady Completed standard v ceně bytu Exnárova 9, 149 00 Praha …" at bounding box center [369, 126] width 452 height 149
click at [514, 92] on icon at bounding box center [518, 92] width 9 height 9
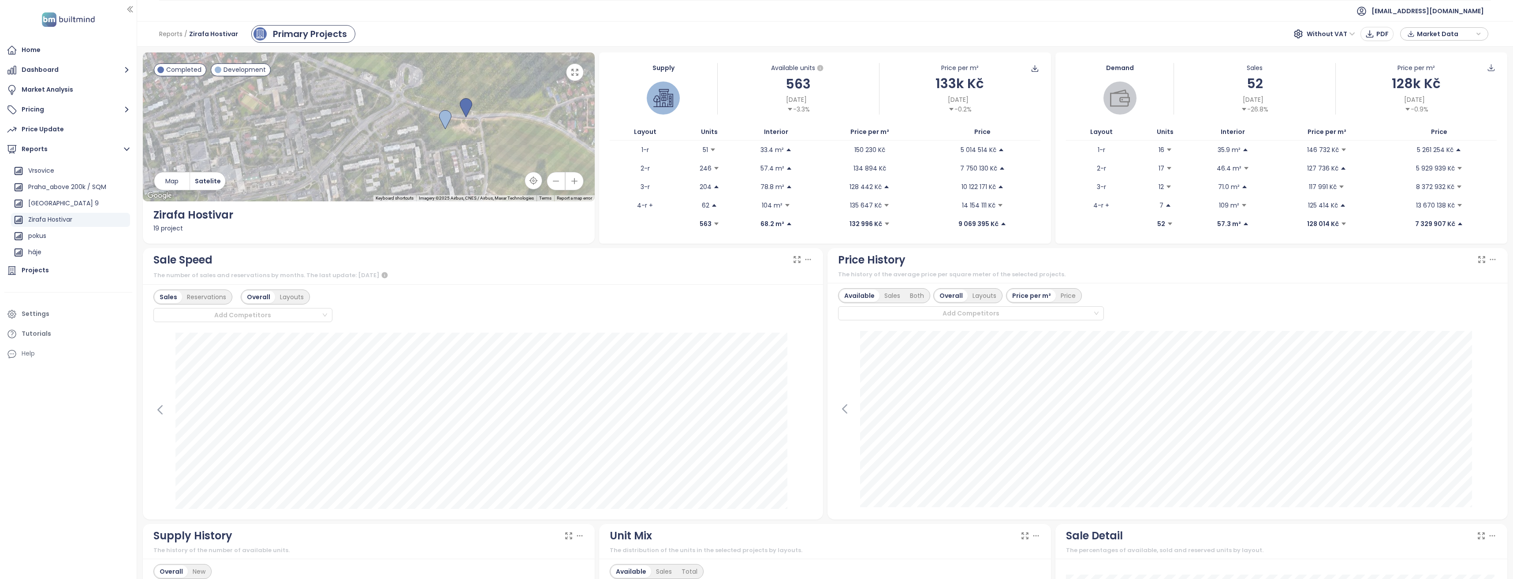
drag, startPoint x: 337, startPoint y: 162, endPoint x: 400, endPoint y: 110, distance: 81.4
click at [400, 110] on div at bounding box center [369, 126] width 452 height 149
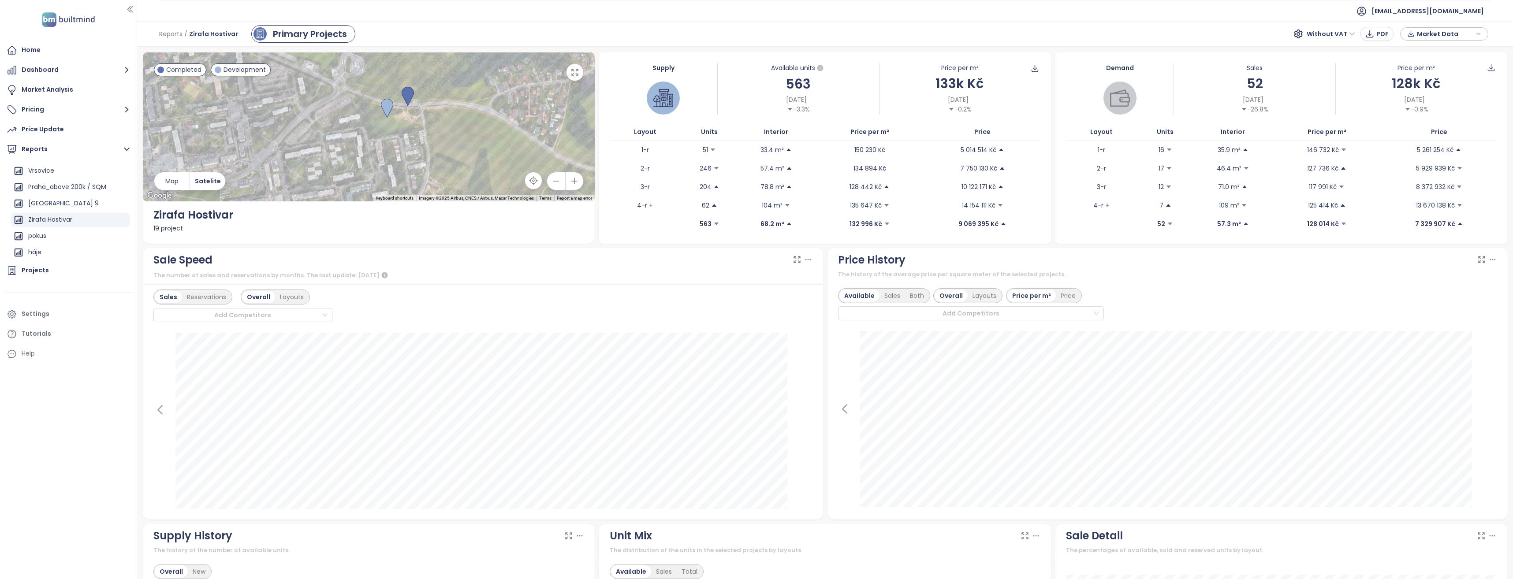
drag, startPoint x: 473, startPoint y: 110, endPoint x: 415, endPoint y: 100, distance: 59.4
click at [415, 100] on div at bounding box center [369, 126] width 452 height 149
click at [1011, 4] on ul "[EMAIL_ADDRESS][DOMAIN_NAME]" at bounding box center [825, 11] width 1332 height 22
click at [119, 222] on icon "button" at bounding box center [123, 220] width 9 height 9
click at [84, 220] on div "Zirafa Hostivar Edit Delete" at bounding box center [70, 220] width 119 height 14
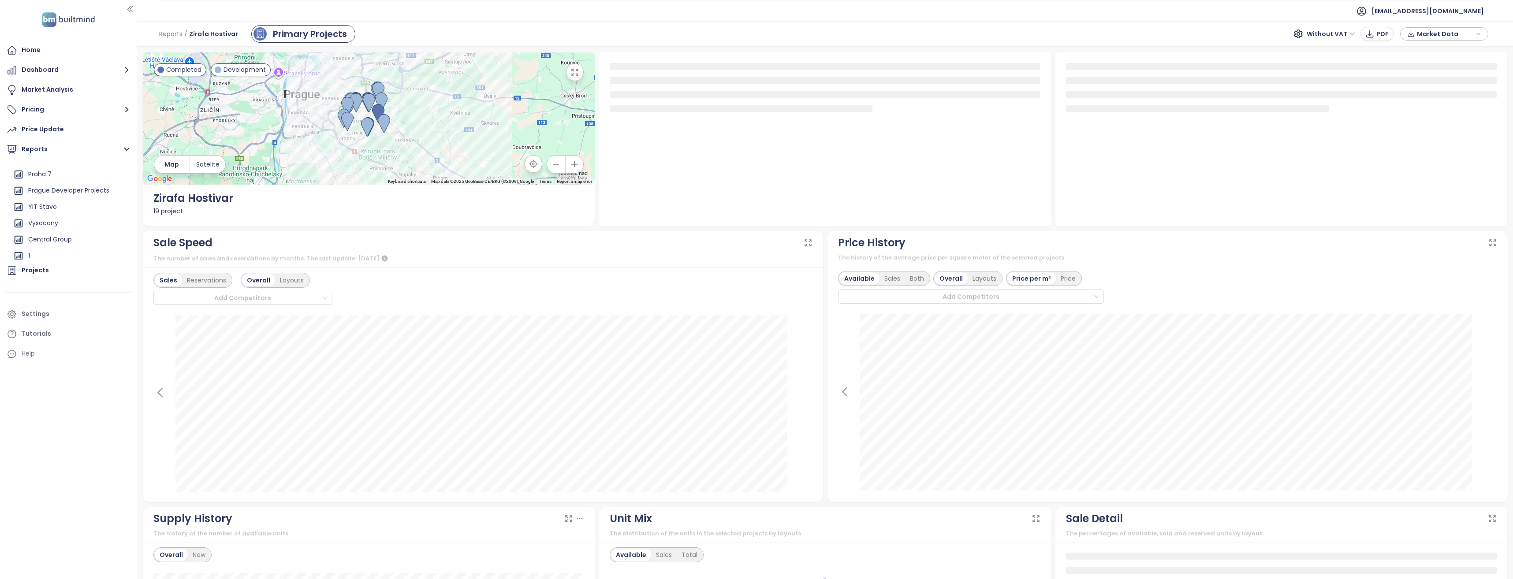
scroll to position [0, 0]
click at [51, 170] on div "Add a report" at bounding box center [47, 169] width 38 height 11
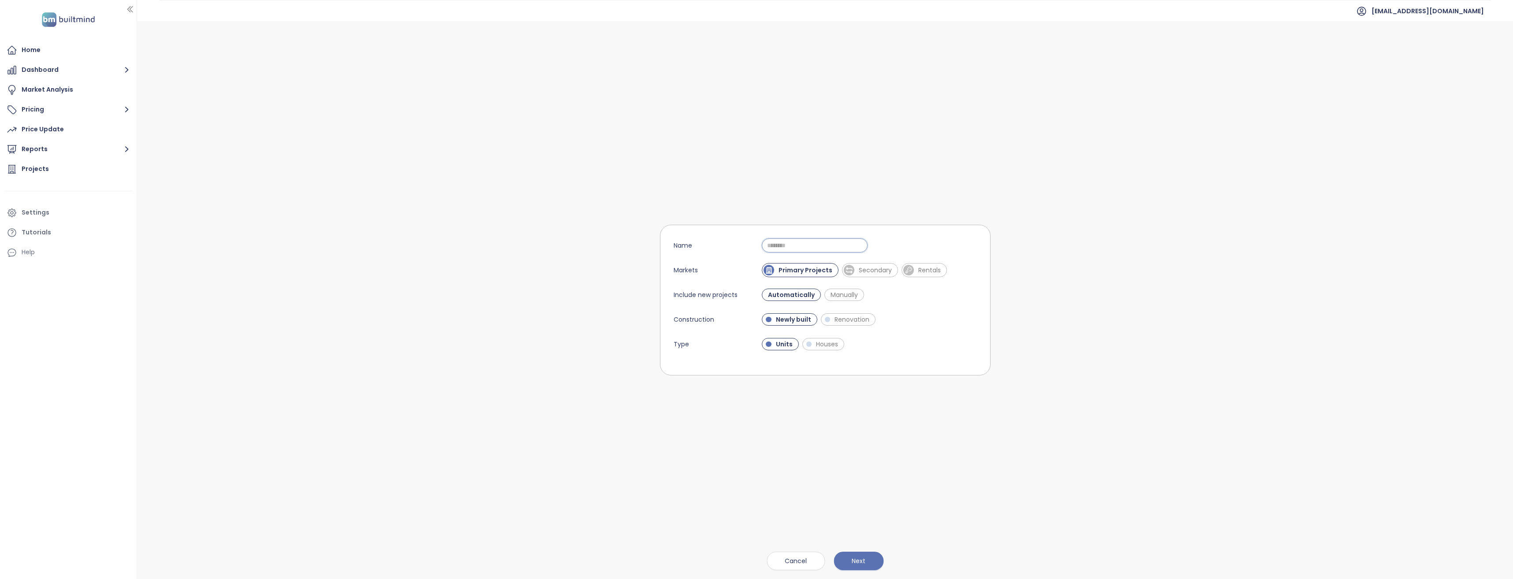
click at [799, 246] on input "Name" at bounding box center [815, 245] width 106 height 14
type input "**********"
click at [856, 560] on span "Next" at bounding box center [859, 561] width 14 height 10
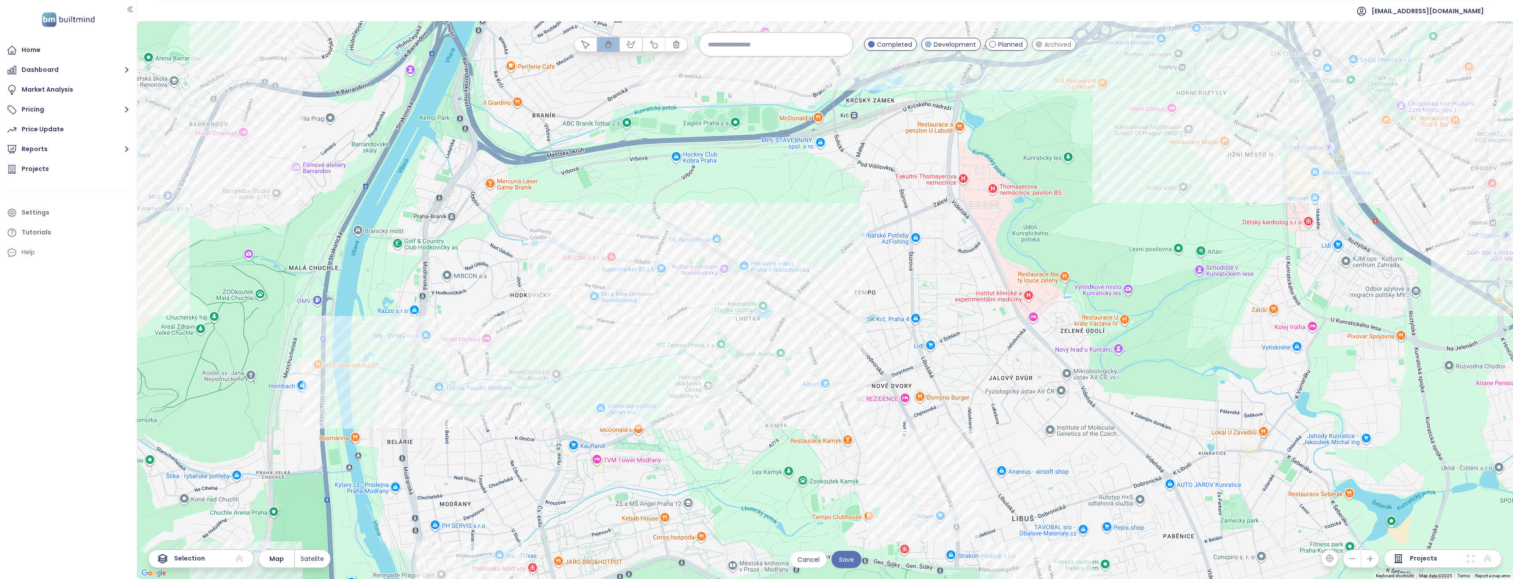
drag, startPoint x: 791, startPoint y: 417, endPoint x: 882, endPoint y: 268, distance: 175.3
click at [882, 268] on div at bounding box center [825, 300] width 1376 height 558
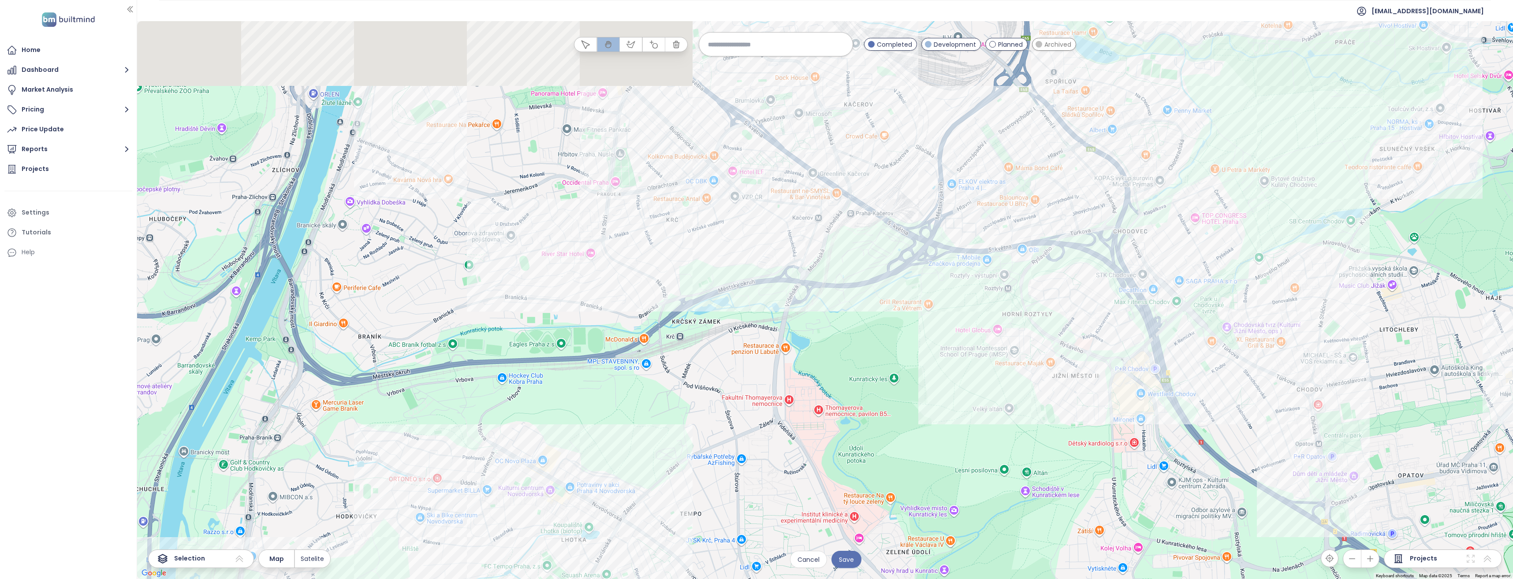
drag, startPoint x: 925, startPoint y: 188, endPoint x: 705, endPoint y: 446, distance: 338.3
click at [705, 446] on div at bounding box center [825, 300] width 1376 height 558
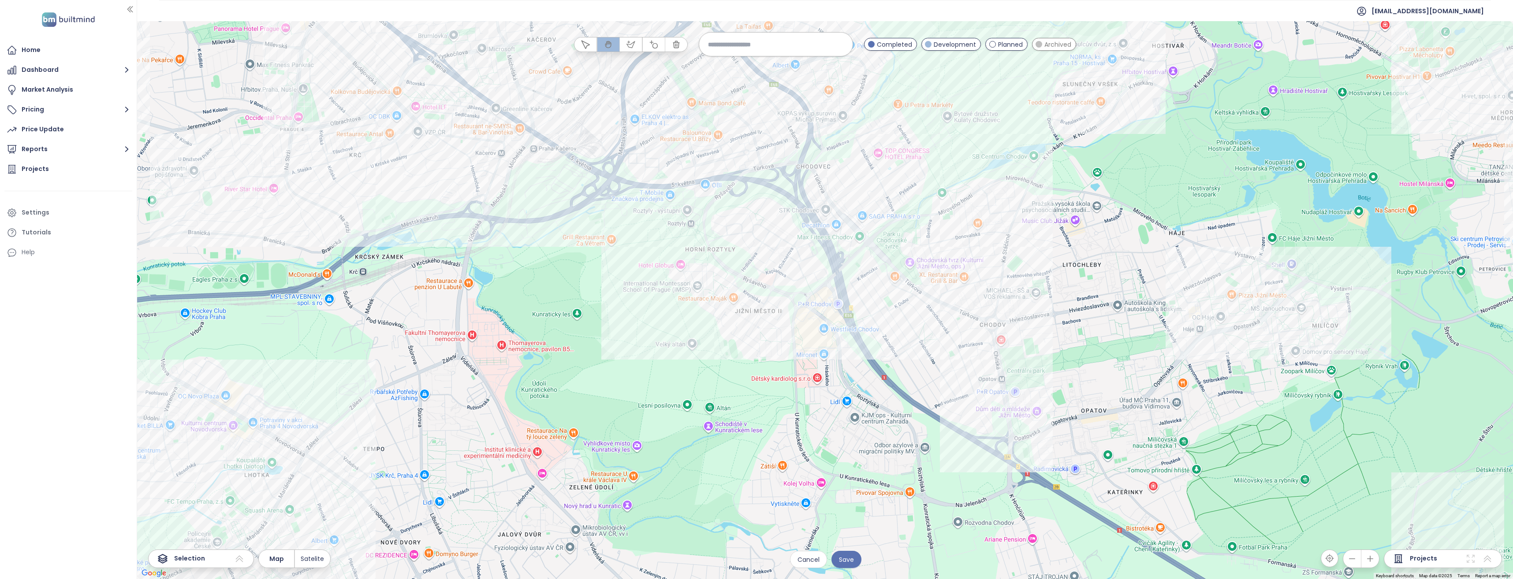
drag, startPoint x: 1010, startPoint y: 370, endPoint x: 737, endPoint y: 270, distance: 290.6
click at [737, 270] on div at bounding box center [825, 300] width 1376 height 558
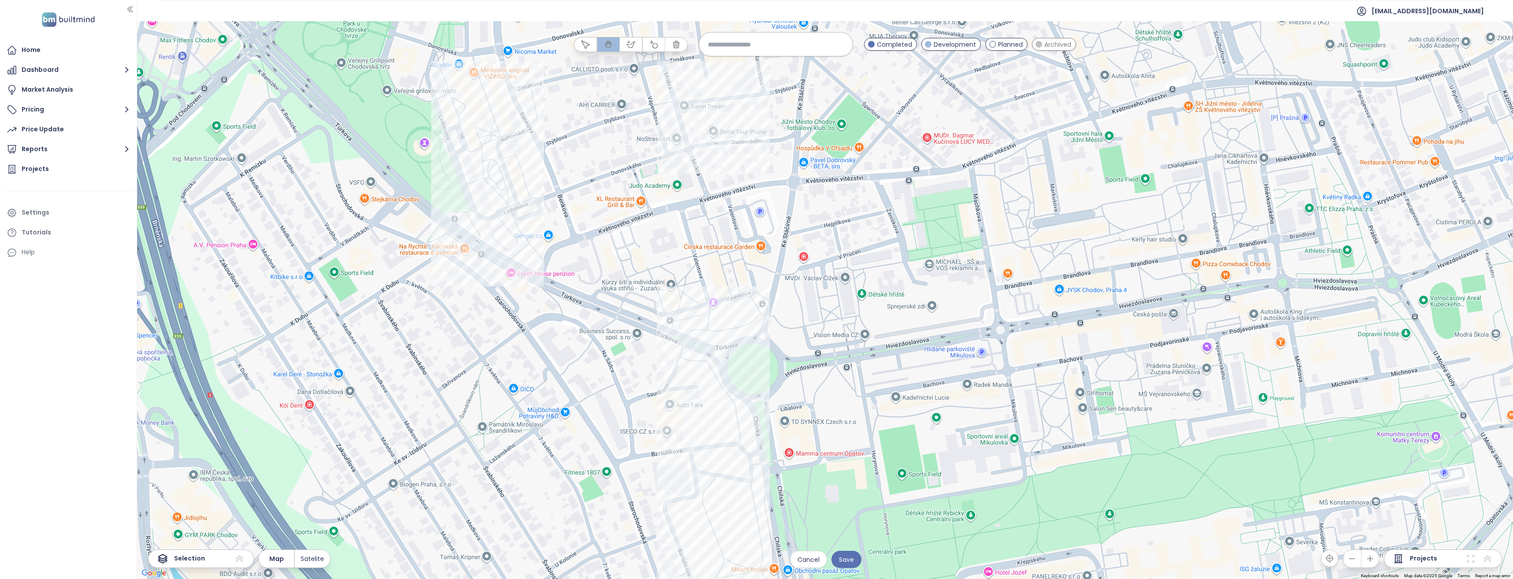
drag, startPoint x: 1233, startPoint y: 341, endPoint x: 1039, endPoint y: 363, distance: 195.2
click at [1039, 363] on div at bounding box center [825, 300] width 1376 height 558
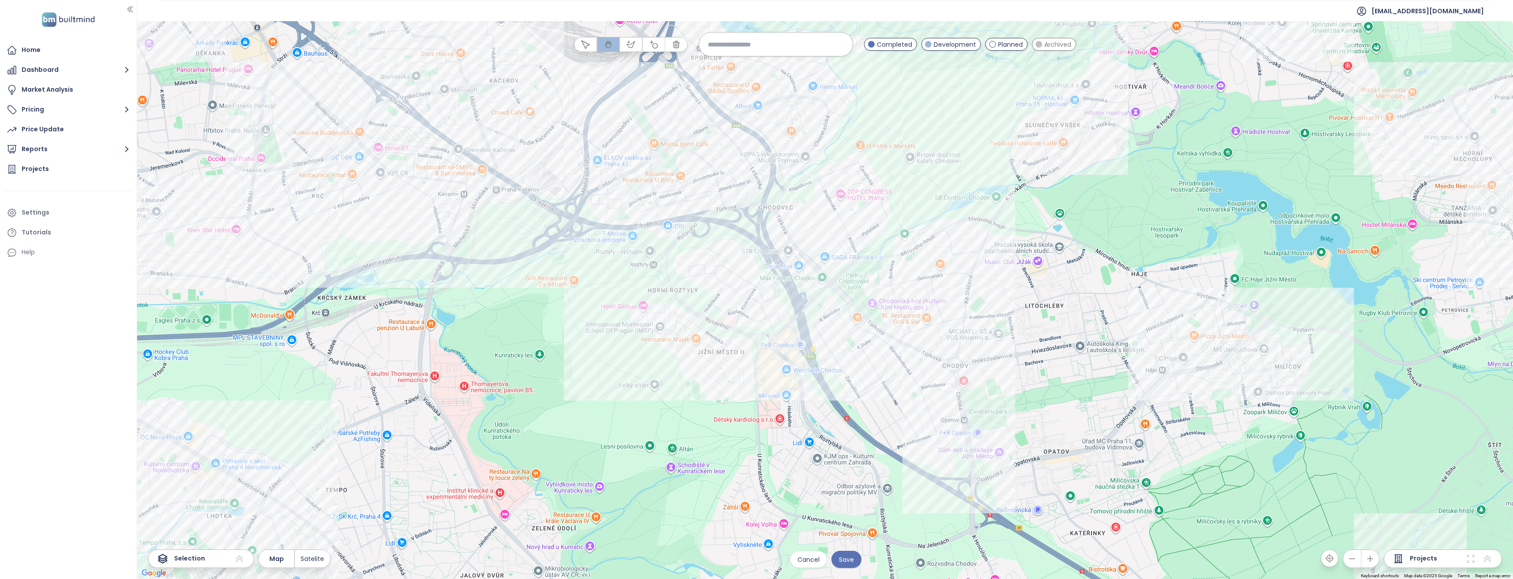
drag, startPoint x: 1028, startPoint y: 378, endPoint x: 1014, endPoint y: 382, distance: 14.7
click at [1014, 383] on div at bounding box center [825, 300] width 1376 height 558
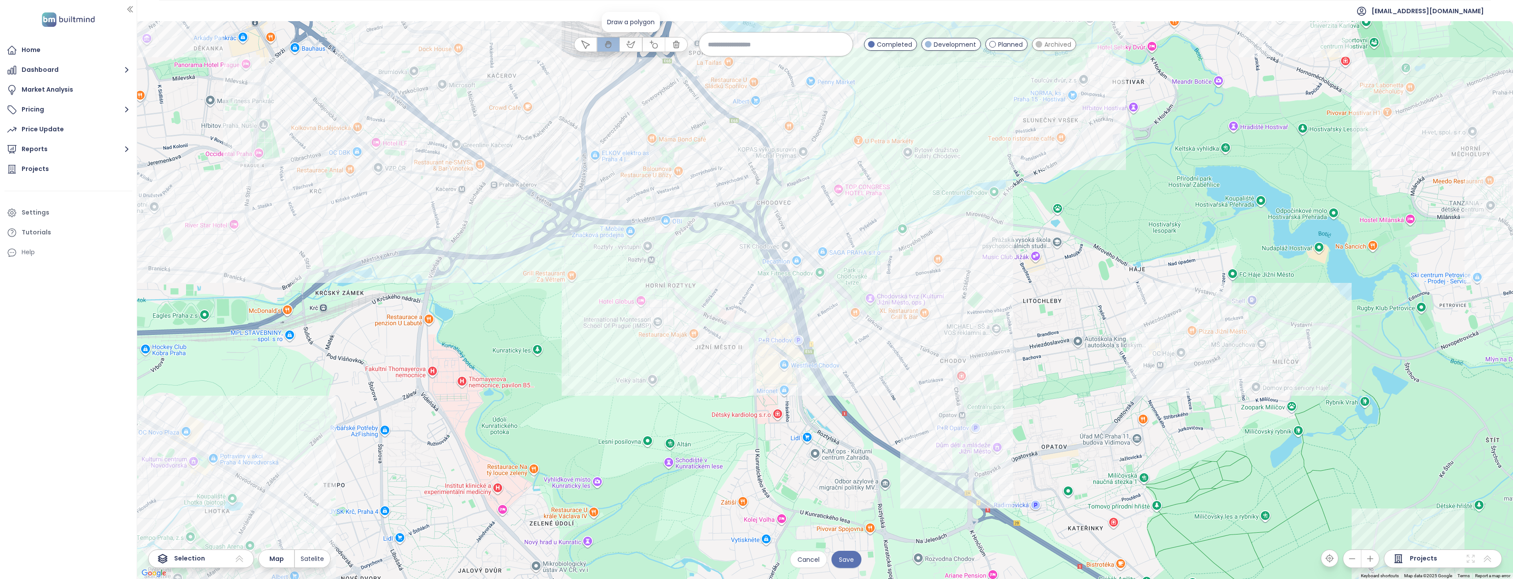
click at [625, 41] on button "button" at bounding box center [631, 44] width 22 height 14
click at [619, 273] on div at bounding box center [825, 300] width 1376 height 558
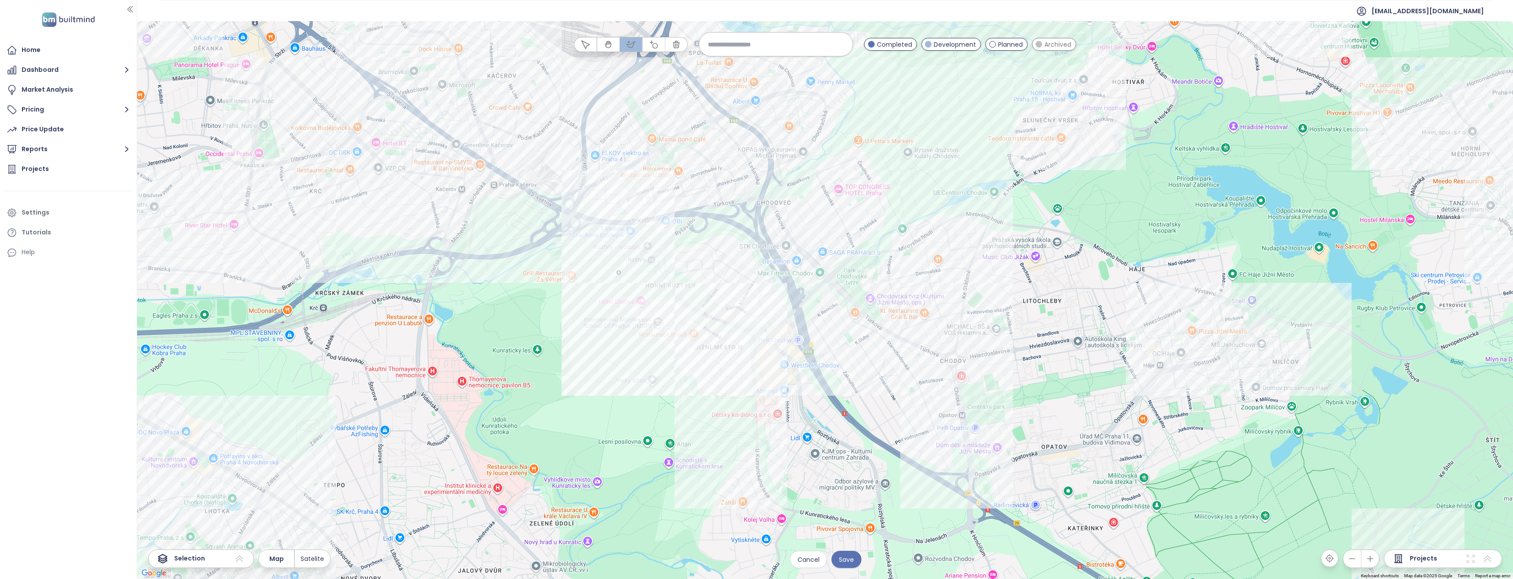
click at [743, 415] on div at bounding box center [825, 300] width 1376 height 558
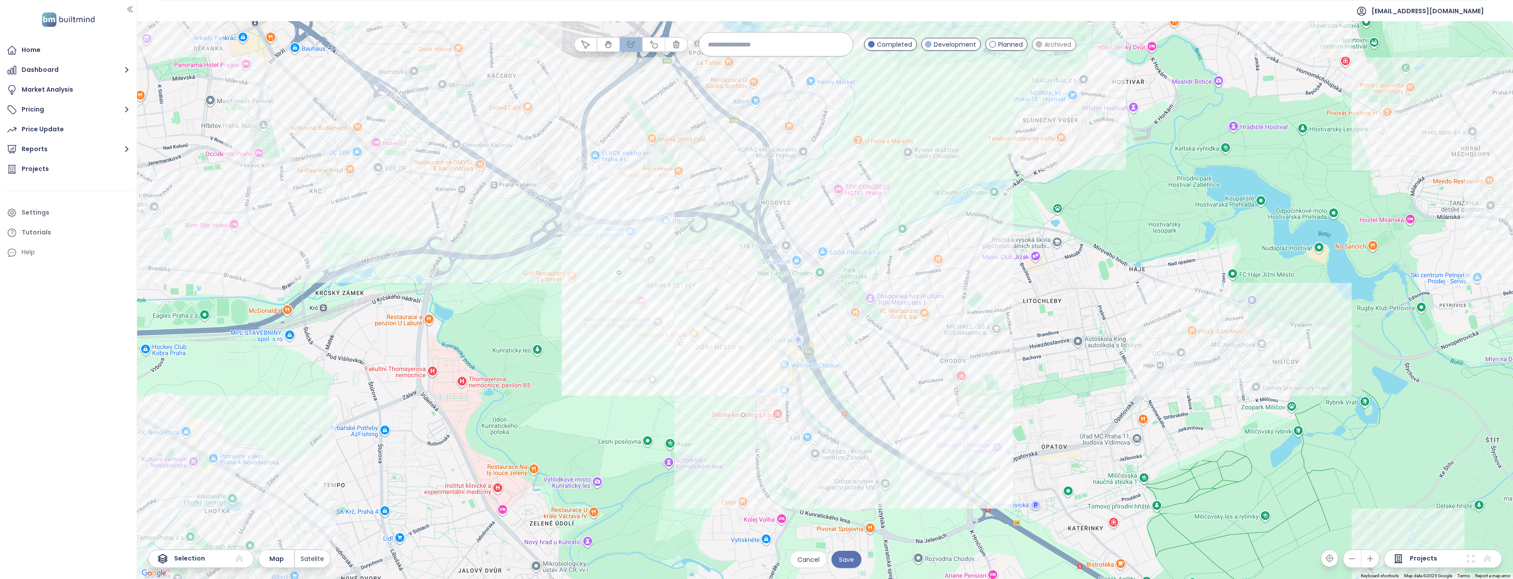
click at [966, 486] on div at bounding box center [825, 300] width 1376 height 558
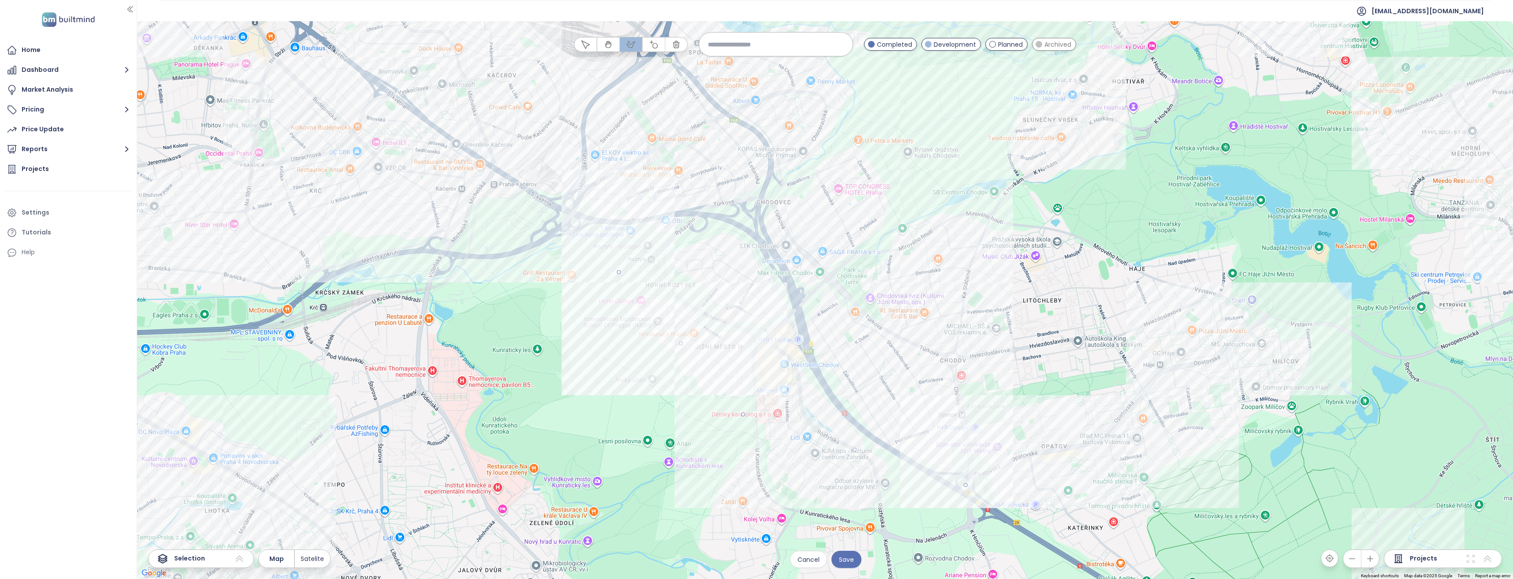
click at [1206, 473] on div at bounding box center [825, 300] width 1376 height 558
click at [1229, 417] on div at bounding box center [825, 300] width 1376 height 558
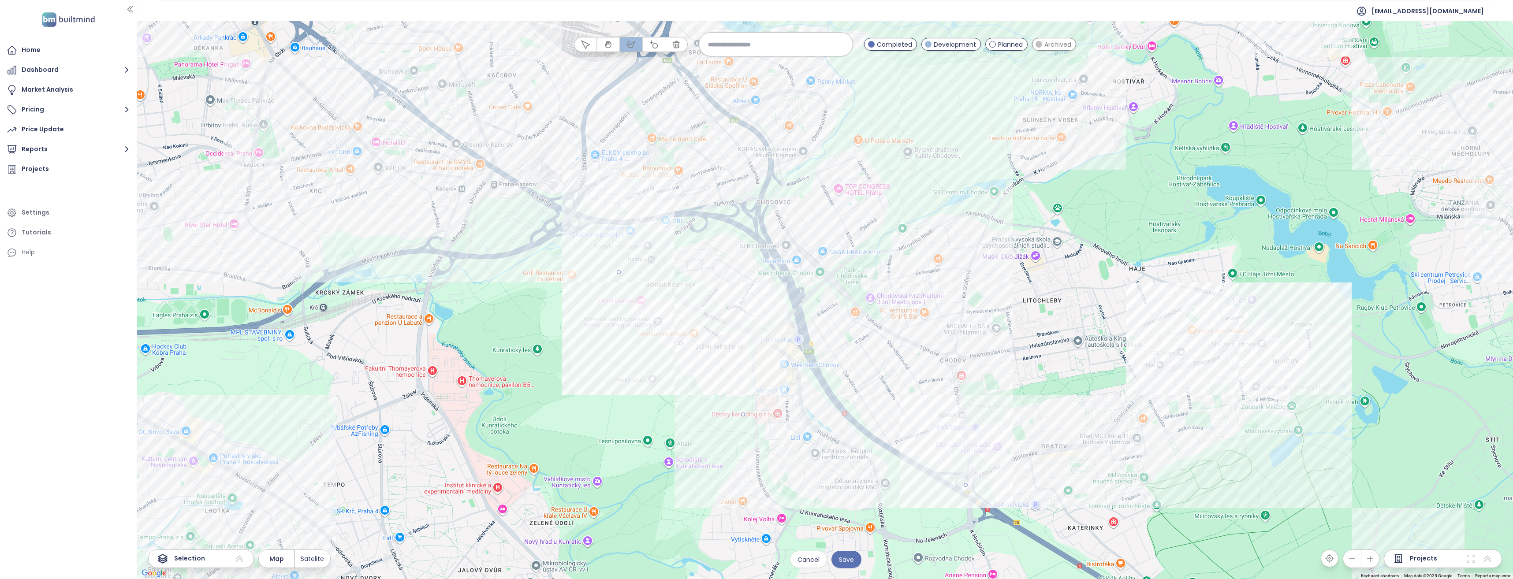
click at [1324, 360] on div at bounding box center [825, 300] width 1376 height 558
click at [1322, 291] on div at bounding box center [825, 300] width 1376 height 558
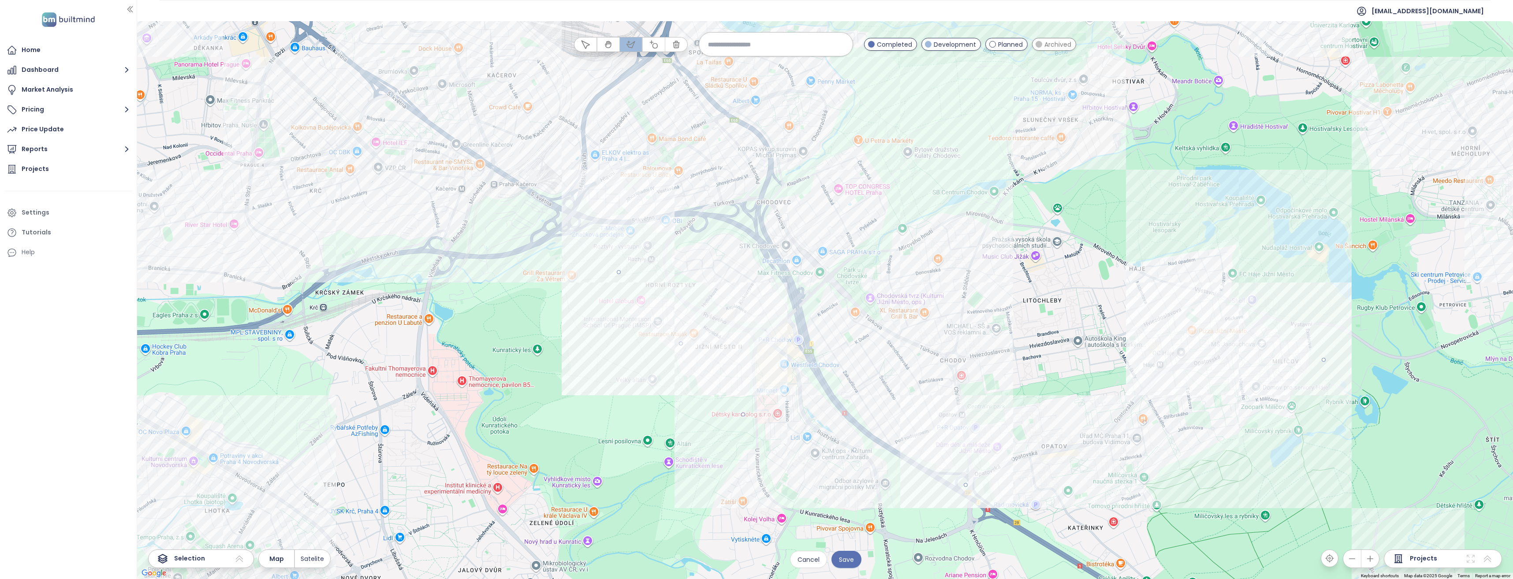
click at [1179, 199] on div at bounding box center [825, 300] width 1376 height 558
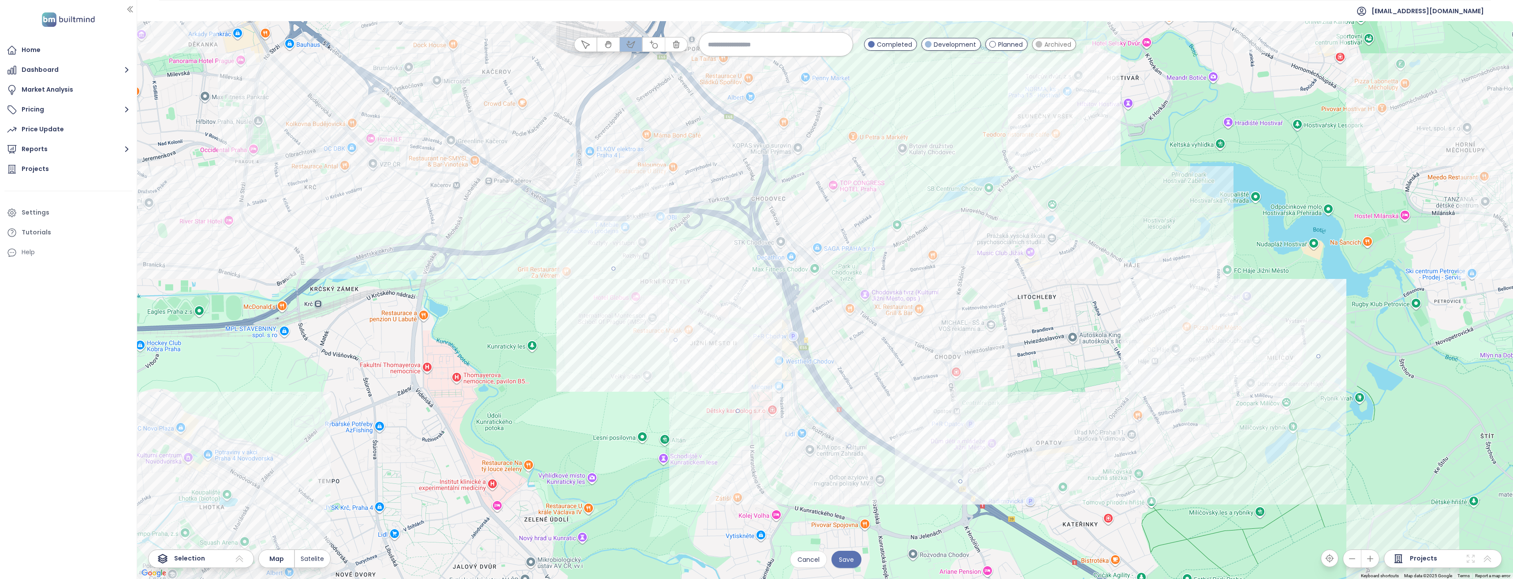
click at [1020, 137] on div at bounding box center [825, 300] width 1376 height 558
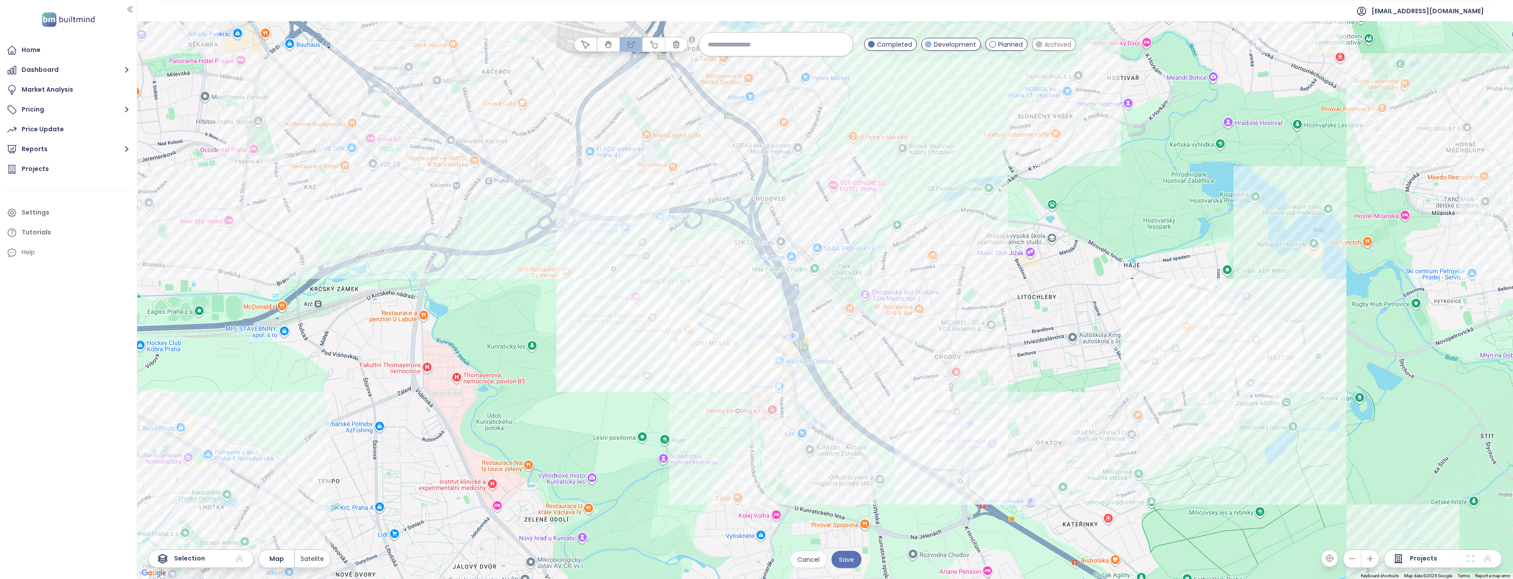
click at [1309, 275] on div at bounding box center [825, 300] width 1376 height 558
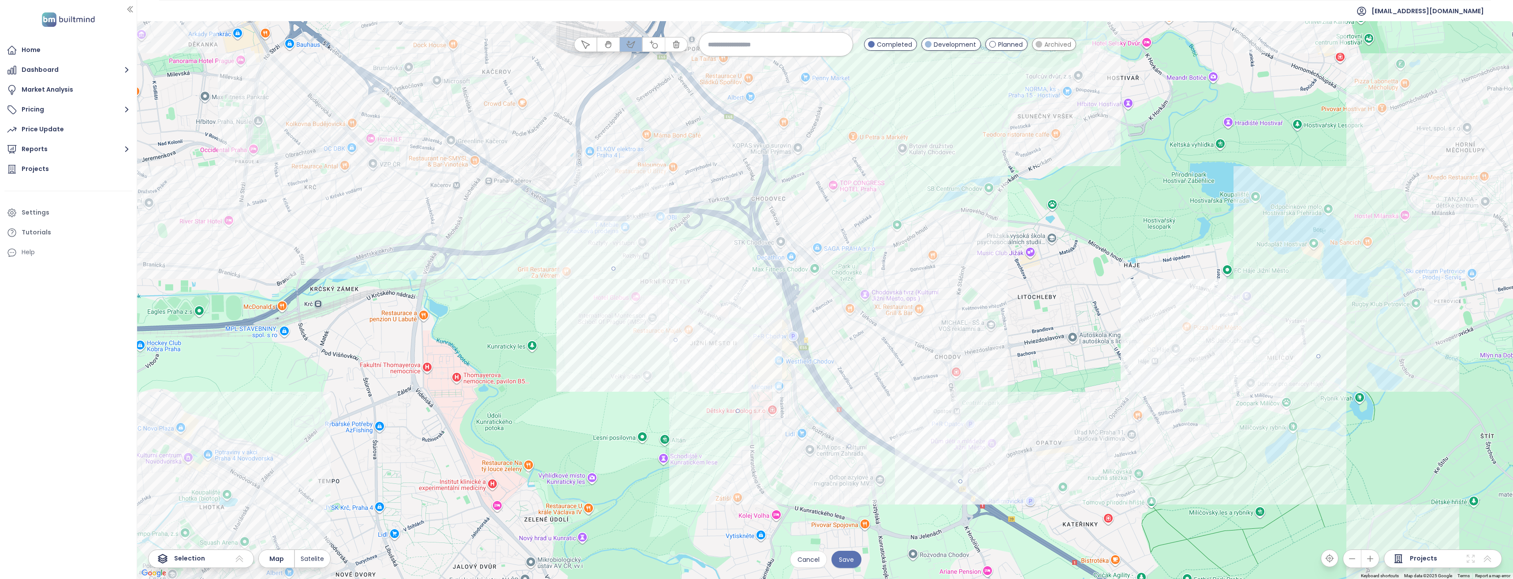
click at [1354, 266] on div at bounding box center [825, 300] width 1376 height 558
click at [1256, 251] on div at bounding box center [825, 300] width 1376 height 558
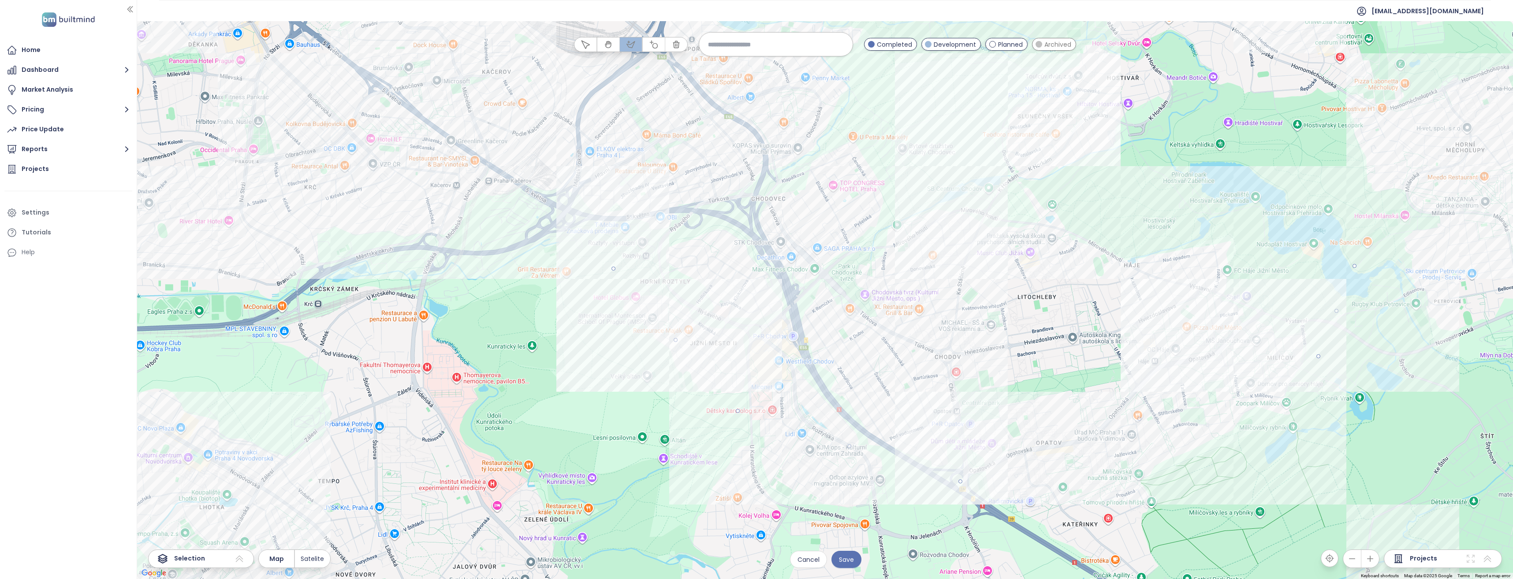
click at [945, 147] on div at bounding box center [825, 300] width 1376 height 558
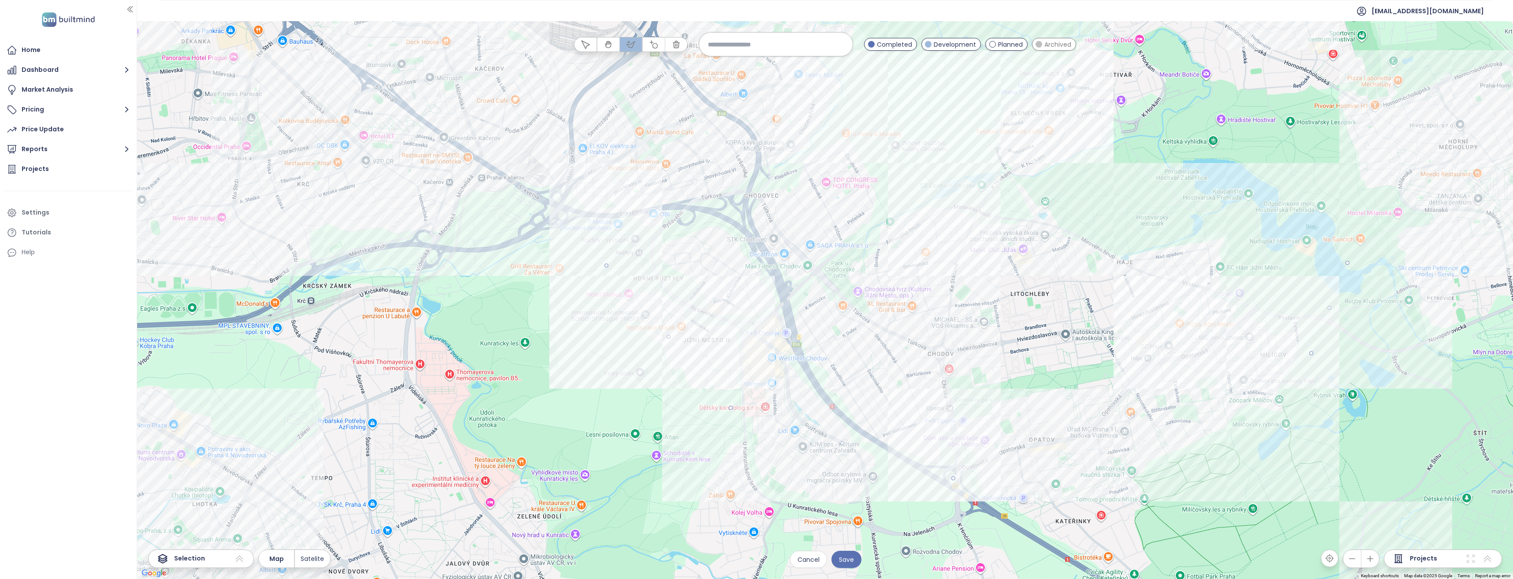
click at [819, 122] on div at bounding box center [826, 300] width 1376 height 558
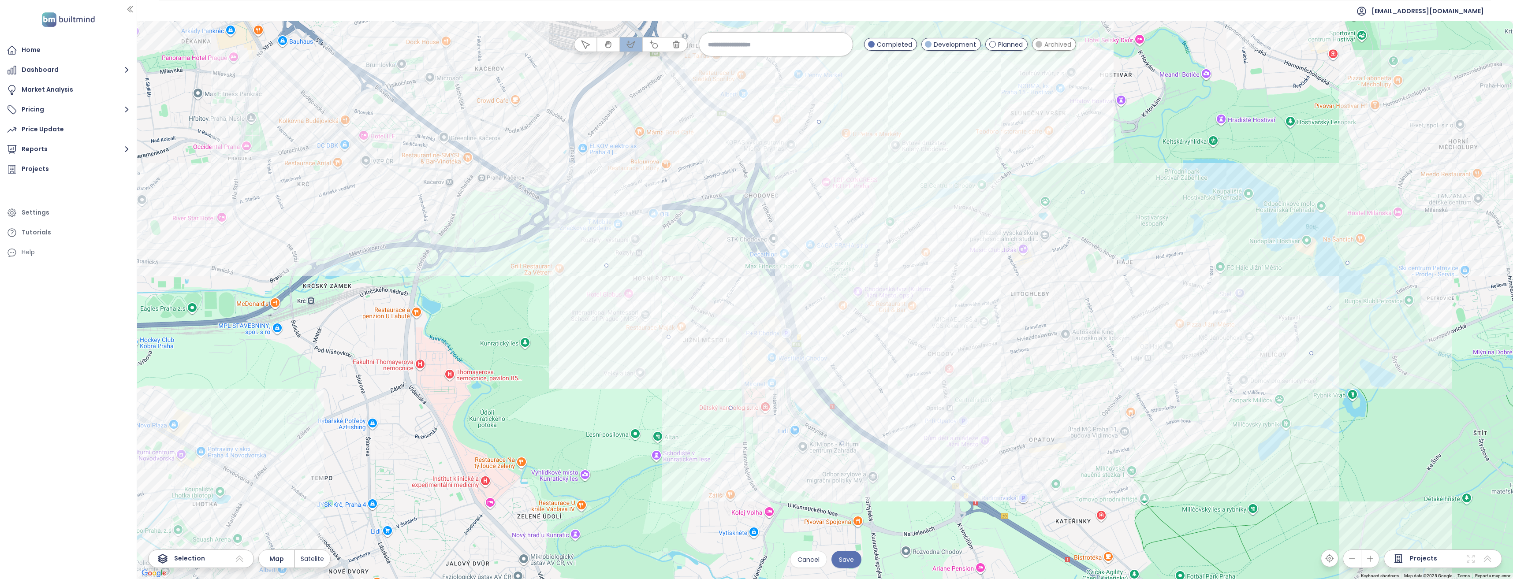
click at [723, 120] on div at bounding box center [826, 300] width 1376 height 558
click at [629, 197] on div at bounding box center [826, 300] width 1376 height 558
click at [606, 267] on div at bounding box center [826, 300] width 1376 height 558
click at [843, 562] on span "Save" at bounding box center [846, 560] width 15 height 10
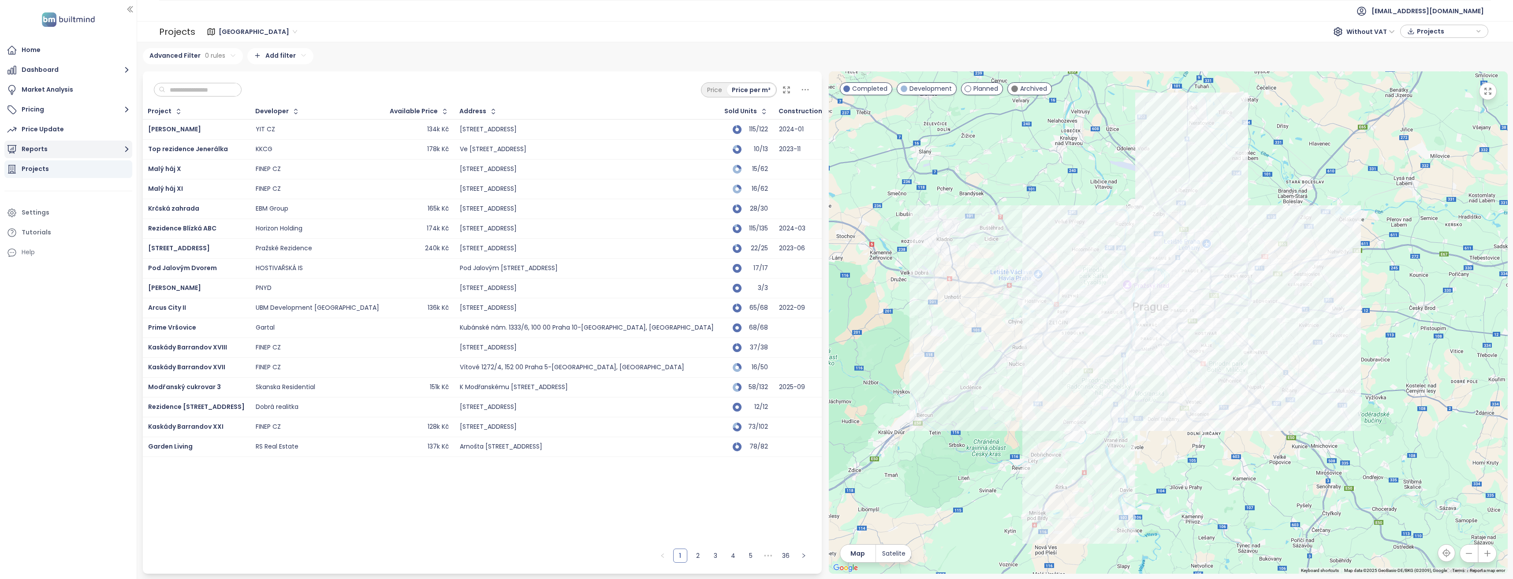
click at [93, 148] on button "Reports" at bounding box center [68, 150] width 128 height 18
click at [445, 509] on div "Project Developer Available Price Address Sold Units Construction Start Sale St…" at bounding box center [482, 324] width 679 height 440
click at [52, 217] on div "DUO Galaxie" at bounding box center [60, 219] width 64 height 11
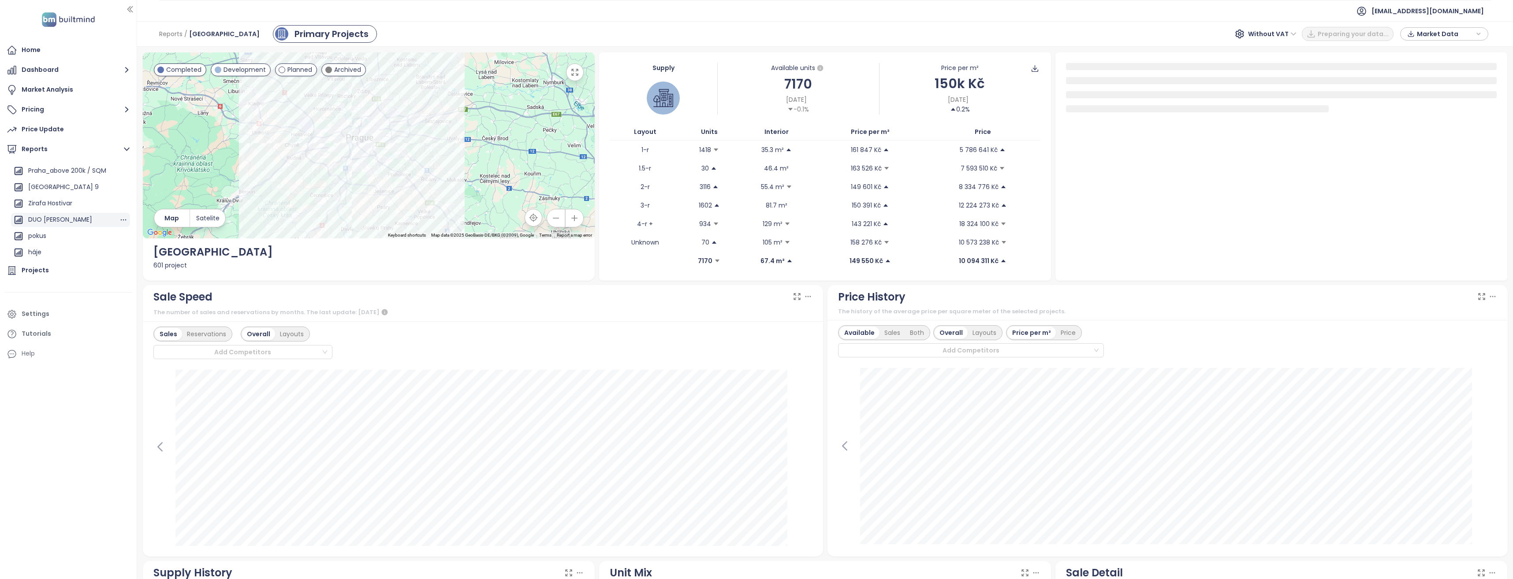
click at [56, 221] on div "DUO Galaxie" at bounding box center [60, 219] width 64 height 11
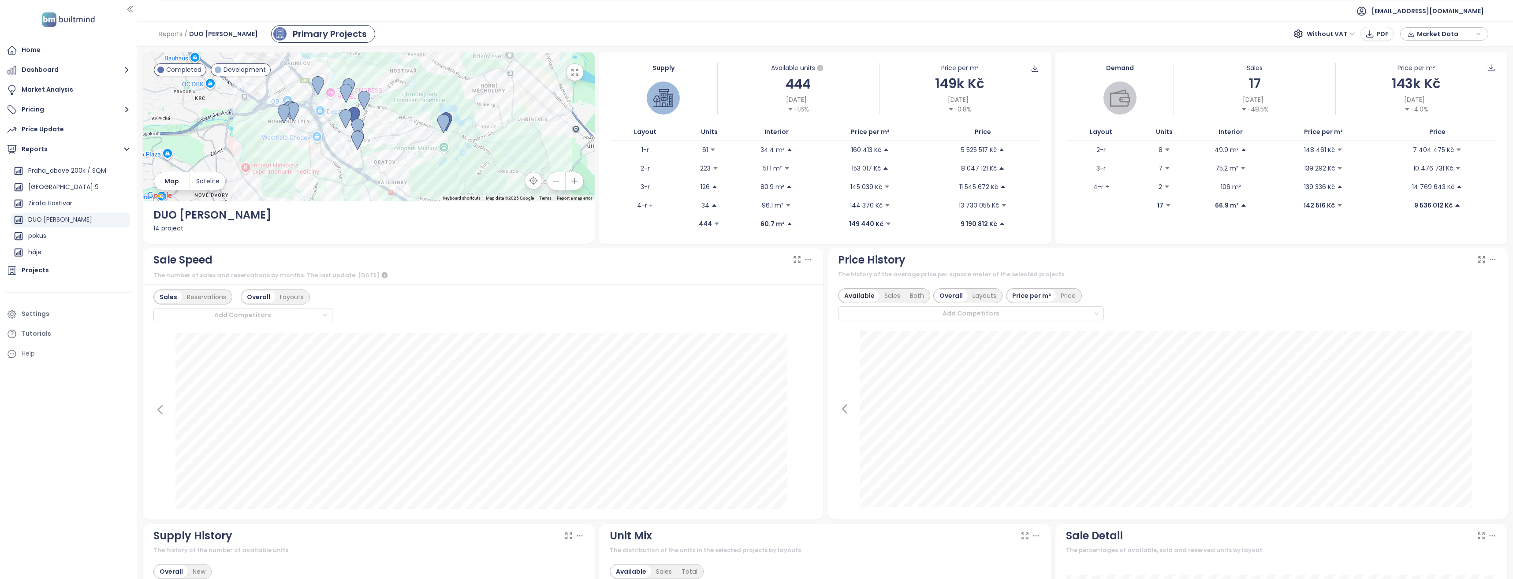
click at [1335, 35] on span "Without VAT" at bounding box center [1330, 33] width 48 height 13
click at [1330, 43] on body "Home Dashboard Market Analysis Pricing Price Update Reports Add a report Praha …" at bounding box center [756, 289] width 1513 height 579
click at [1328, 50] on div "← Move left → Move right ↑ Move up ↓ Move down + Zoom in - Zoom out Home Jump l…" at bounding box center [825, 313] width 1376 height 532
click at [1328, 36] on span "Without VAT" at bounding box center [1330, 33] width 48 height 13
click at [1260, 32] on div "Reports / DUO Galaxie Primary Projects Without VAT PDF Market Data" at bounding box center [825, 34] width 1376 height 26
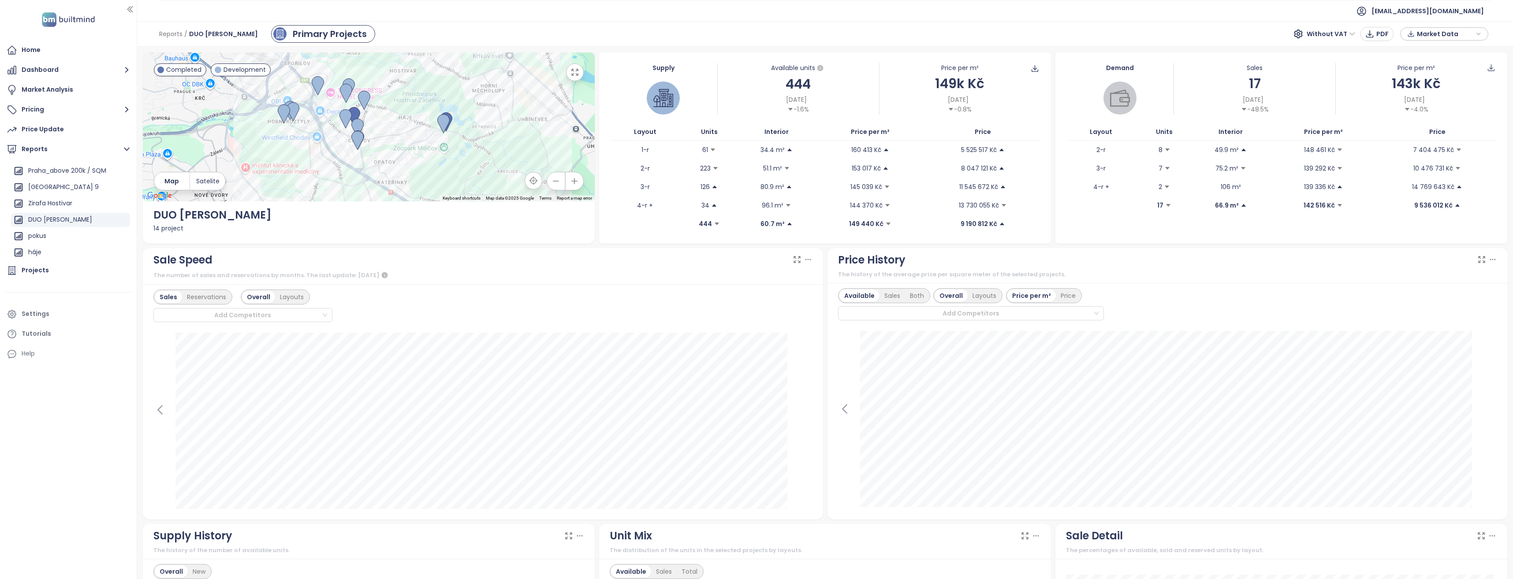
click at [573, 71] on icon "button" at bounding box center [574, 72] width 9 height 9
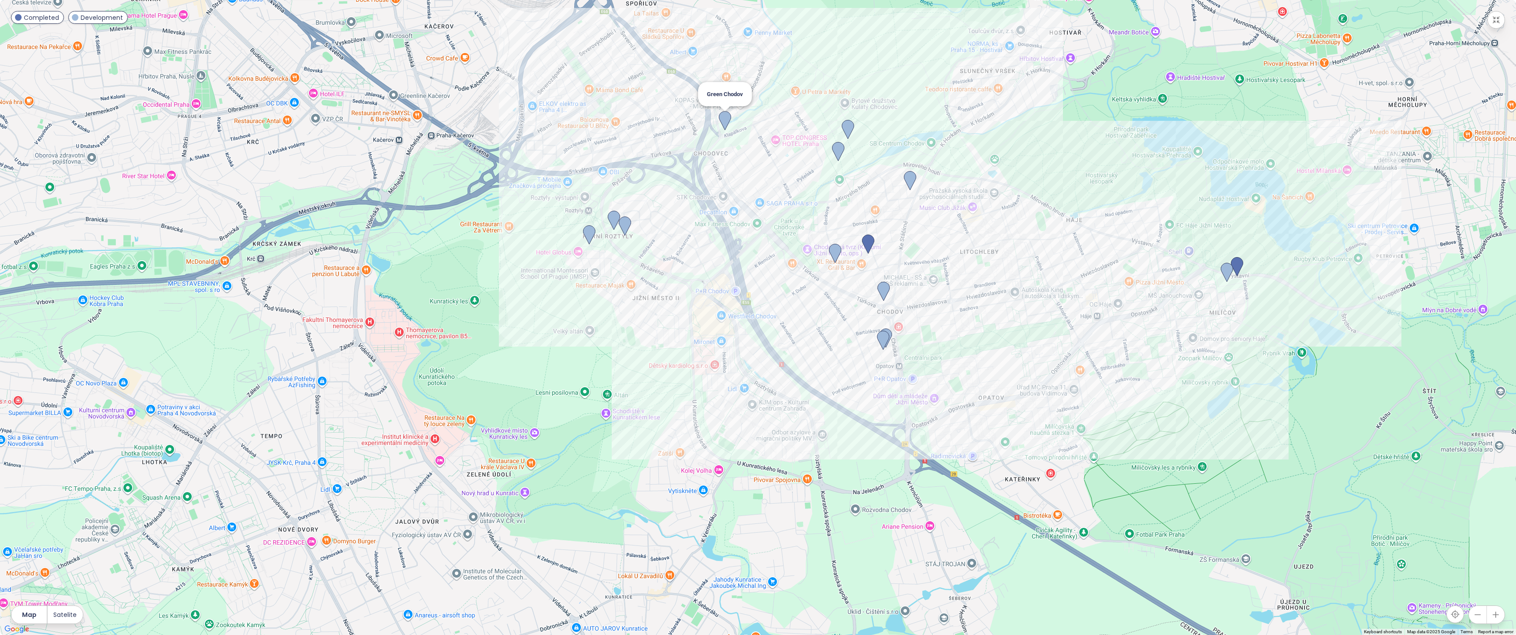
click at [725, 118] on img at bounding box center [725, 120] width 12 height 19
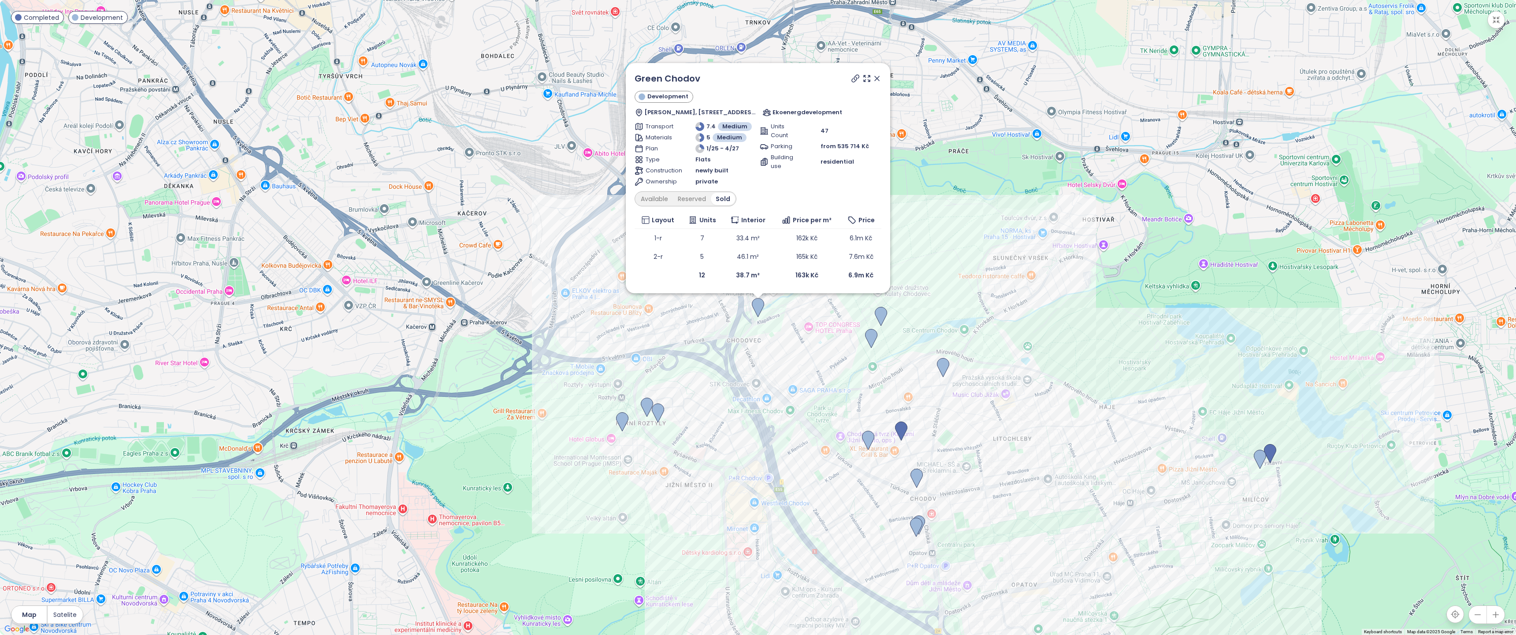
click at [858, 79] on icon at bounding box center [855, 78] width 9 height 9
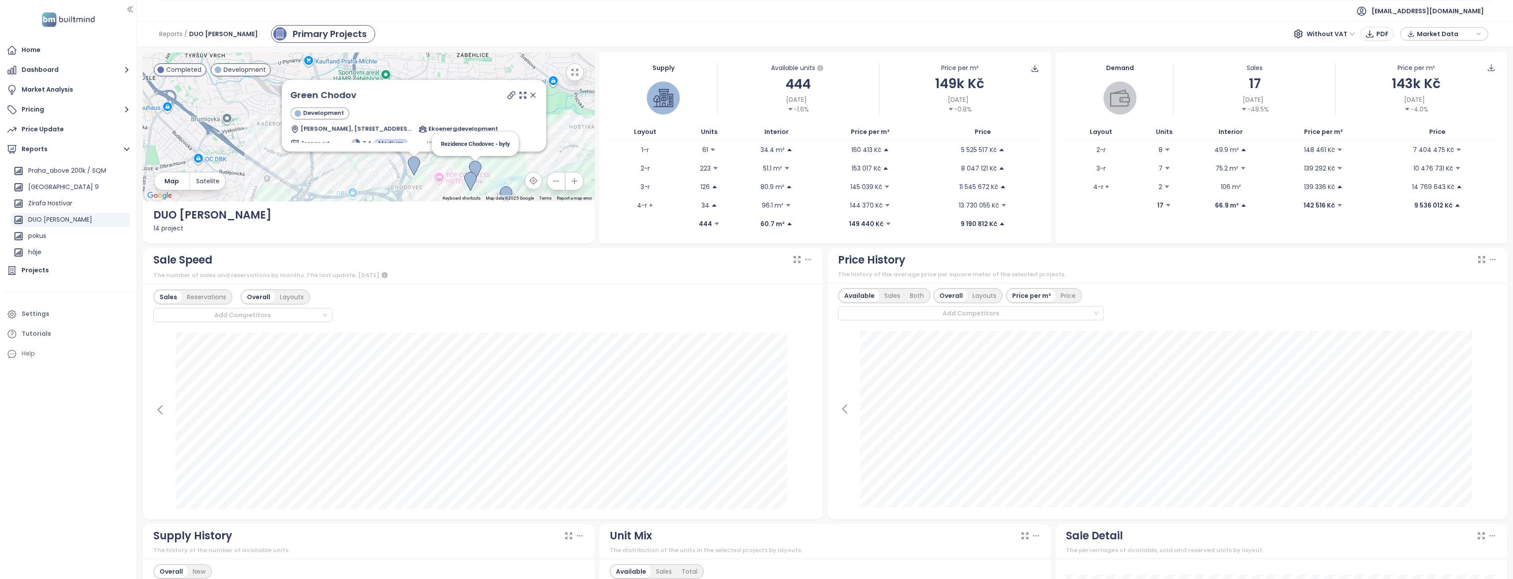
drag, startPoint x: 511, startPoint y: 130, endPoint x: 480, endPoint y: 175, distance: 54.4
click at [480, 175] on div "Green Chodov Development Klapálkova, 149 00 Praha 11-Chodov, Czechia Ekoenergde…" at bounding box center [369, 126] width 452 height 149
click at [518, 95] on icon at bounding box center [522, 95] width 9 height 9
click at [528, 98] on icon at bounding box center [532, 95] width 9 height 9
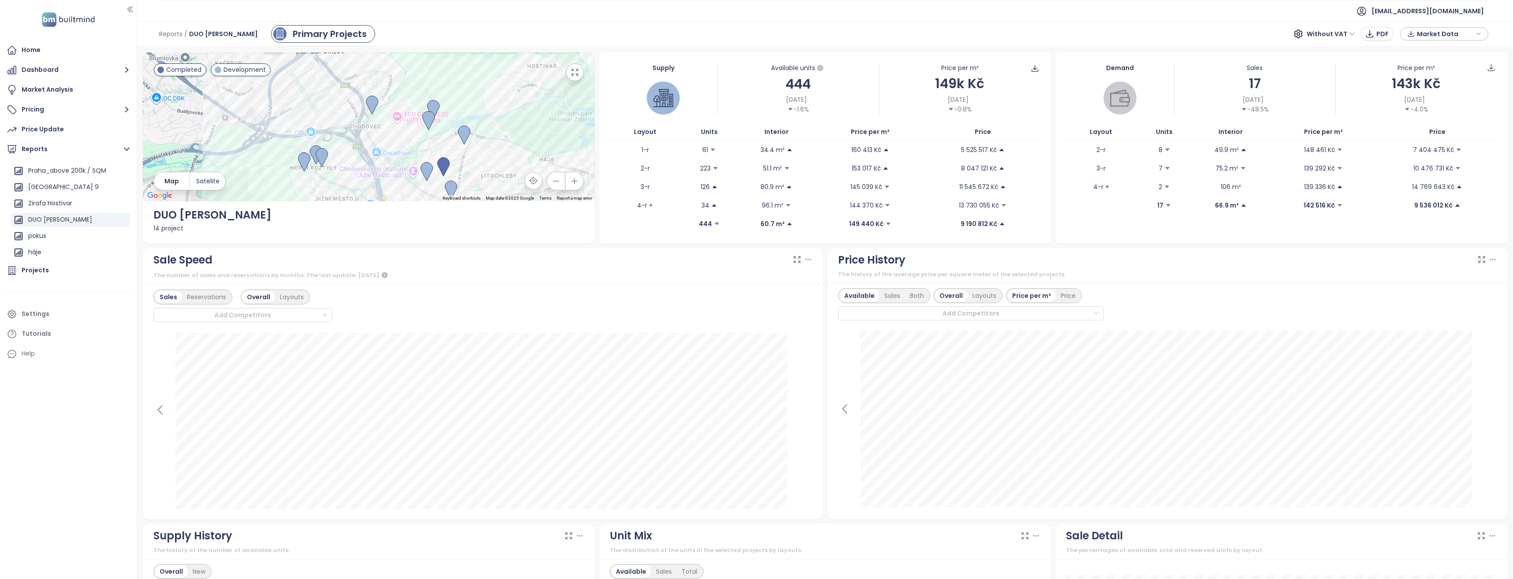
drag, startPoint x: 469, startPoint y: 135, endPoint x: 426, endPoint y: 74, distance: 75.1
click at [426, 74] on div at bounding box center [369, 126] width 452 height 149
click at [424, 127] on img at bounding box center [427, 128] width 12 height 19
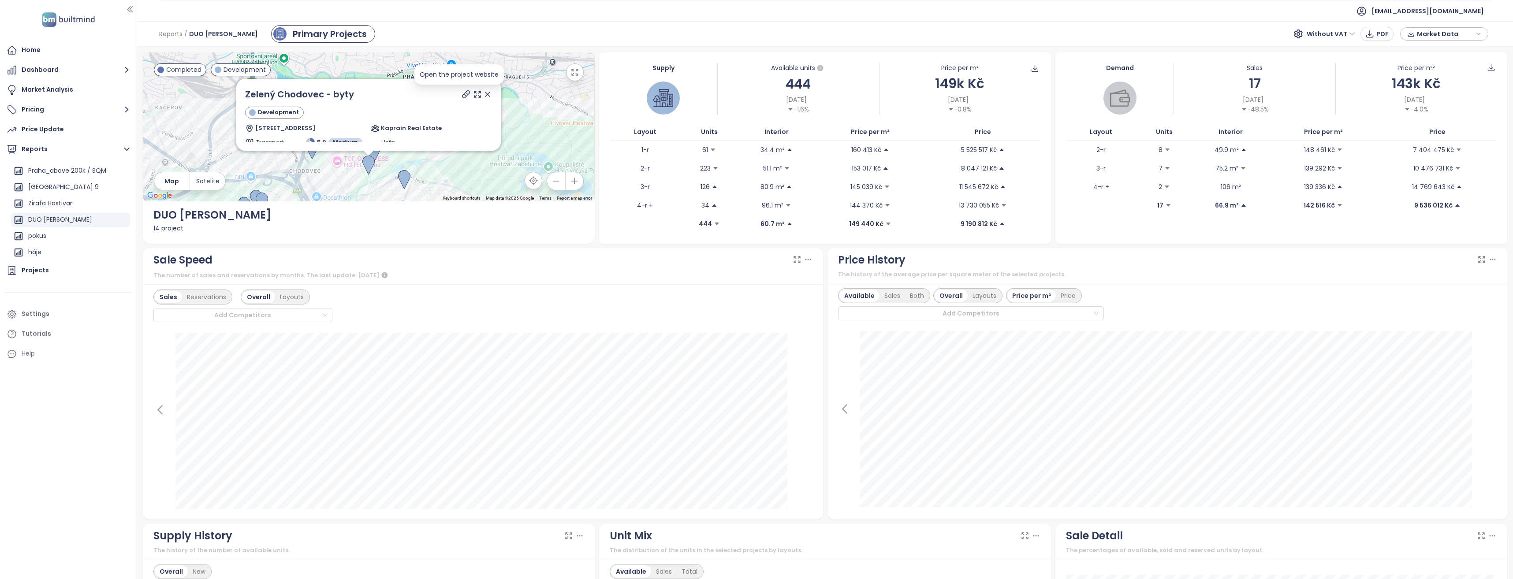
click at [461, 93] on icon at bounding box center [465, 94] width 9 height 9
click at [485, 94] on icon at bounding box center [487, 94] width 4 height 4
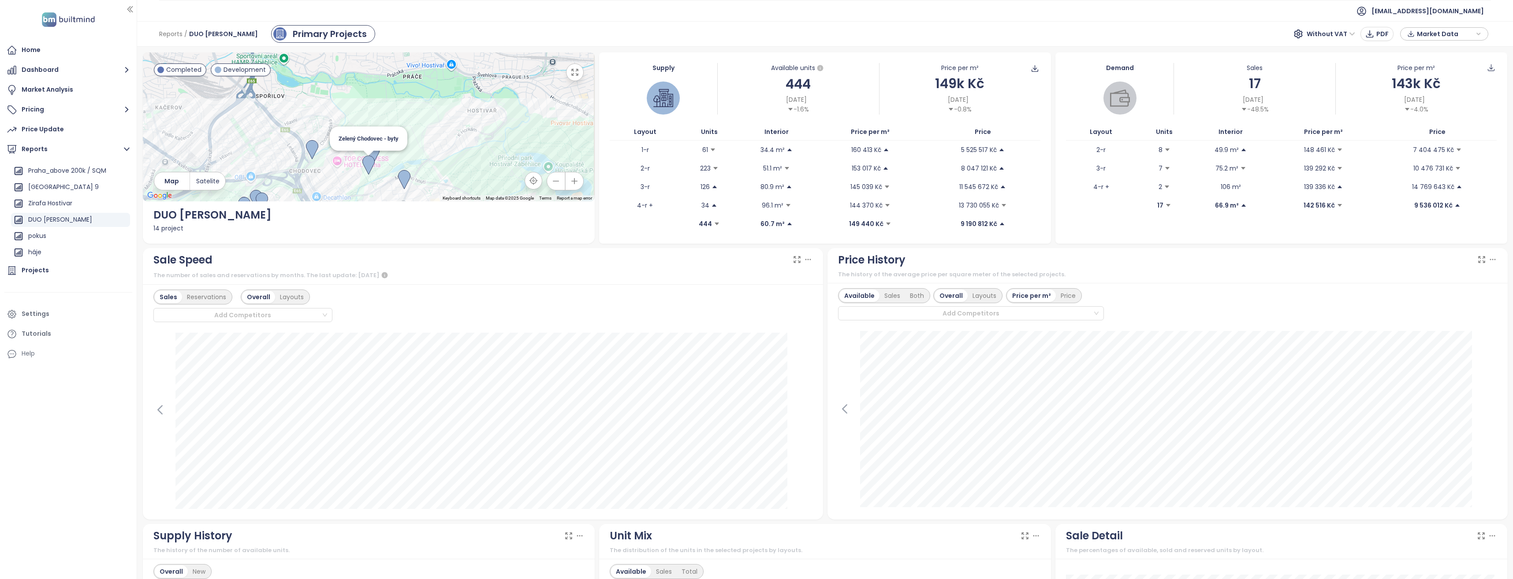
click at [370, 161] on img at bounding box center [368, 165] width 12 height 19
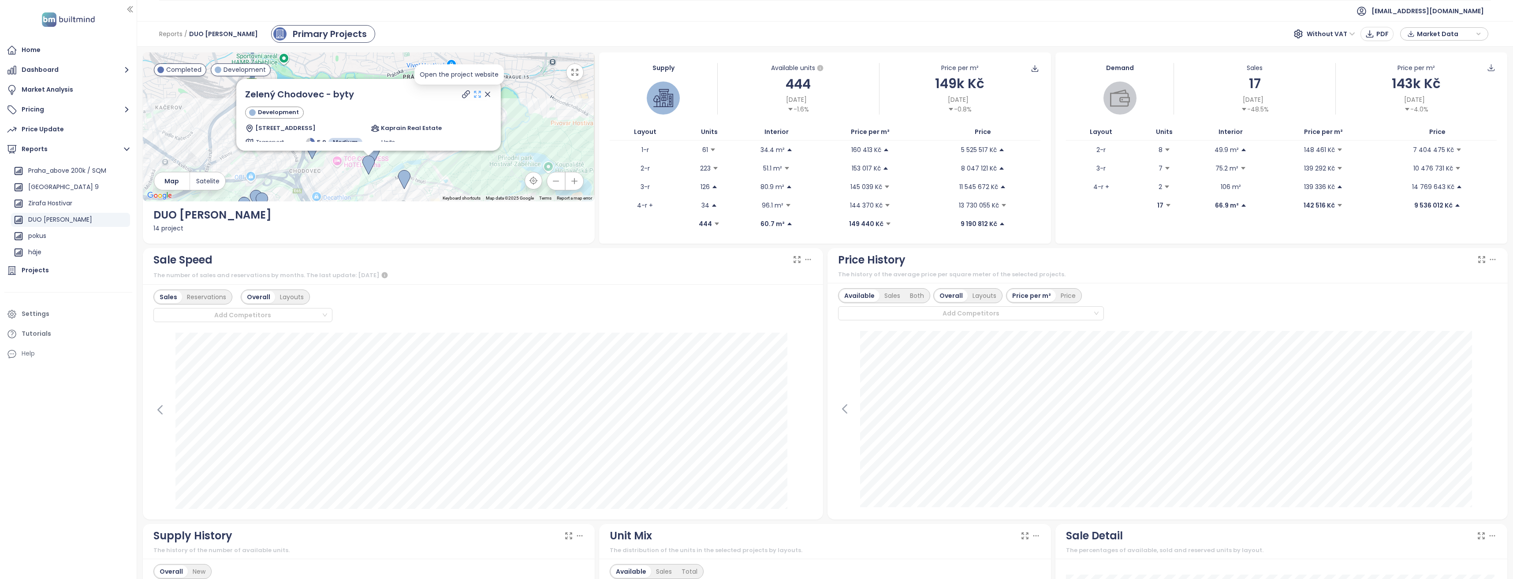
click at [473, 94] on icon at bounding box center [477, 94] width 9 height 9
click at [483, 92] on icon at bounding box center [487, 94] width 9 height 9
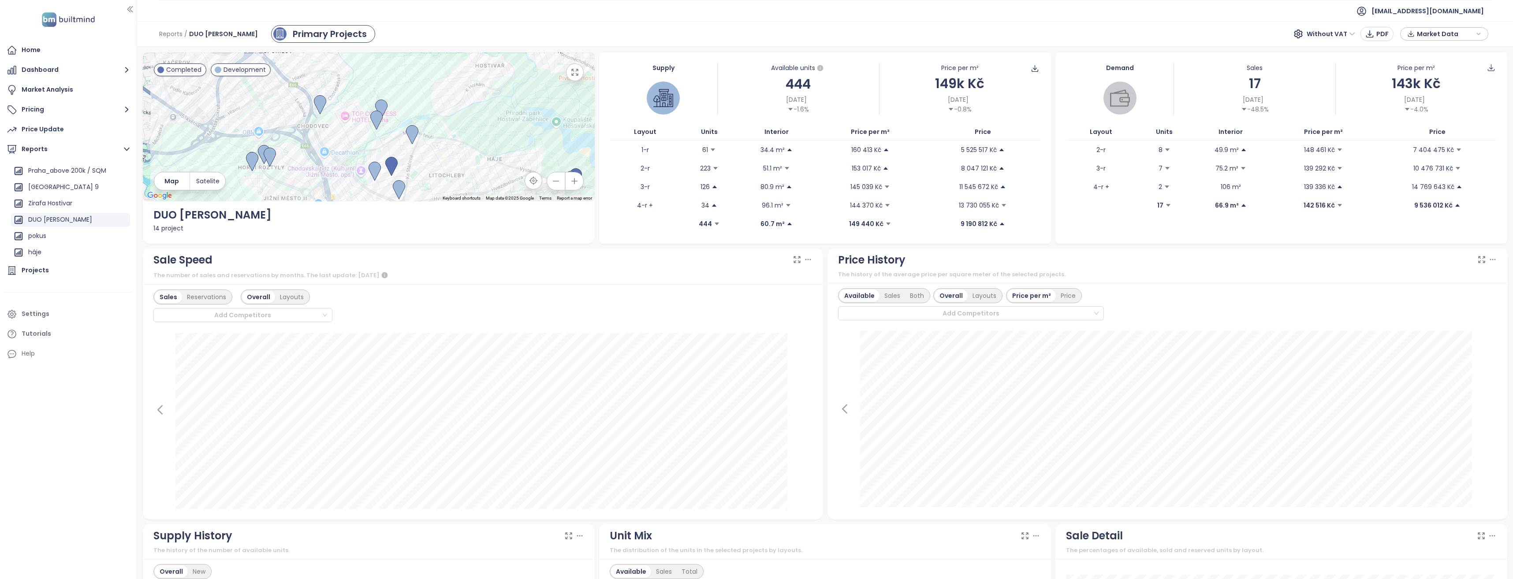
drag, startPoint x: 429, startPoint y: 151, endPoint x: 438, endPoint y: 104, distance: 48.0
click at [438, 104] on div at bounding box center [369, 126] width 452 height 149
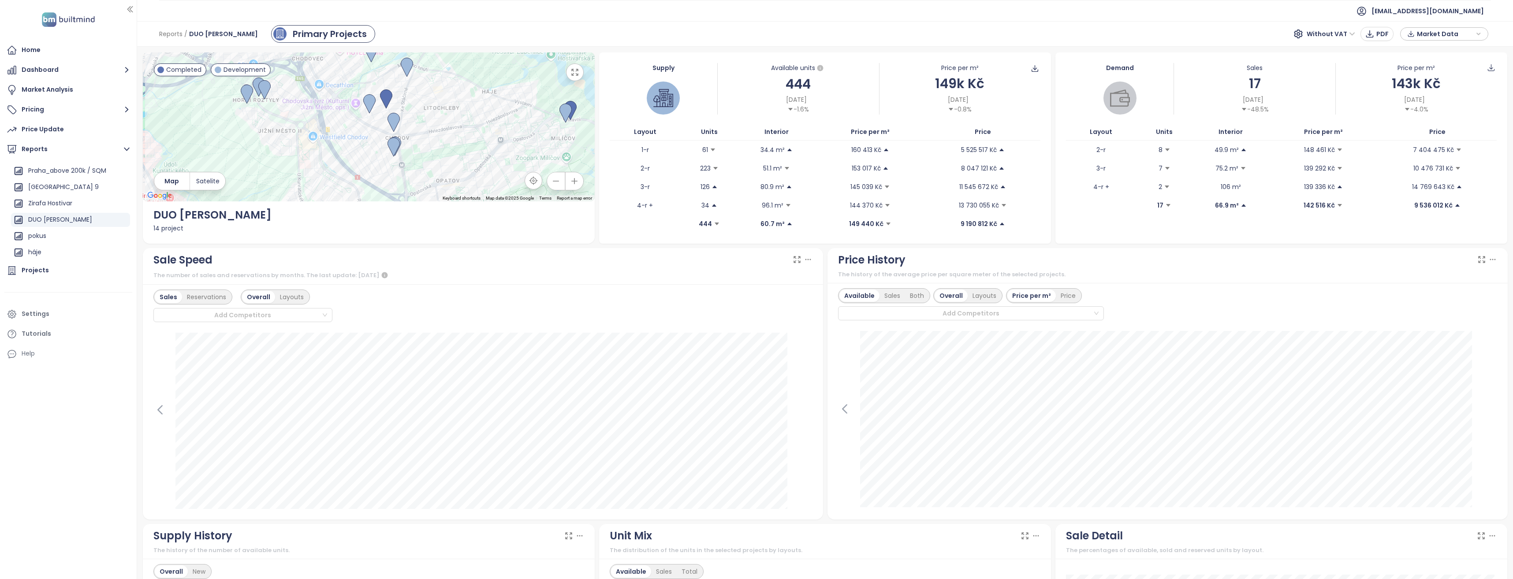
drag, startPoint x: 407, startPoint y: 160, endPoint x: 403, endPoint y: 99, distance: 61.4
click at [403, 99] on div at bounding box center [369, 126] width 452 height 149
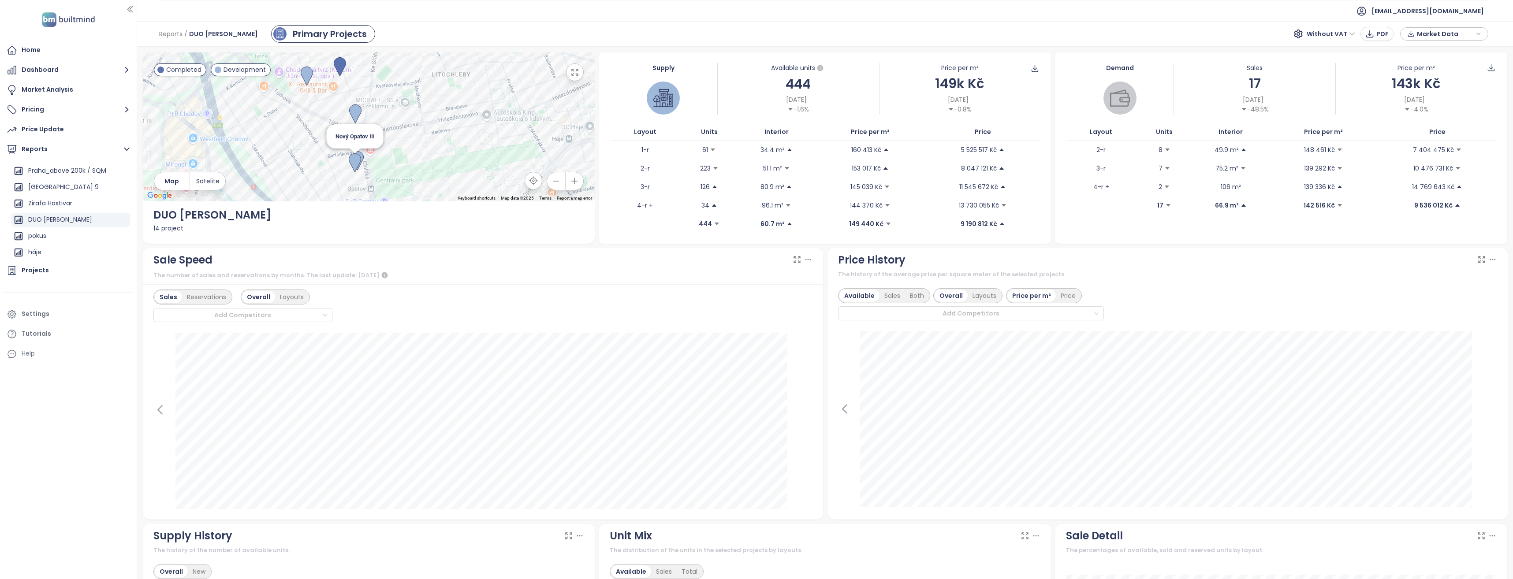
click at [351, 158] on img at bounding box center [355, 162] width 12 height 19
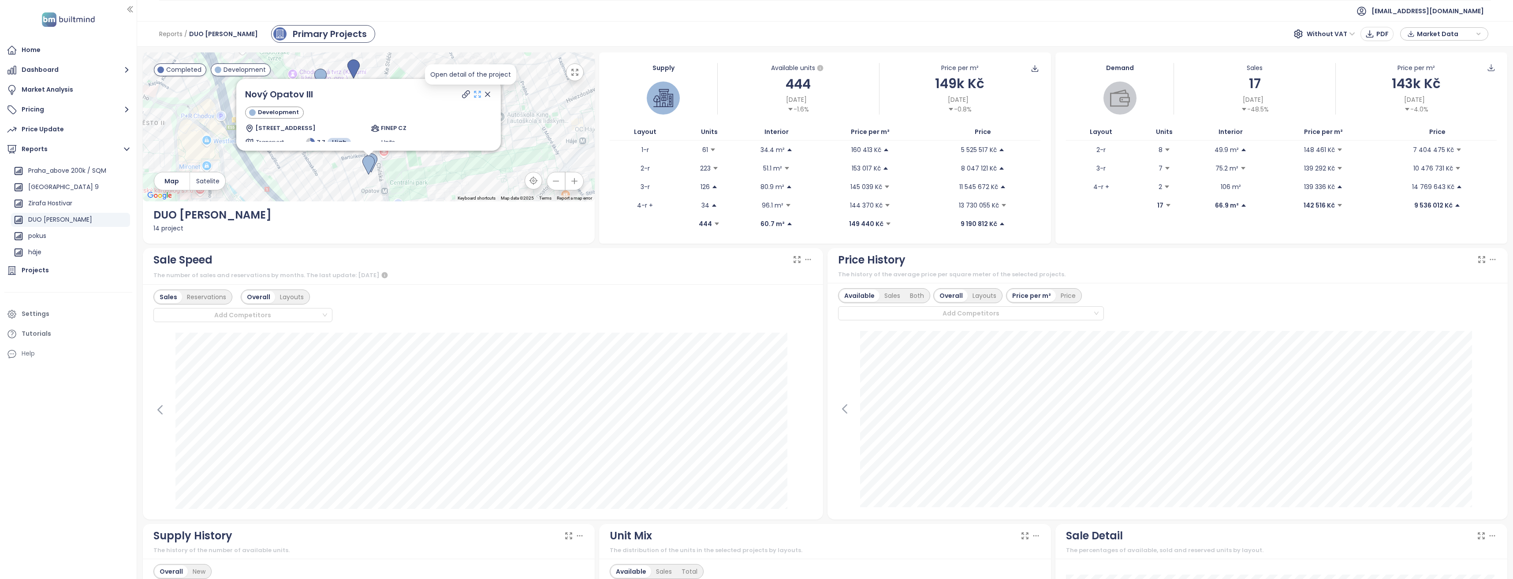
click at [473, 94] on icon at bounding box center [477, 94] width 9 height 9
click at [485, 93] on icon at bounding box center [487, 94] width 4 height 4
click at [376, 153] on div "To navigate, press the arrow keys." at bounding box center [369, 126] width 452 height 149
click at [376, 156] on img at bounding box center [371, 162] width 12 height 19
click at [473, 93] on icon at bounding box center [477, 94] width 9 height 9
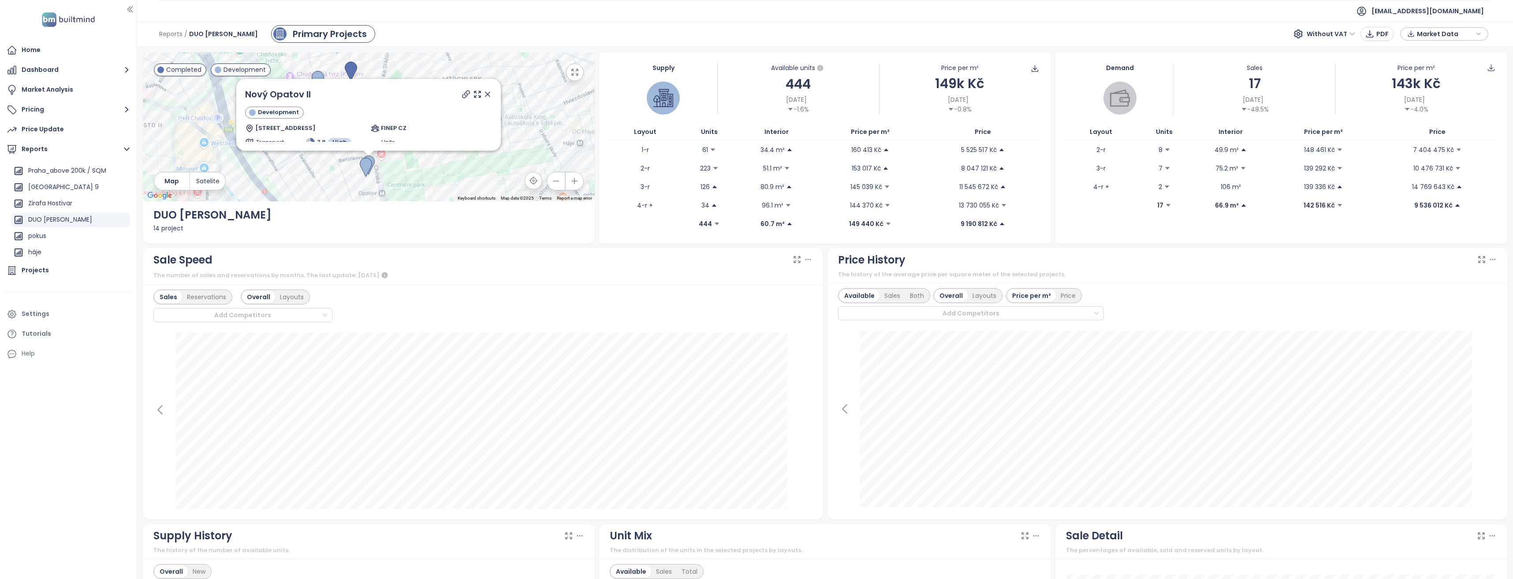
click at [485, 95] on icon at bounding box center [487, 94] width 4 height 4
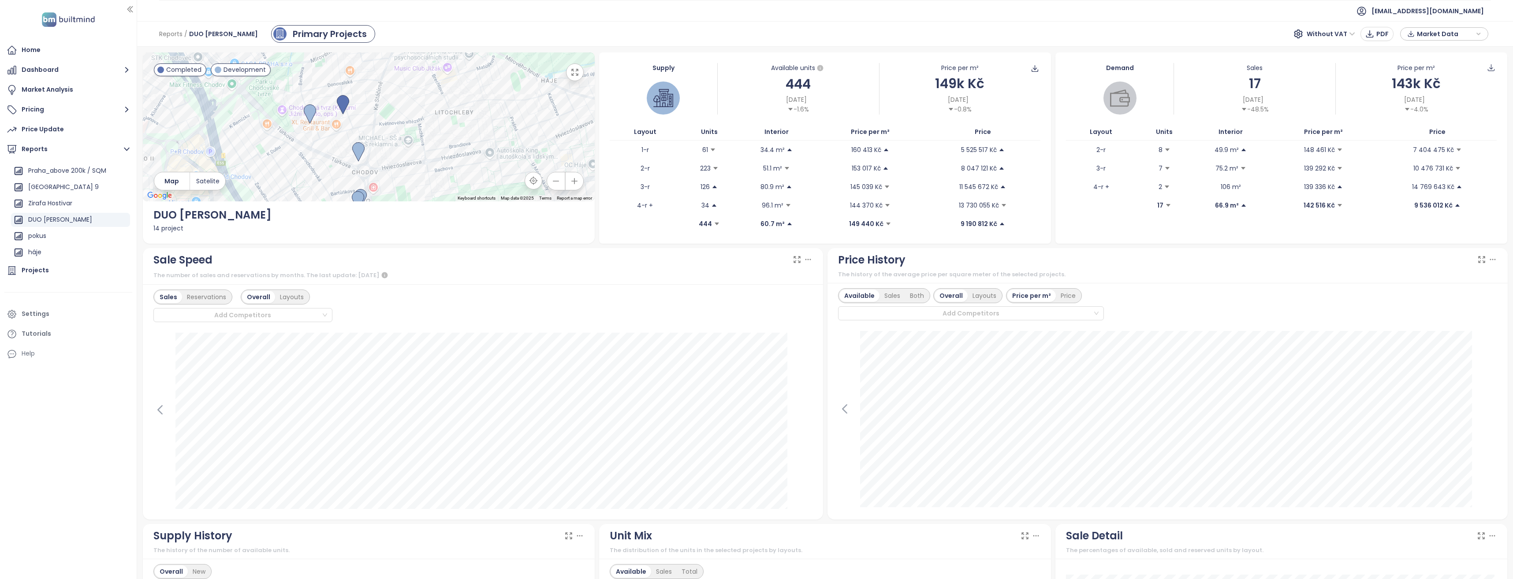
drag, startPoint x: 436, startPoint y: 122, endPoint x: 427, endPoint y: 156, distance: 35.3
click at [427, 156] on div at bounding box center [369, 126] width 452 height 149
click at [355, 149] on img at bounding box center [356, 155] width 12 height 19
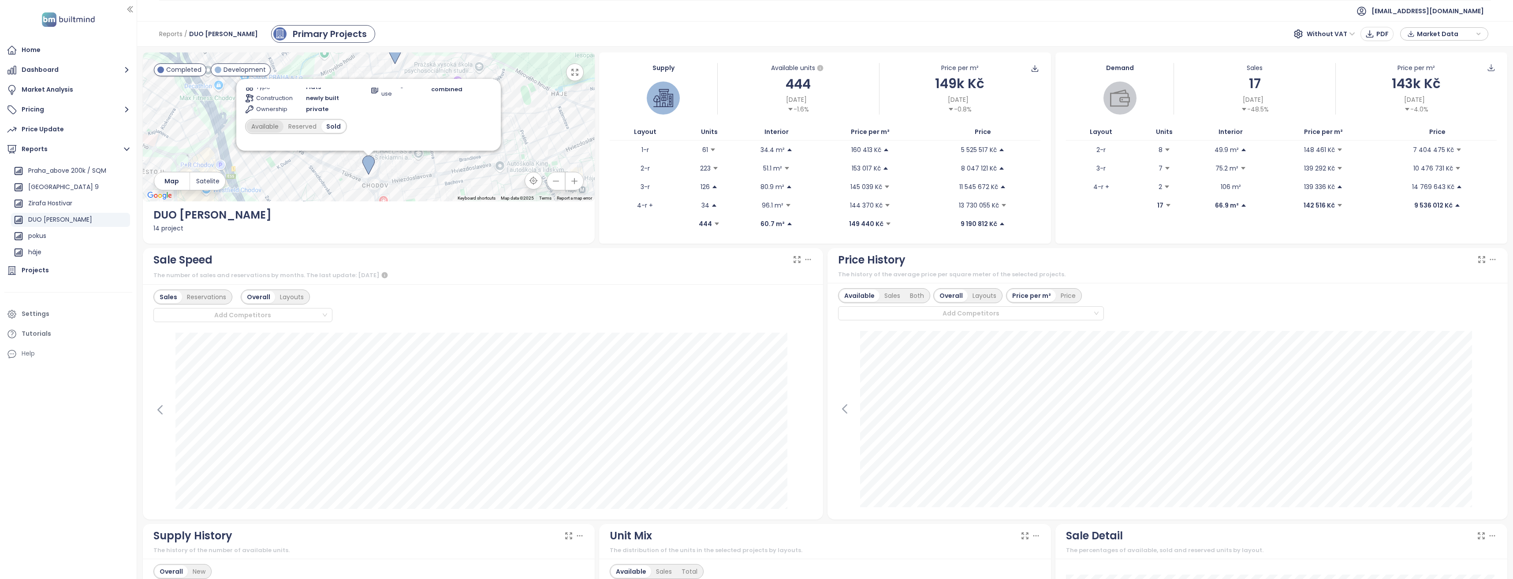
click at [270, 127] on div "Available" at bounding box center [264, 126] width 37 height 12
click at [461, 93] on icon at bounding box center [465, 94] width 9 height 9
click at [485, 93] on icon at bounding box center [487, 94] width 4 height 4
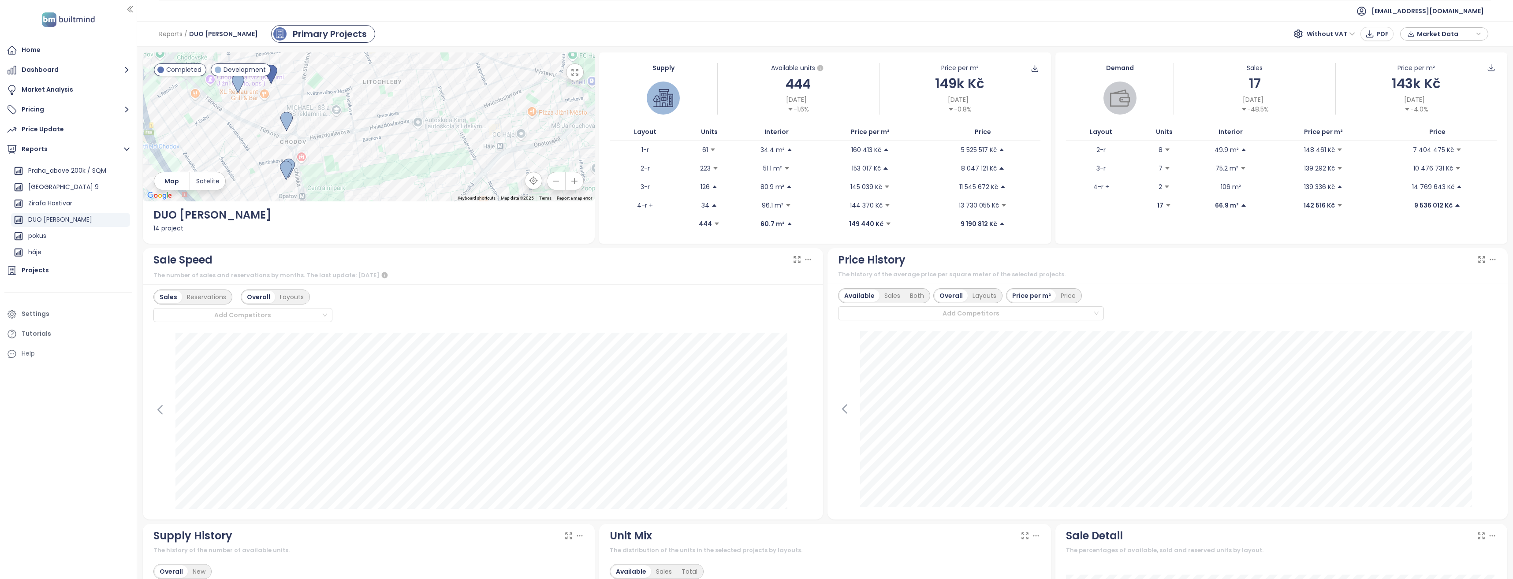
drag, startPoint x: 432, startPoint y: 136, endPoint x: 350, endPoint y: 92, distance: 92.9
click at [350, 92] on div at bounding box center [369, 126] width 452 height 149
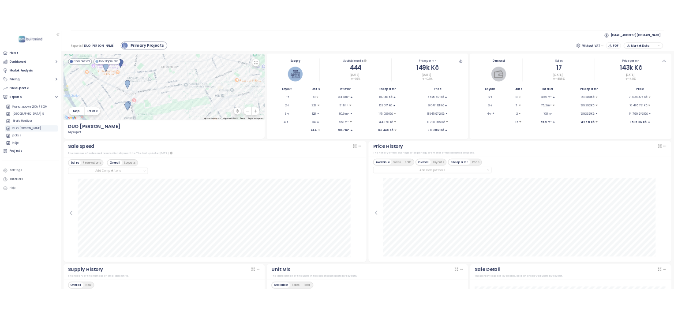
scroll to position [423, 0]
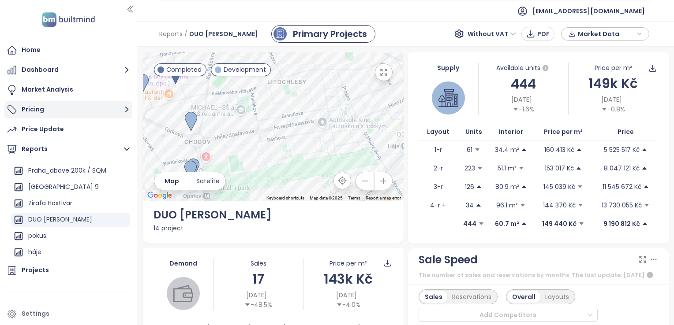
click at [50, 113] on button "Pricing" at bounding box center [68, 110] width 128 height 18
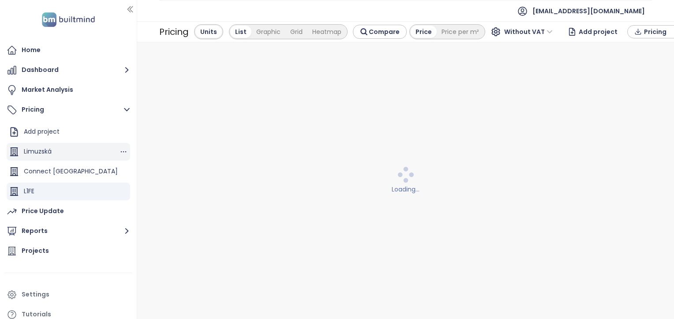
click at [51, 151] on div "Limuzská" at bounding box center [38, 151] width 28 height 11
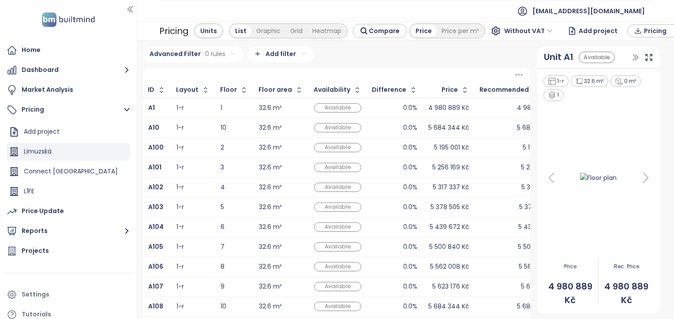
click at [634, 33] on icon "button" at bounding box center [637, 30] width 7 height 13
click at [645, 65] on span "Download" at bounding box center [661, 65] width 33 height 10
click at [659, 117] on div "Advanced Filter 0 rules Add filter ID Layout Floor Floor area Availability Diff…" at bounding box center [405, 180] width 536 height 278
click at [594, 132] on div at bounding box center [598, 177] width 112 height 151
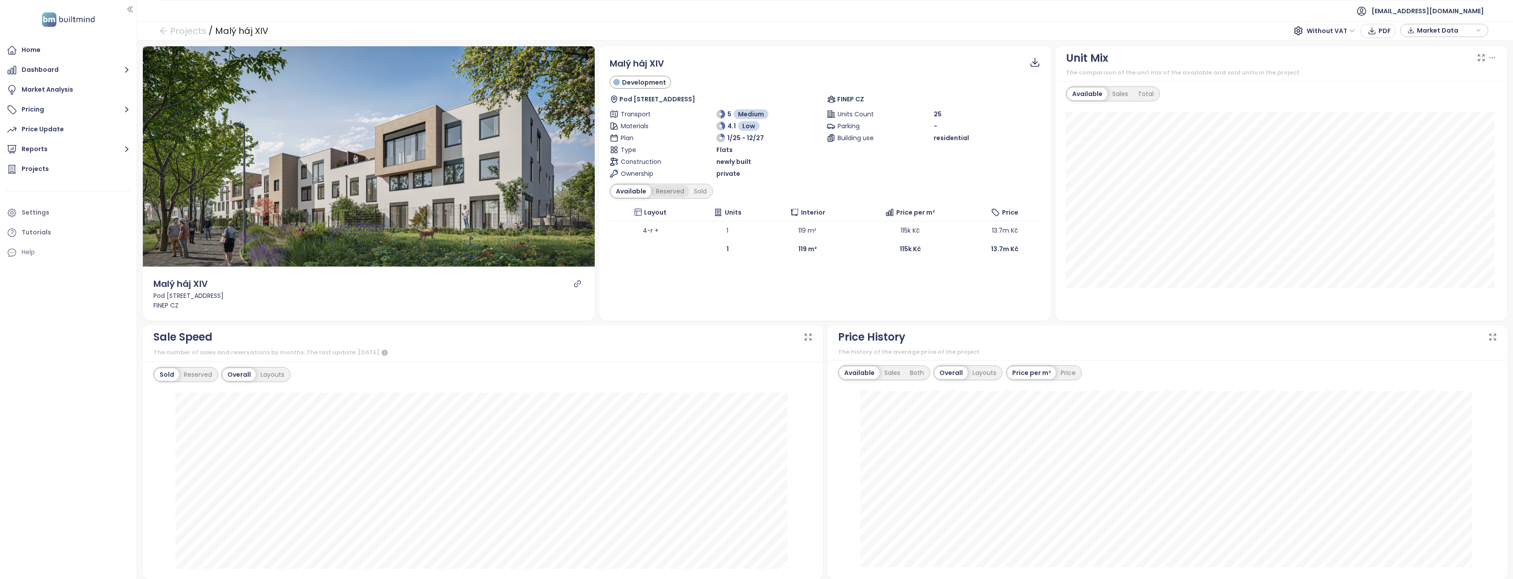
click at [667, 192] on div "Reserved" at bounding box center [670, 191] width 38 height 12
click at [702, 193] on div "Sold" at bounding box center [699, 191] width 22 height 12
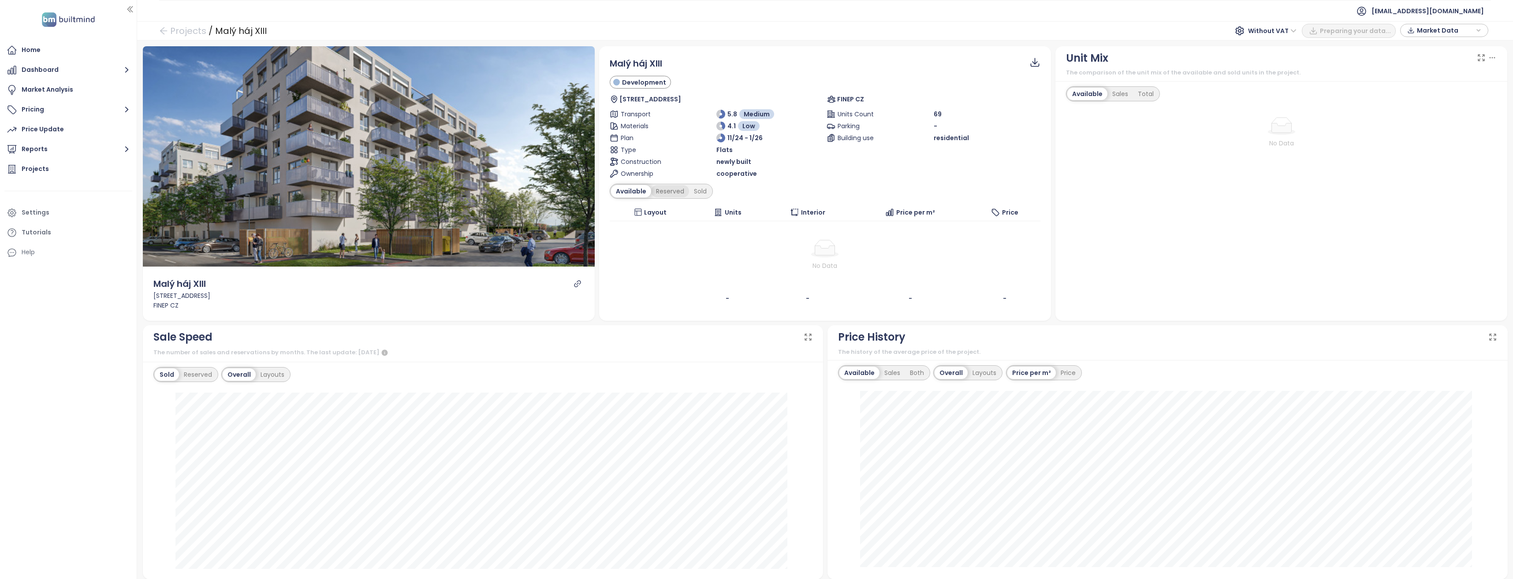
click at [670, 190] on div "Reserved" at bounding box center [670, 191] width 38 height 12
click at [697, 190] on div "Sold" at bounding box center [699, 191] width 22 height 12
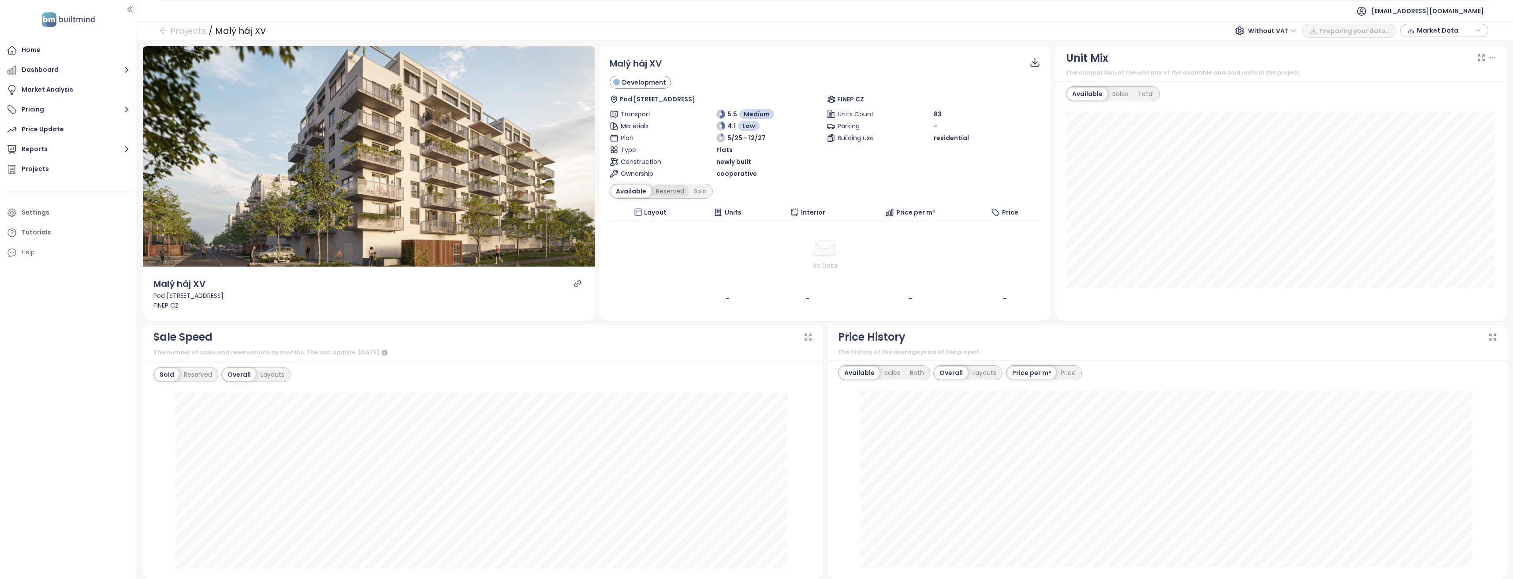
click at [673, 193] on div "Reserved" at bounding box center [670, 191] width 38 height 12
click at [695, 190] on div "Sold" at bounding box center [699, 191] width 22 height 12
click at [663, 190] on div "Reserved" at bounding box center [667, 191] width 38 height 12
click at [626, 187] on div "Available" at bounding box center [629, 191] width 37 height 12
click at [696, 189] on div "Sold" at bounding box center [700, 191] width 22 height 12
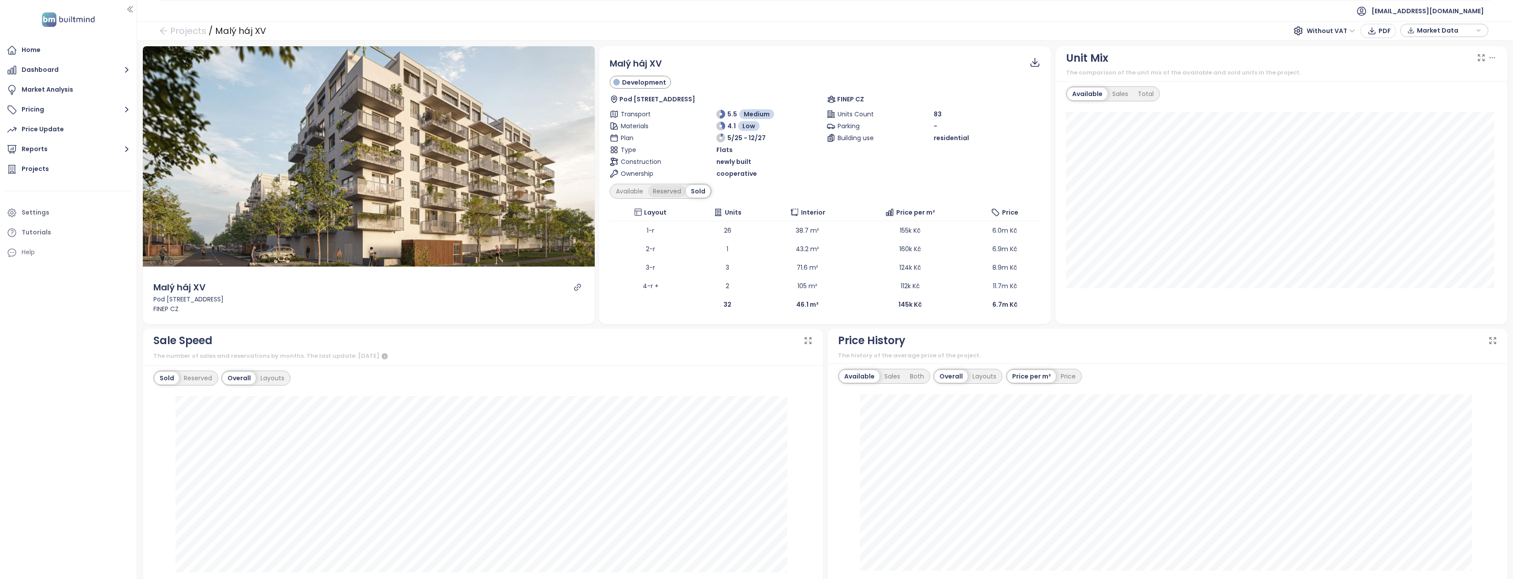
click at [672, 193] on div "Reserved" at bounding box center [667, 191] width 38 height 12
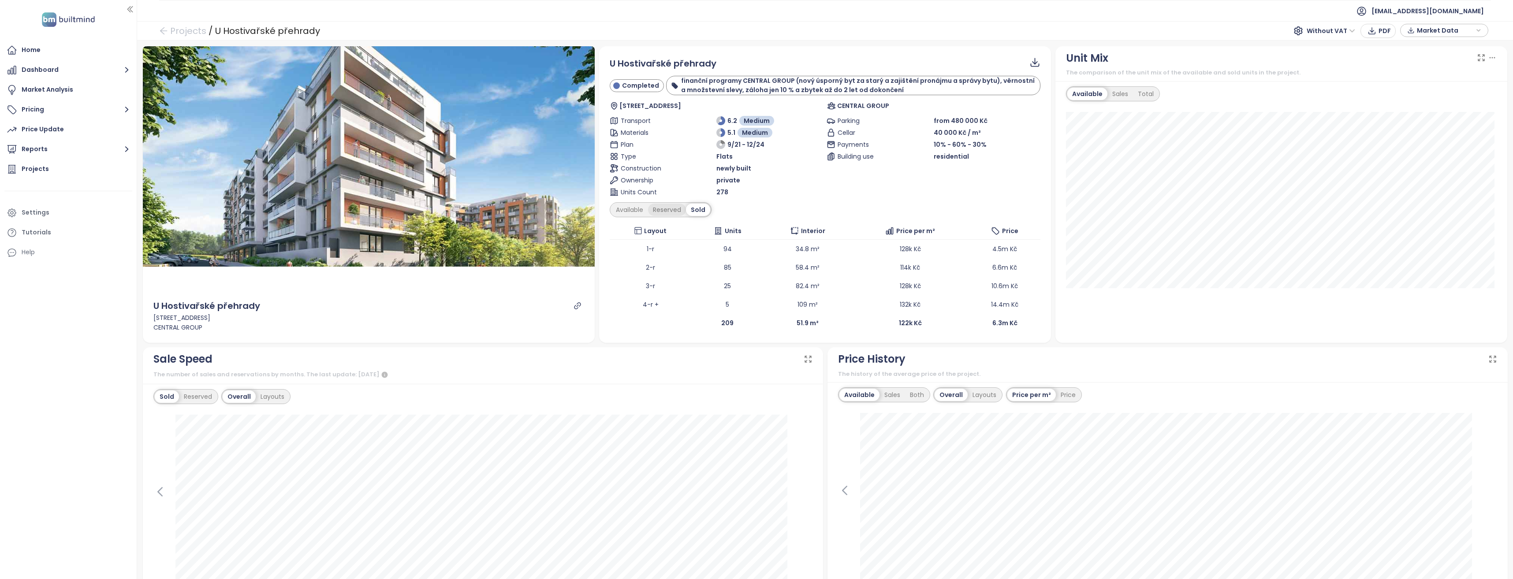
click at [670, 208] on div "Reserved" at bounding box center [667, 210] width 38 height 12
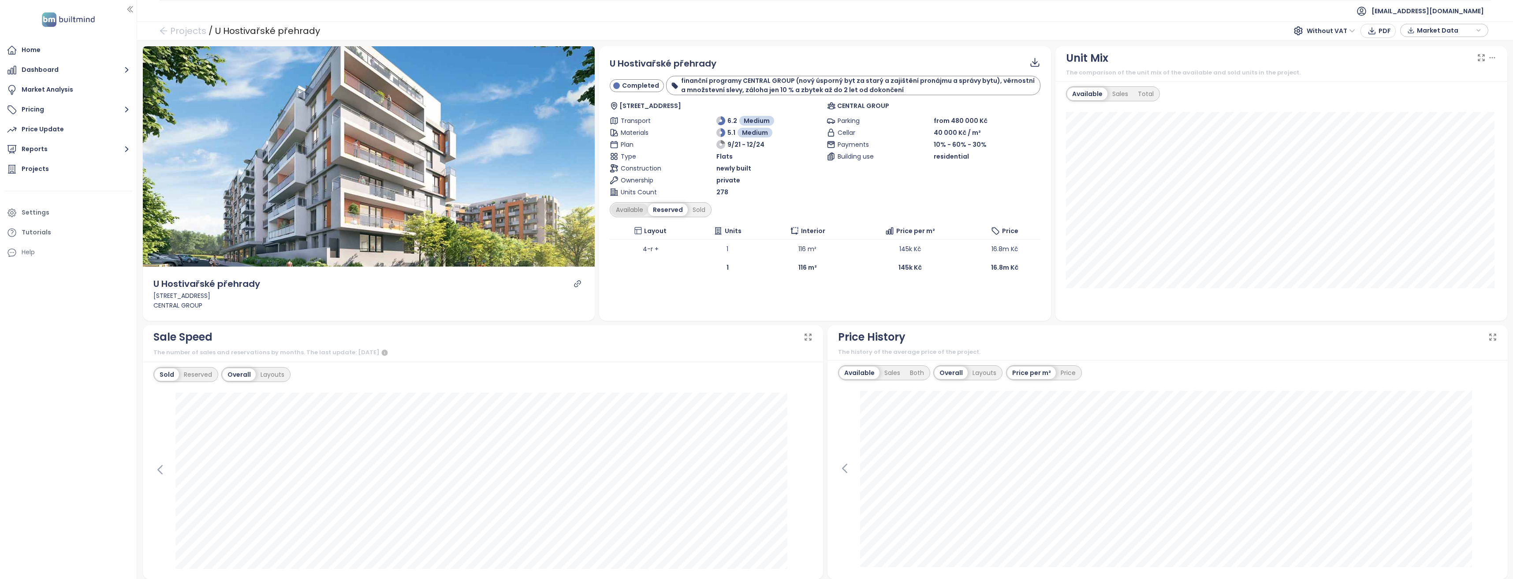
click at [636, 210] on div "Available" at bounding box center [629, 210] width 37 height 12
click at [659, 209] on div "Reserved" at bounding box center [670, 210] width 38 height 12
click at [701, 205] on div "Sold" at bounding box center [699, 210] width 22 height 12
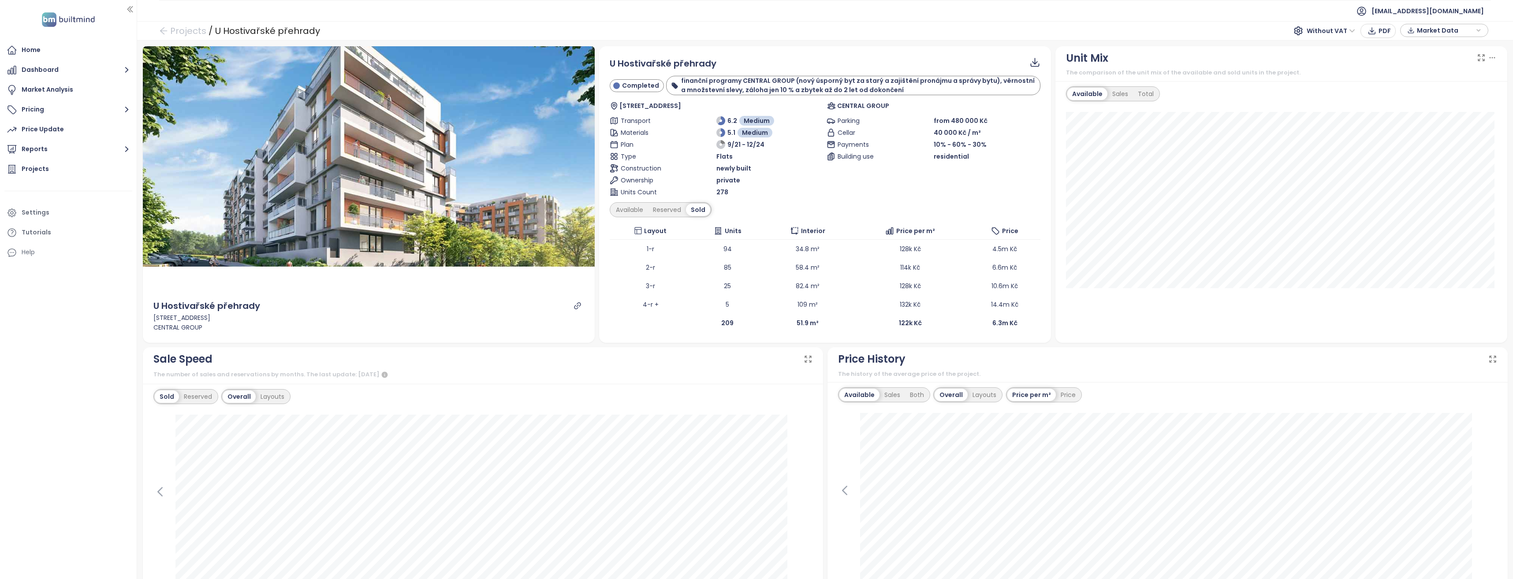
click at [686, 206] on div "Sold" at bounding box center [698, 210] width 24 height 12
click at [667, 209] on div "Reserved" at bounding box center [667, 210] width 38 height 12
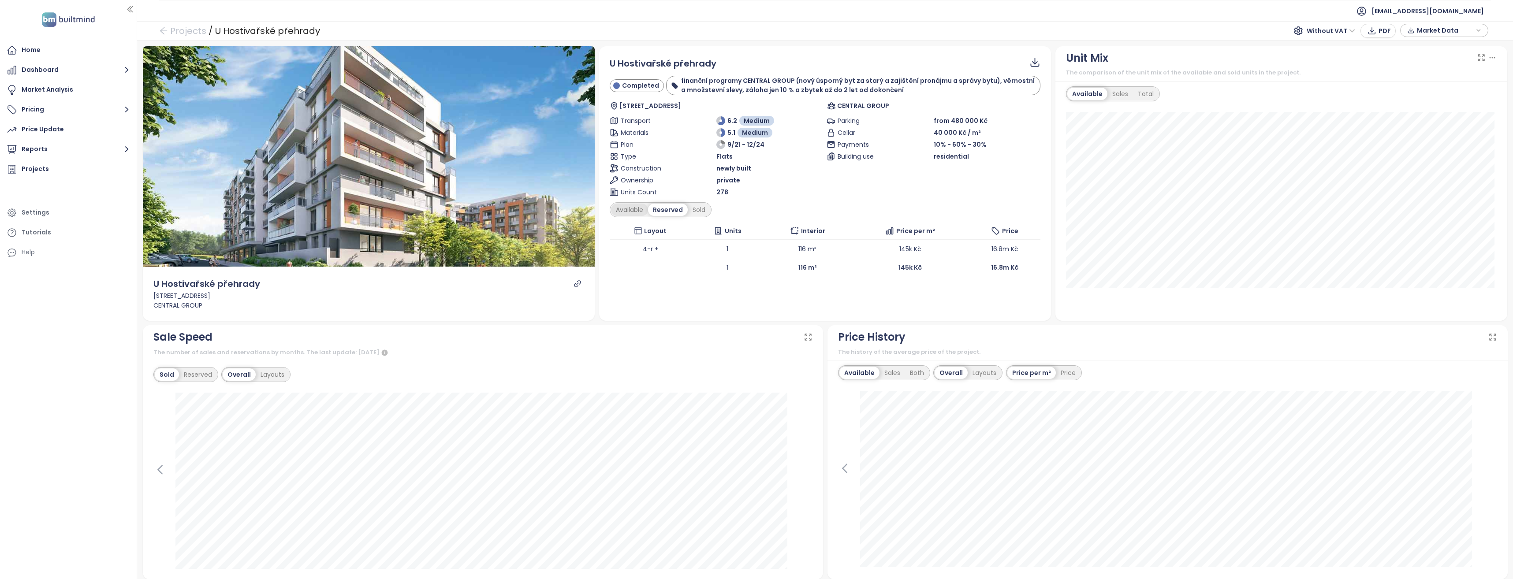
click at [635, 209] on div "Available" at bounding box center [629, 210] width 37 height 12
click at [670, 209] on div "Reserved" at bounding box center [670, 210] width 38 height 12
click at [690, 209] on div "Sold" at bounding box center [699, 210] width 22 height 12
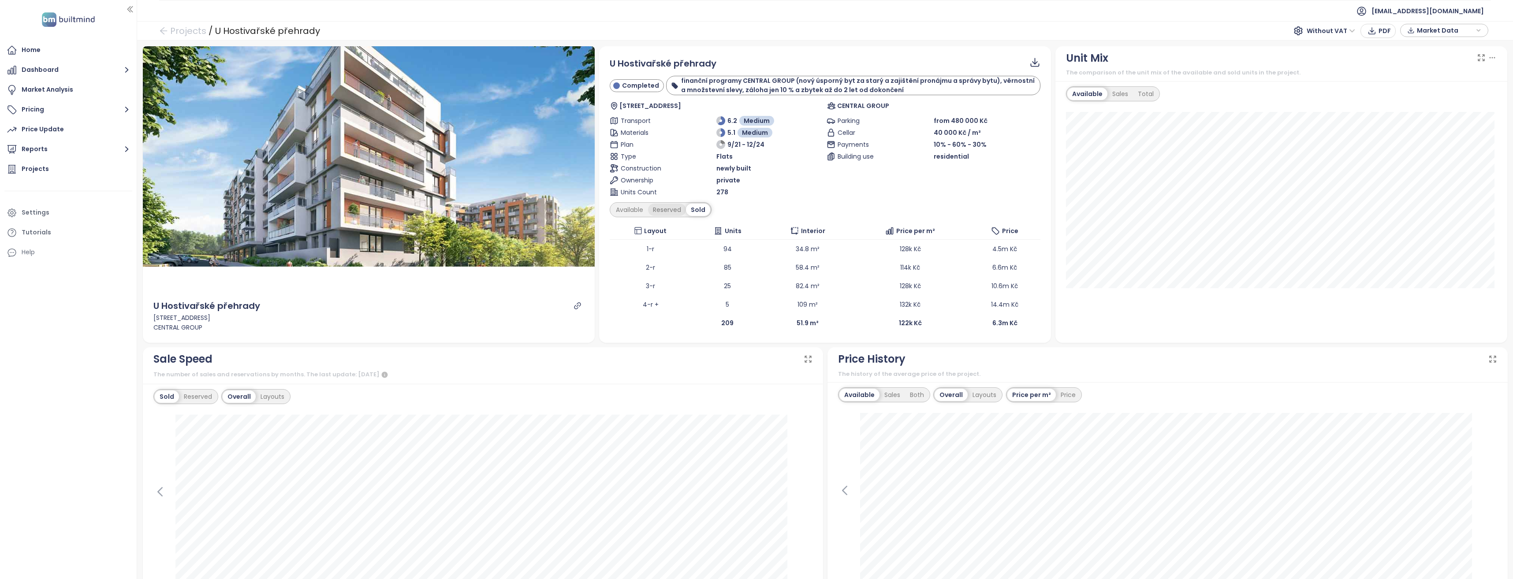
click at [666, 210] on div "Reserved" at bounding box center [667, 210] width 38 height 12
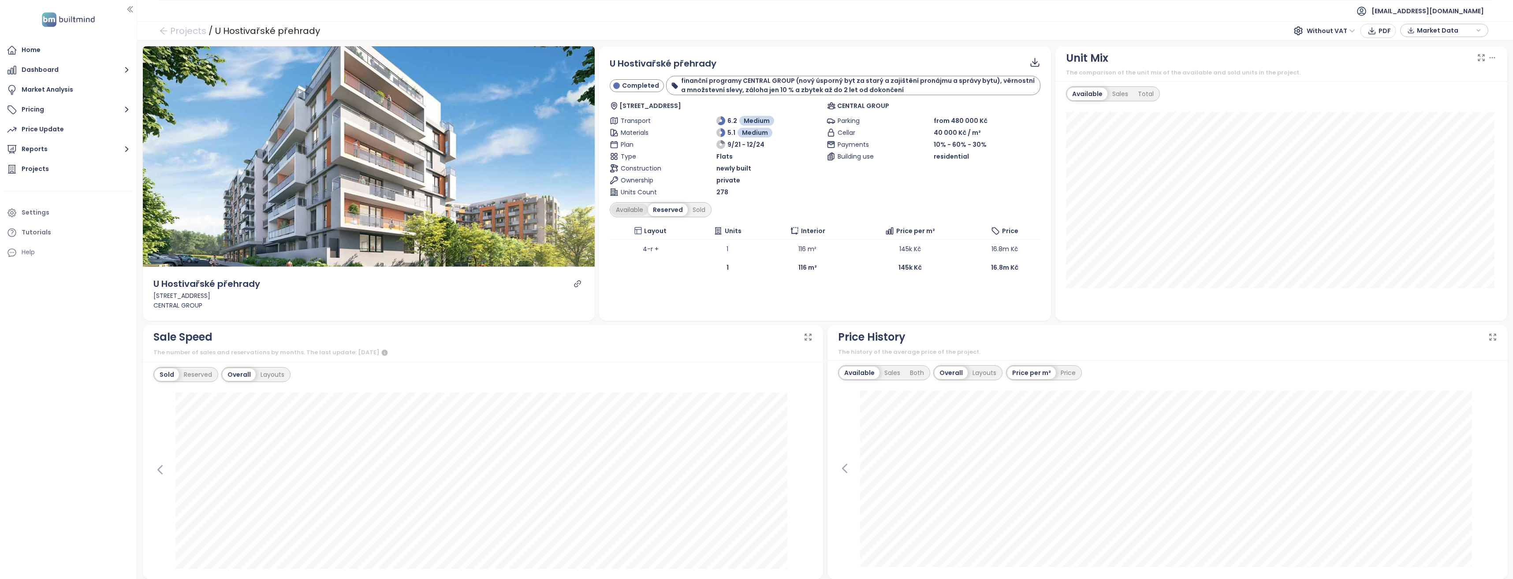
click at [627, 210] on div "Available" at bounding box center [629, 210] width 37 height 12
click at [657, 206] on div "Reserved" at bounding box center [670, 210] width 38 height 12
click at [692, 205] on div "Sold" at bounding box center [699, 210] width 22 height 12
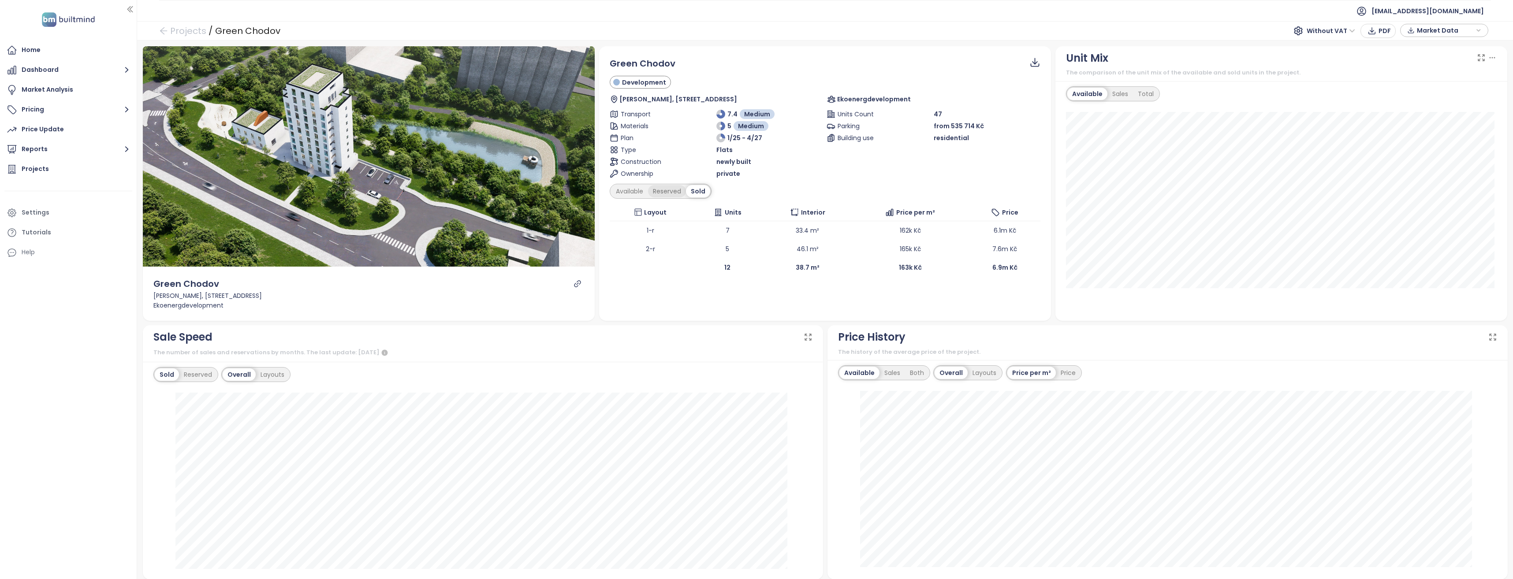
click at [677, 192] on div "Reserved" at bounding box center [667, 191] width 38 height 12
click at [634, 192] on div "Available" at bounding box center [629, 191] width 37 height 12
click at [696, 191] on div "Sold" at bounding box center [700, 191] width 22 height 12
click at [630, 191] on div "Available" at bounding box center [629, 191] width 37 height 12
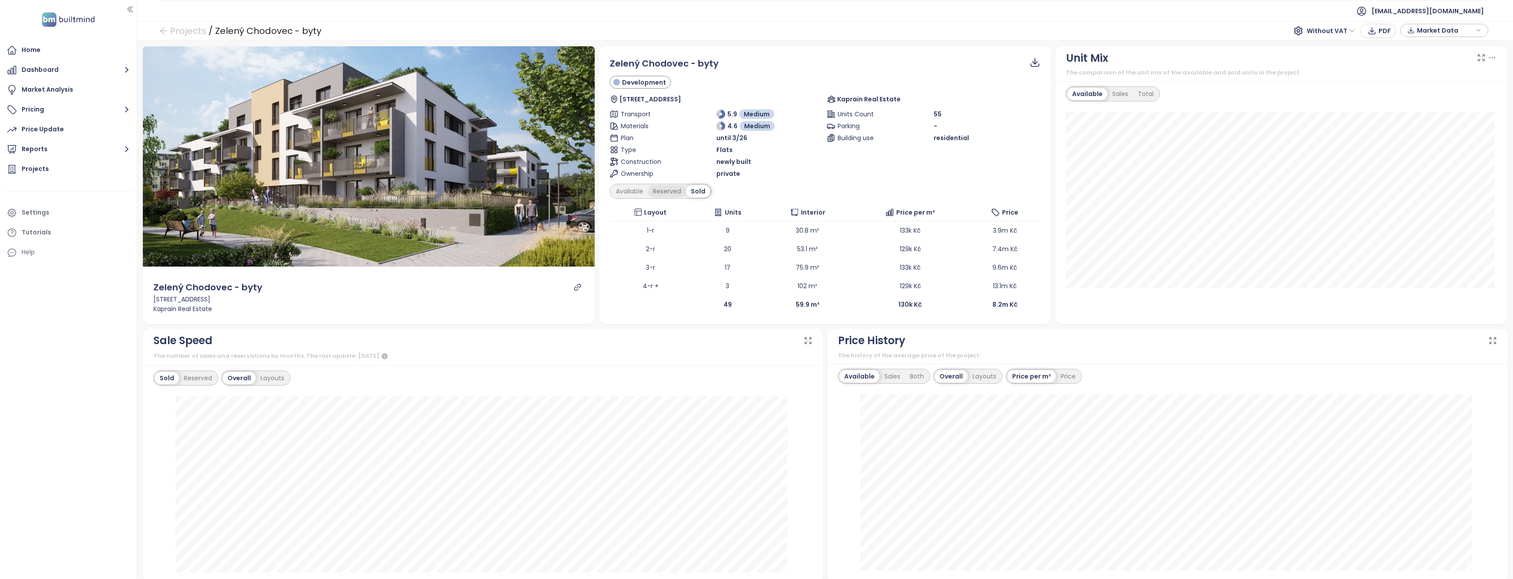
click at [670, 193] on div "Reserved" at bounding box center [667, 191] width 38 height 12
click at [626, 190] on div "Available" at bounding box center [629, 191] width 37 height 12
click at [659, 193] on div "Reserved" at bounding box center [670, 191] width 38 height 12
drag, startPoint x: 659, startPoint y: 193, endPoint x: 636, endPoint y: 190, distance: 23.2
click at [629, 190] on div "Available" at bounding box center [631, 191] width 40 height 12
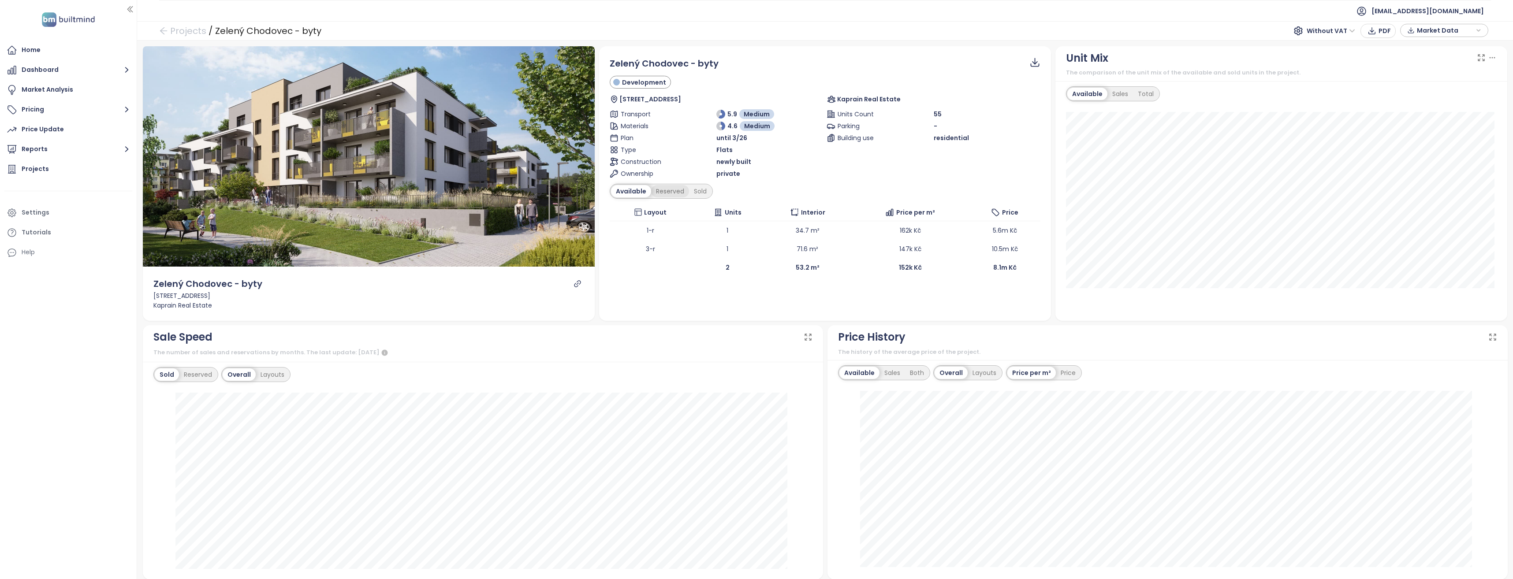
click at [661, 192] on div "Reserved" at bounding box center [670, 191] width 38 height 12
click at [635, 190] on div "Available" at bounding box center [629, 191] width 37 height 12
click at [668, 192] on div "Reserved" at bounding box center [670, 191] width 38 height 12
click at [700, 192] on div "Sold" at bounding box center [699, 191] width 22 height 12
click at [577, 287] on icon "link" at bounding box center [577, 287] width 8 height 8
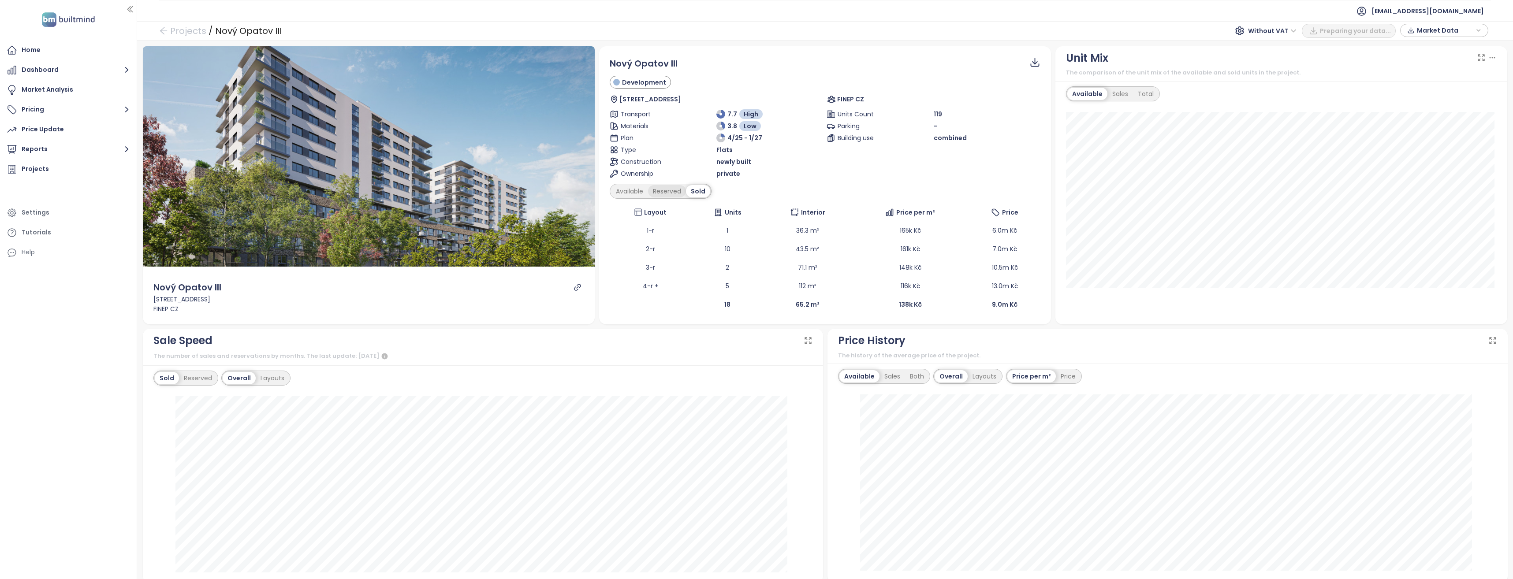
click at [671, 193] on div "Reserved" at bounding box center [667, 191] width 38 height 12
drag, startPoint x: 633, startPoint y: 190, endPoint x: 627, endPoint y: 189, distance: 5.8
click at [627, 189] on div "Available" at bounding box center [629, 191] width 37 height 12
click at [660, 190] on div "Reserved" at bounding box center [670, 191] width 38 height 12
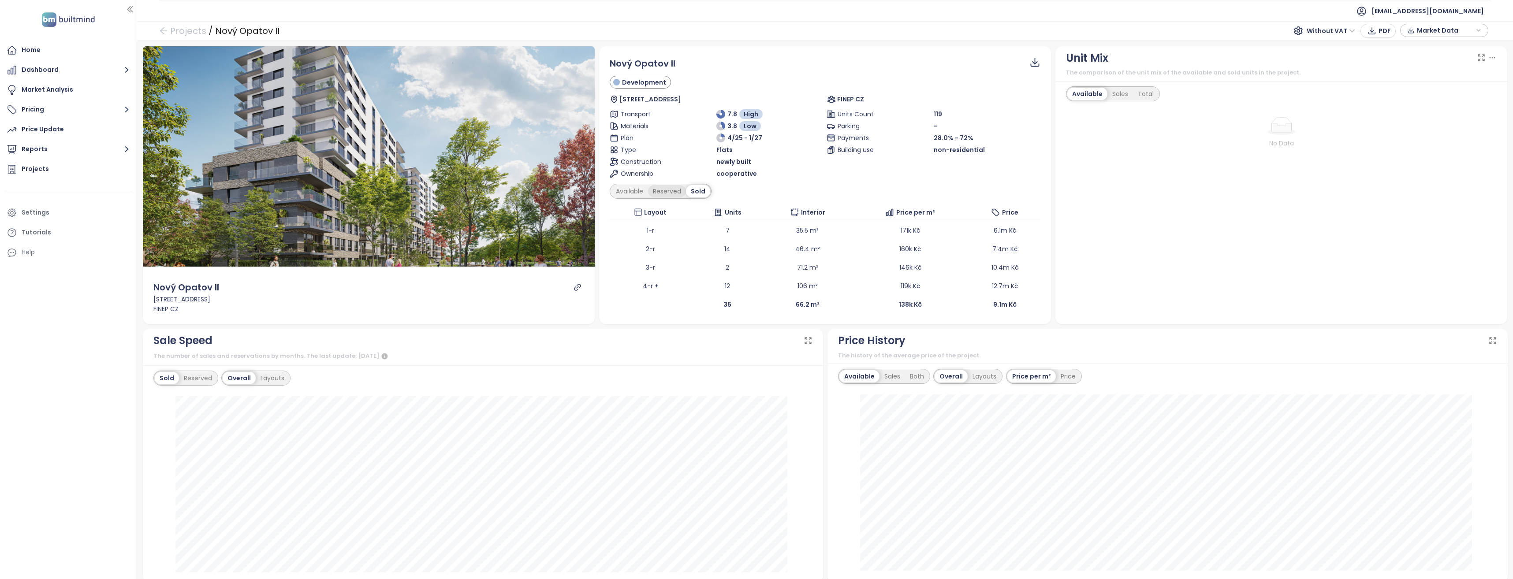
click at [668, 190] on div "Reserved" at bounding box center [667, 191] width 38 height 12
click at [633, 193] on div "Available" at bounding box center [629, 191] width 37 height 12
click at [705, 194] on div "Sold" at bounding box center [700, 191] width 22 height 12
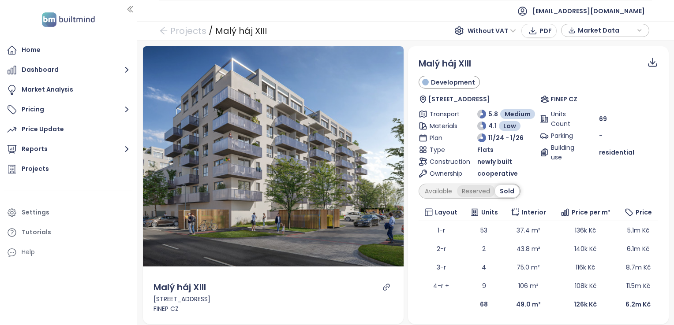
click at [478, 195] on div "Reserved" at bounding box center [476, 191] width 38 height 12
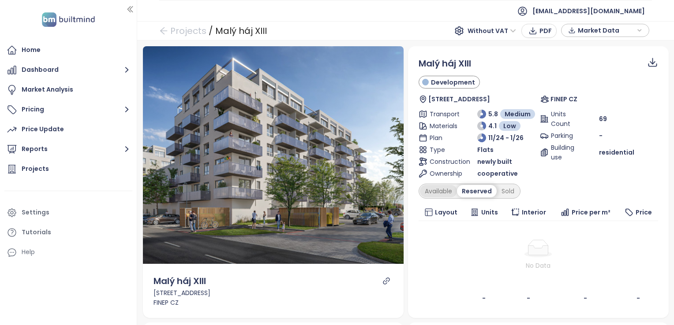
click at [435, 190] on div "Available" at bounding box center [438, 191] width 37 height 12
